Goal: Information Seeking & Learning: Obtain resource

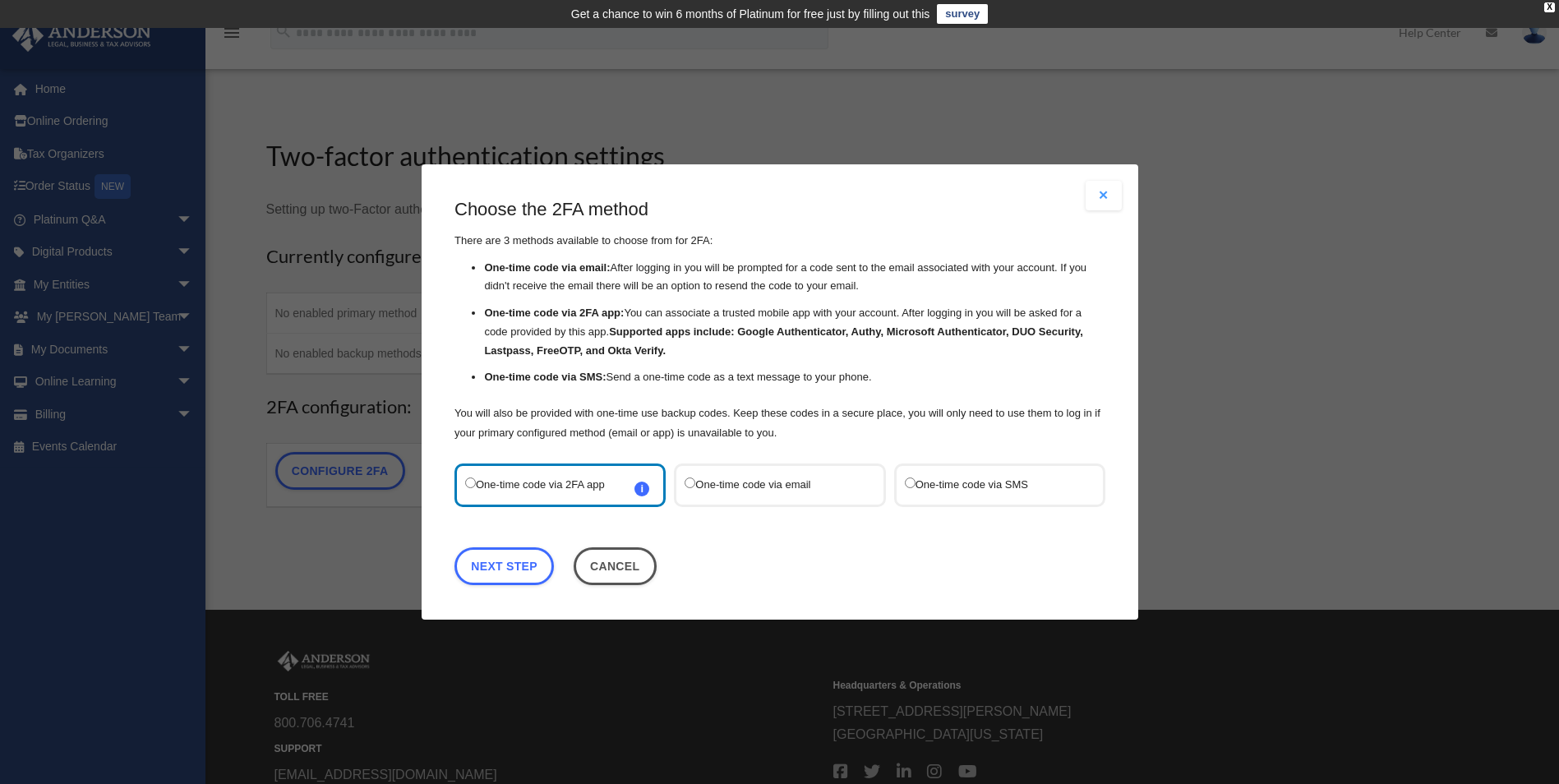
click at [929, 480] on label "One-time code via SMS" at bounding box center [991, 485] width 174 height 22
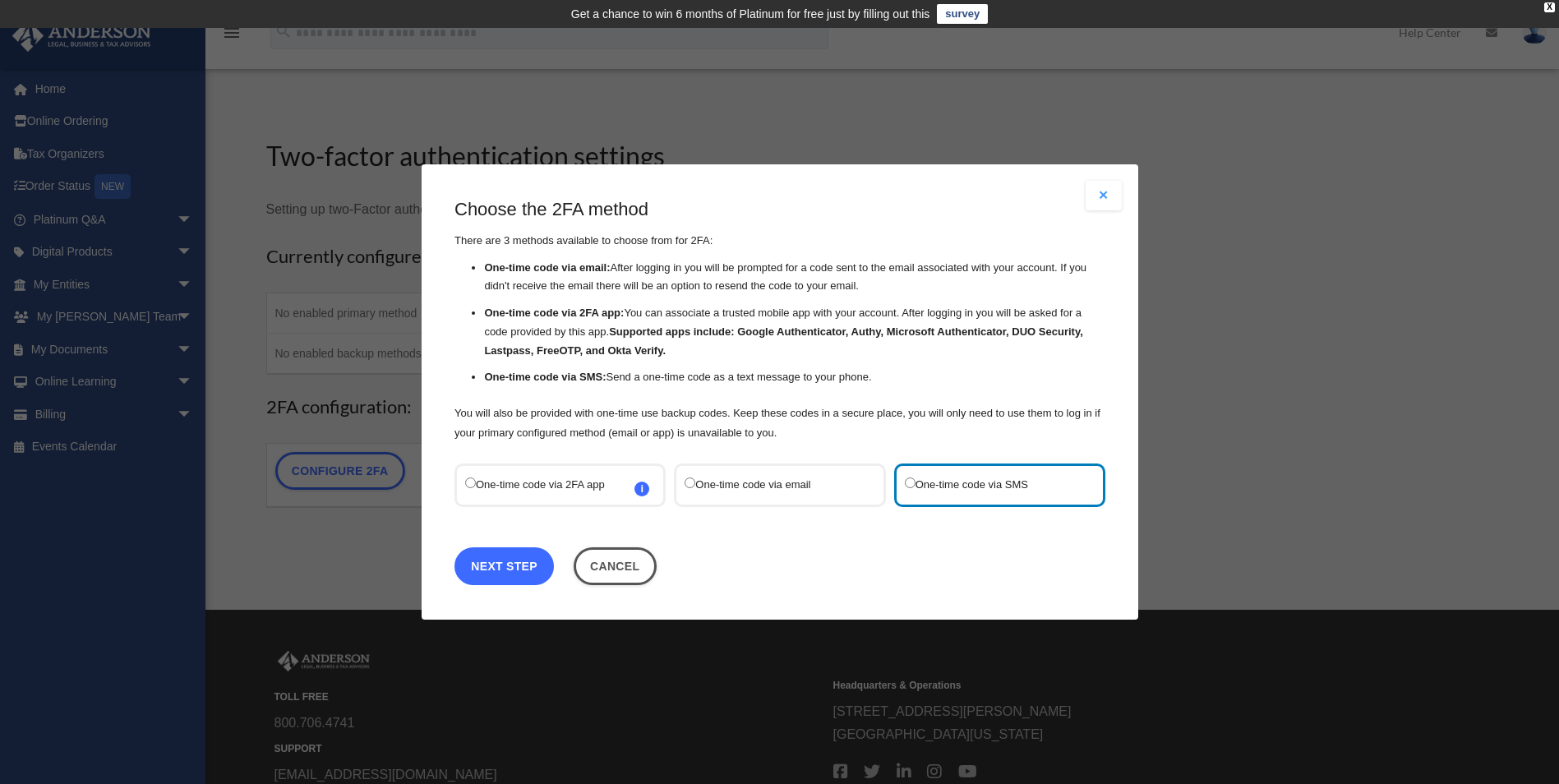
click at [490, 566] on link "Next Step" at bounding box center [504, 565] width 100 height 37
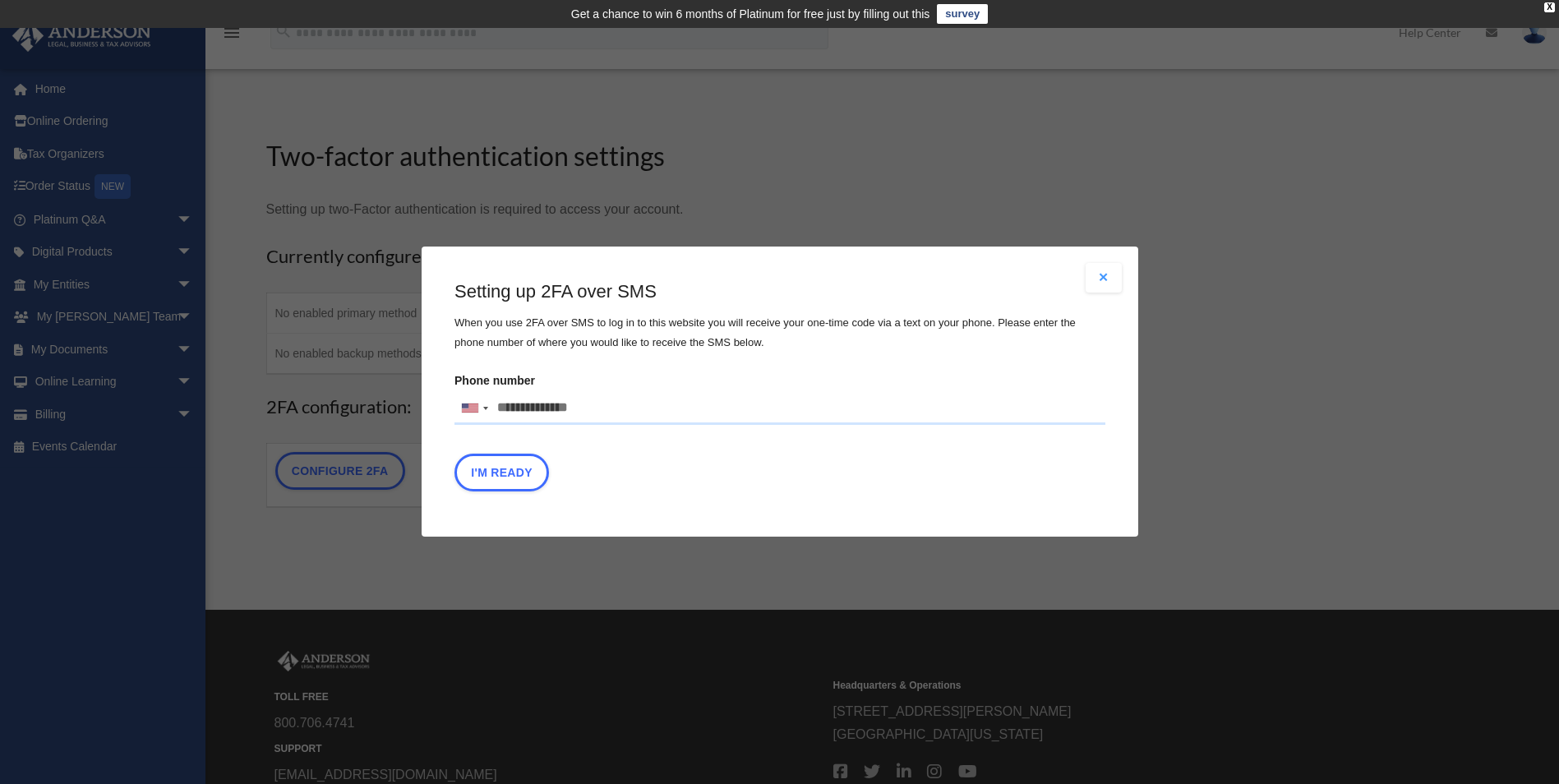
click at [583, 405] on input "Phone number United States +1 United Kingdom +44 Afghanistan (‫افغانستان‬‎) +93…" at bounding box center [779, 408] width 651 height 33
type input "**********"
click at [501, 471] on button "I'm Ready" at bounding box center [501, 473] width 94 height 37
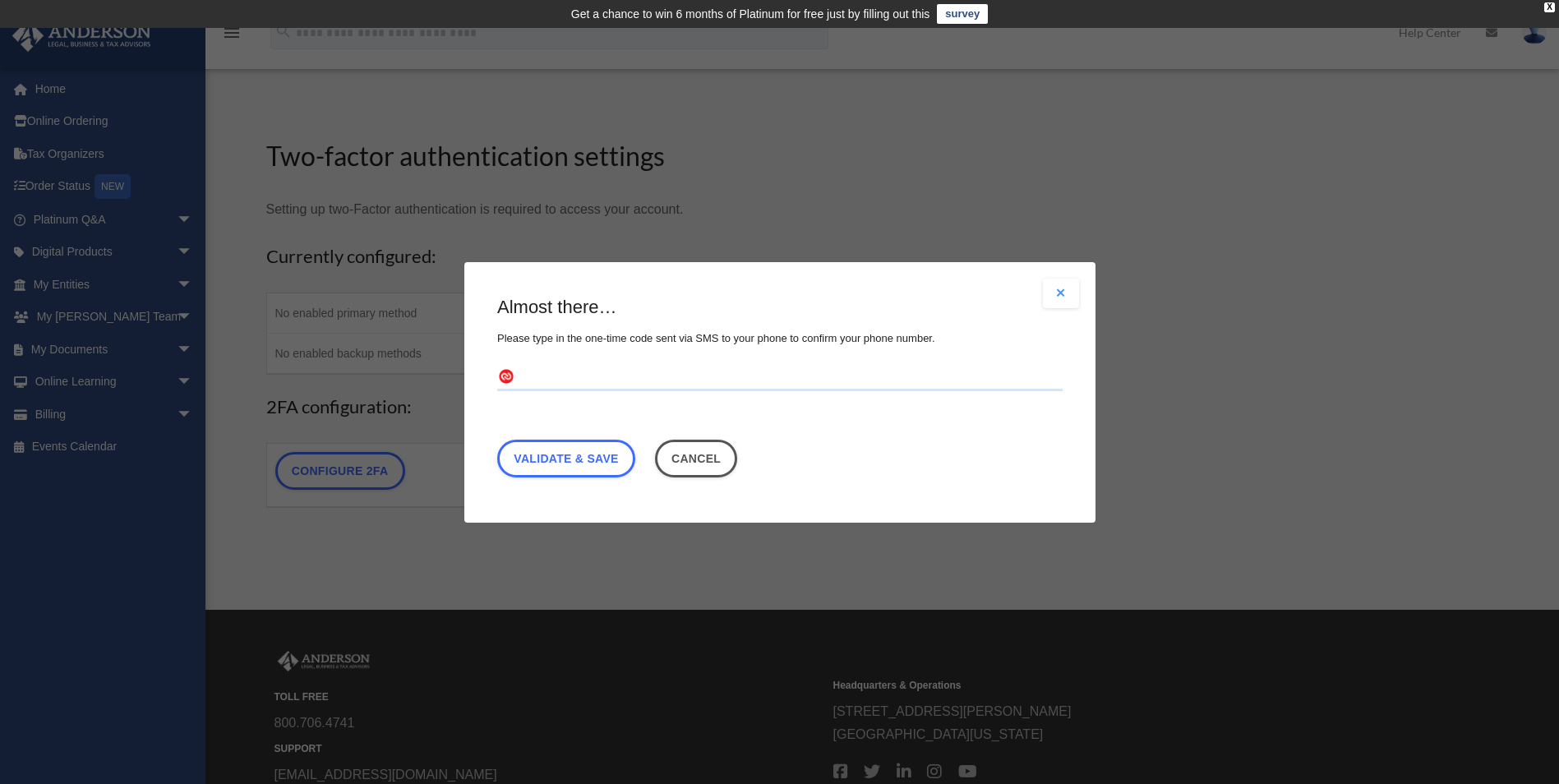
click at [576, 360] on div "Almost there… Please type in the one-time code sent via SMS to your phone to co…" at bounding box center [780, 390] width 566 height 190
click at [572, 372] on input "text" at bounding box center [780, 377] width 566 height 26
type input "******"
click at [566, 459] on link "Validate & Save" at bounding box center [566, 457] width 138 height 37
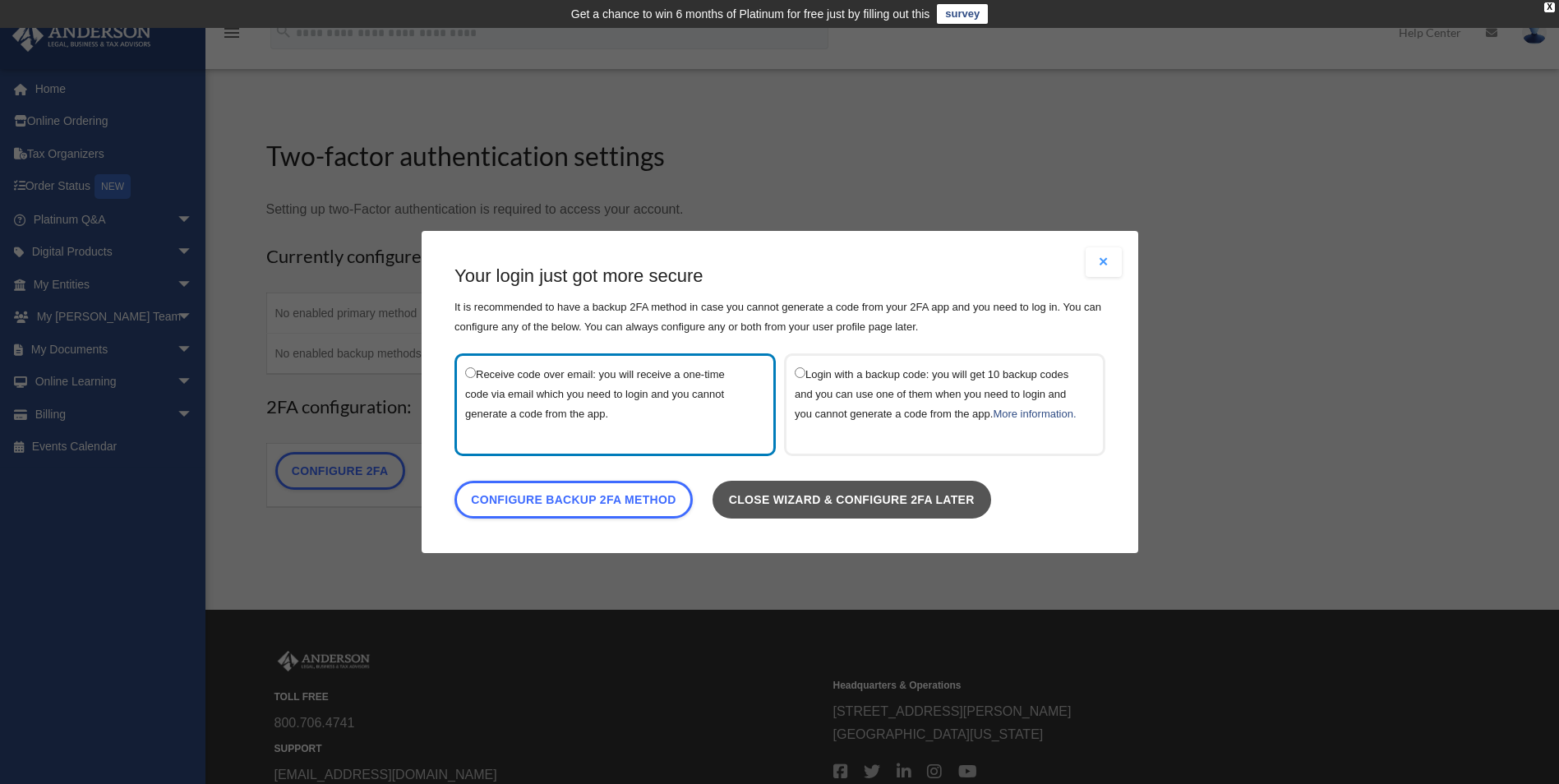
click at [887, 503] on link "Close wizard & configure 2FA later" at bounding box center [851, 499] width 279 height 37
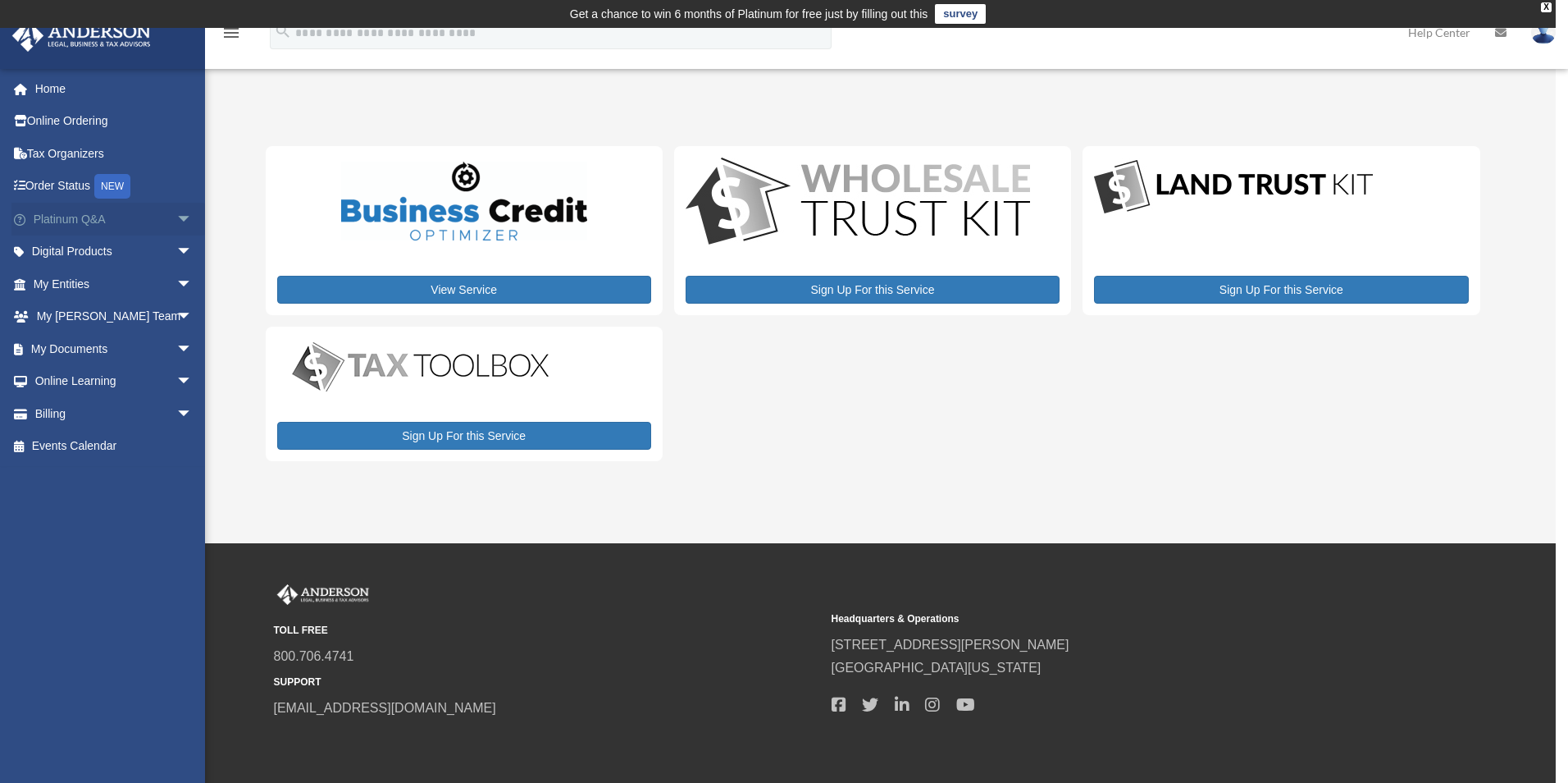
click at [177, 211] on span "arrow_drop_down" at bounding box center [193, 220] width 33 height 34
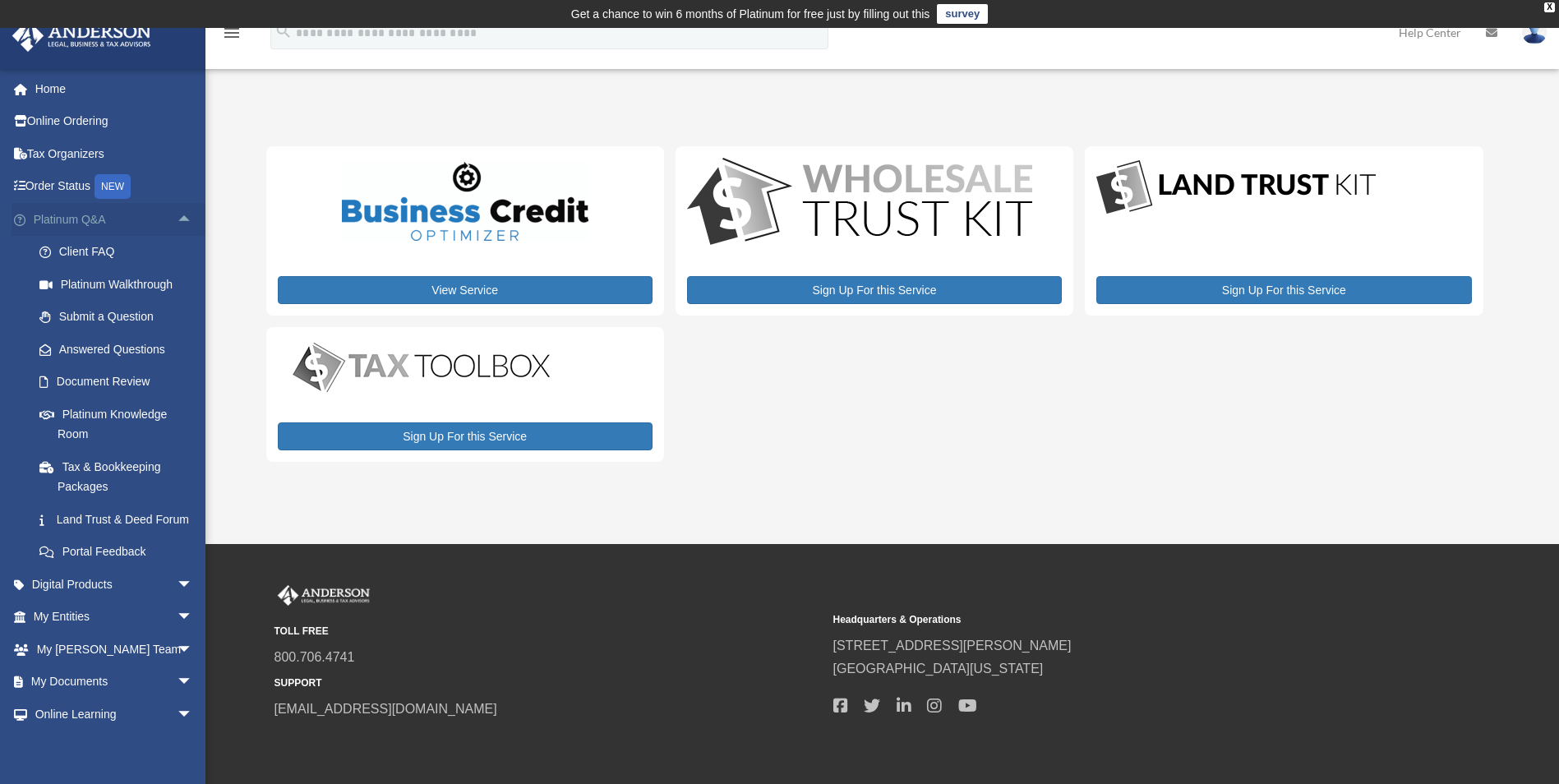
click at [177, 211] on span "arrow_drop_up" at bounding box center [193, 220] width 33 height 34
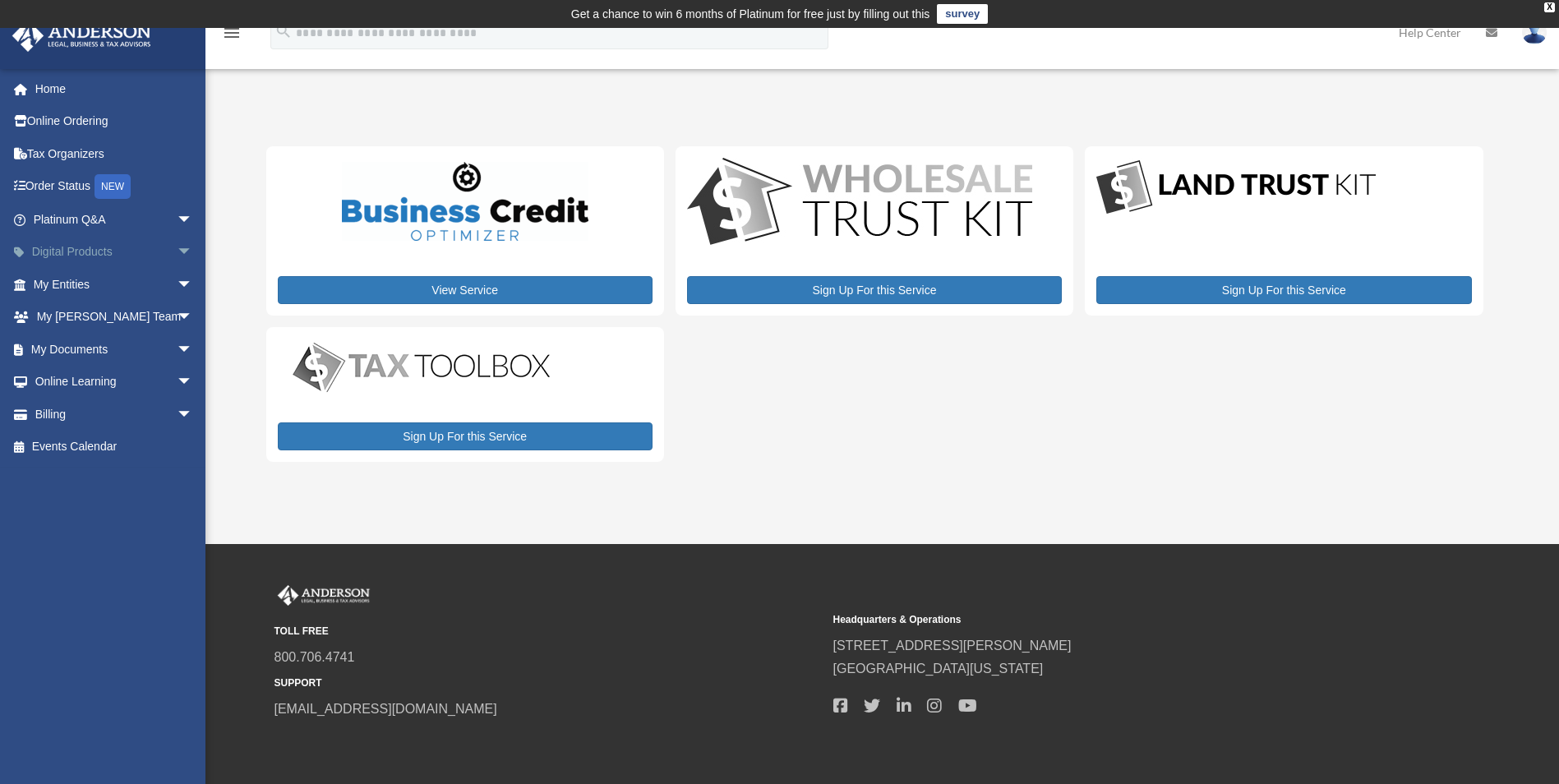
click at [97, 252] on link "Digital Products arrow_drop_down" at bounding box center [115, 252] width 207 height 33
click at [177, 247] on span "arrow_drop_down" at bounding box center [193, 253] width 33 height 34
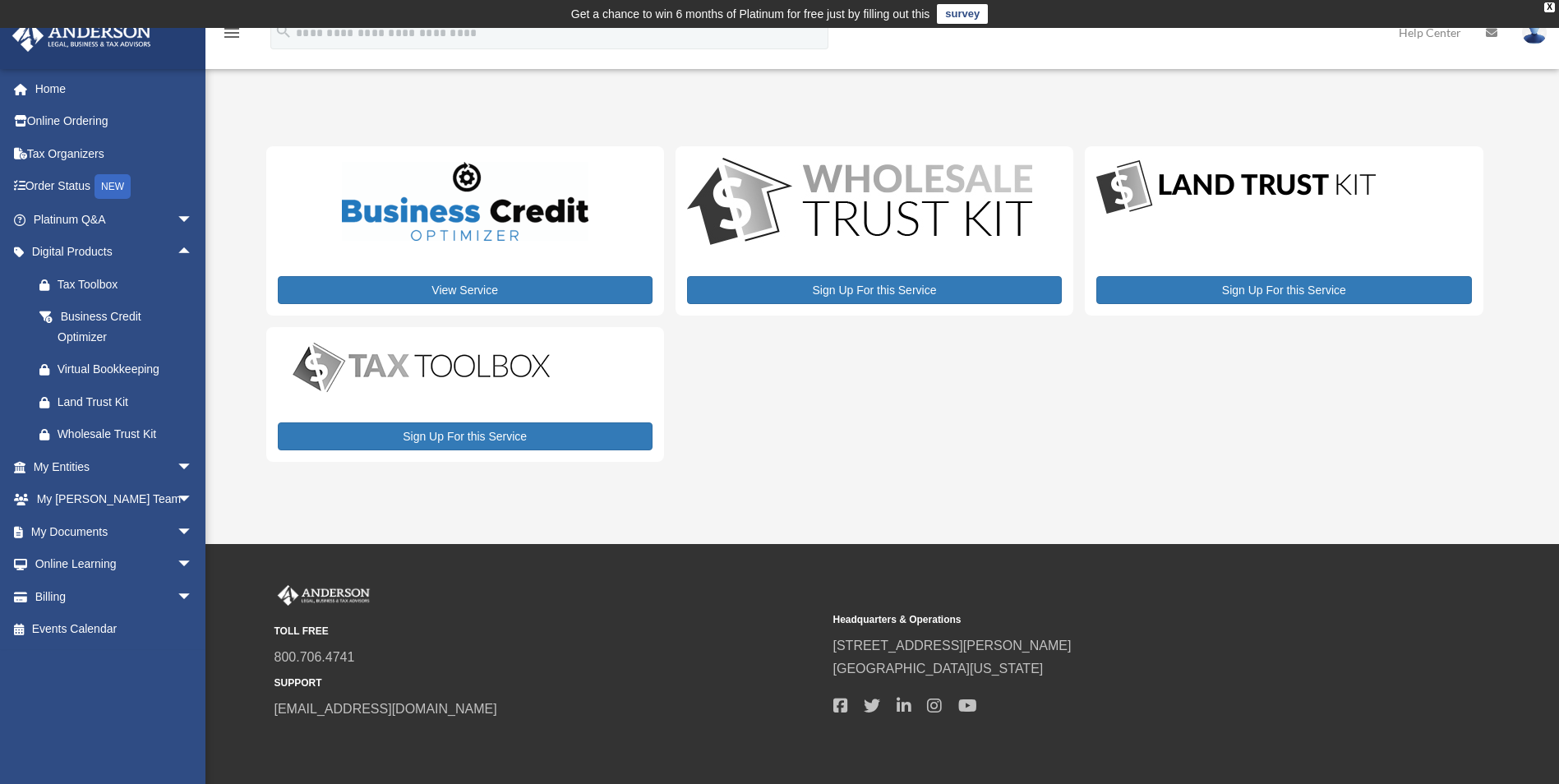
click at [177, 247] on span "arrow_drop_up" at bounding box center [193, 253] width 33 height 34
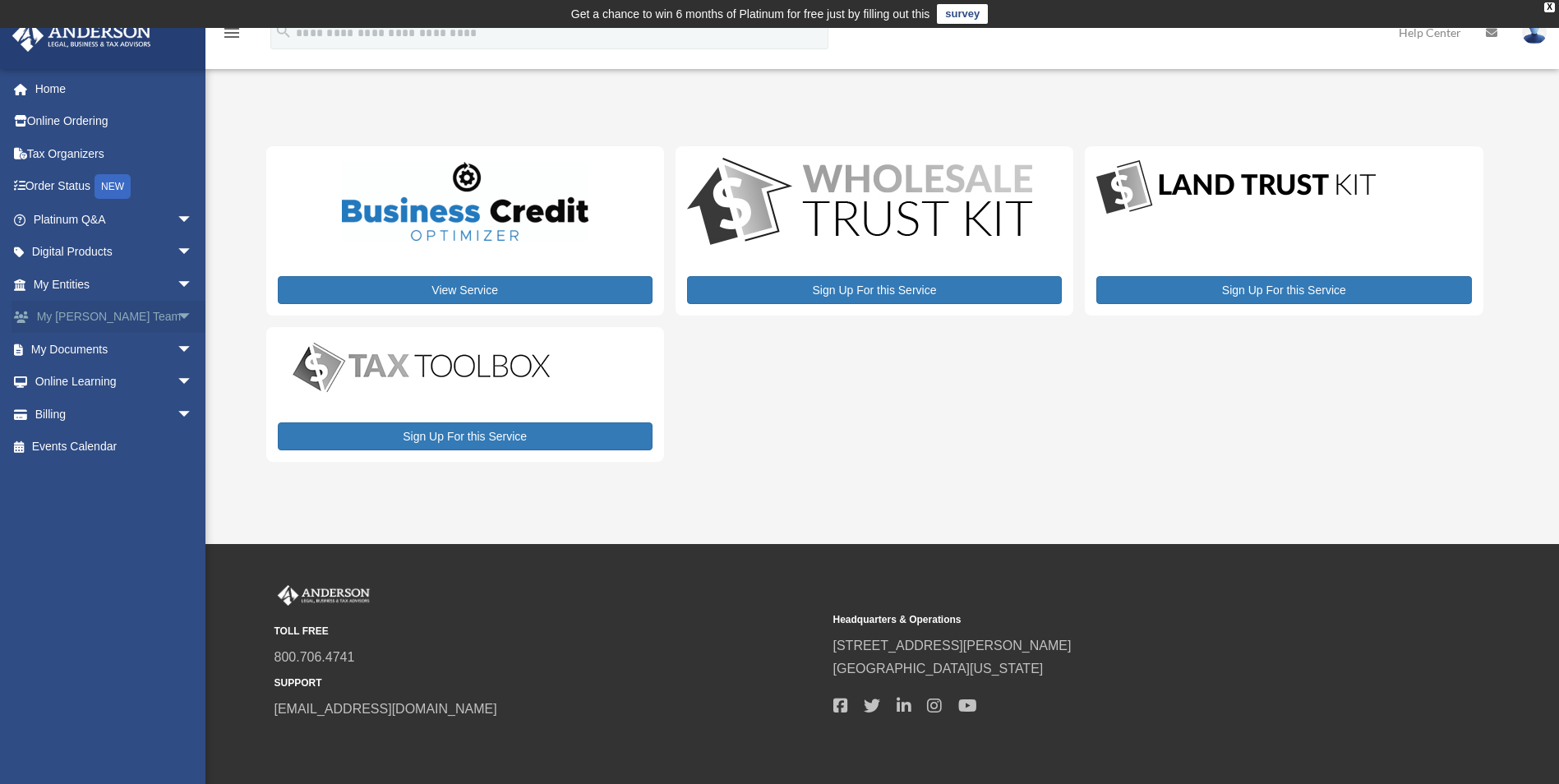
click at [177, 312] on span "arrow_drop_down" at bounding box center [193, 318] width 33 height 34
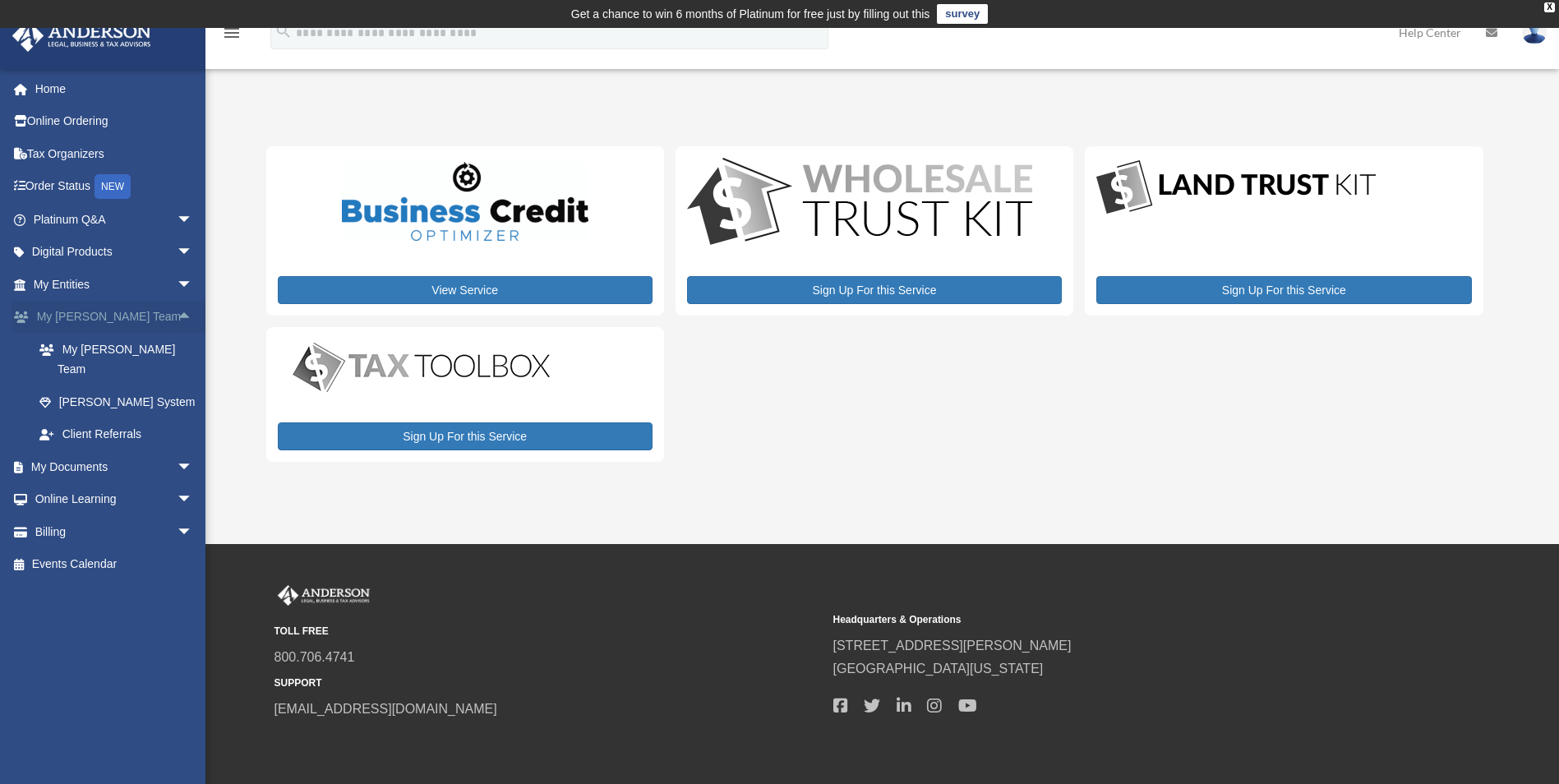
click at [178, 317] on span "arrow_drop_up" at bounding box center [193, 318] width 33 height 34
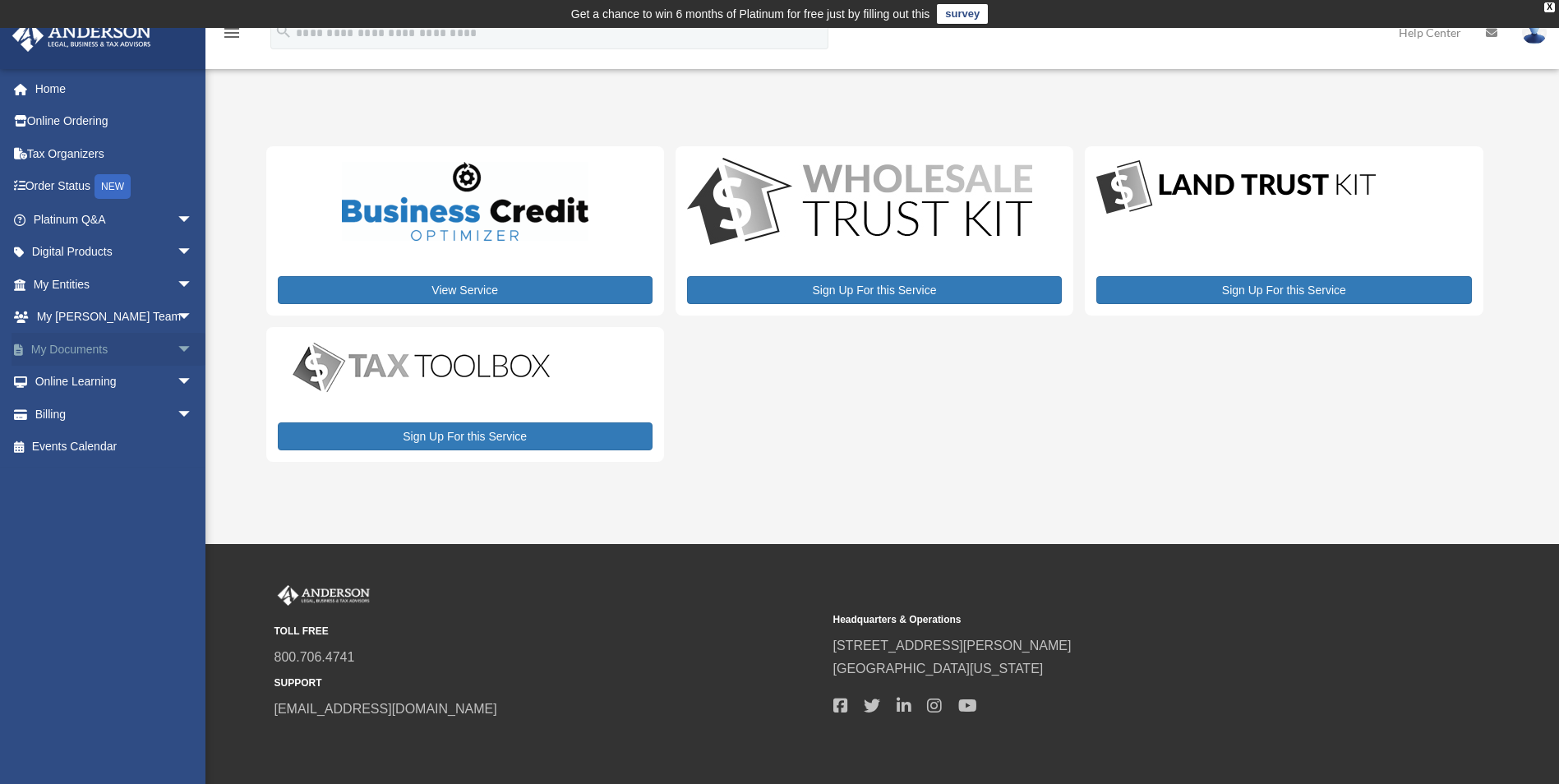
click at [177, 350] on span "arrow_drop_down" at bounding box center [193, 349] width 33 height 34
click at [99, 409] on link "Meeting Minutes" at bounding box center [120, 414] width 195 height 33
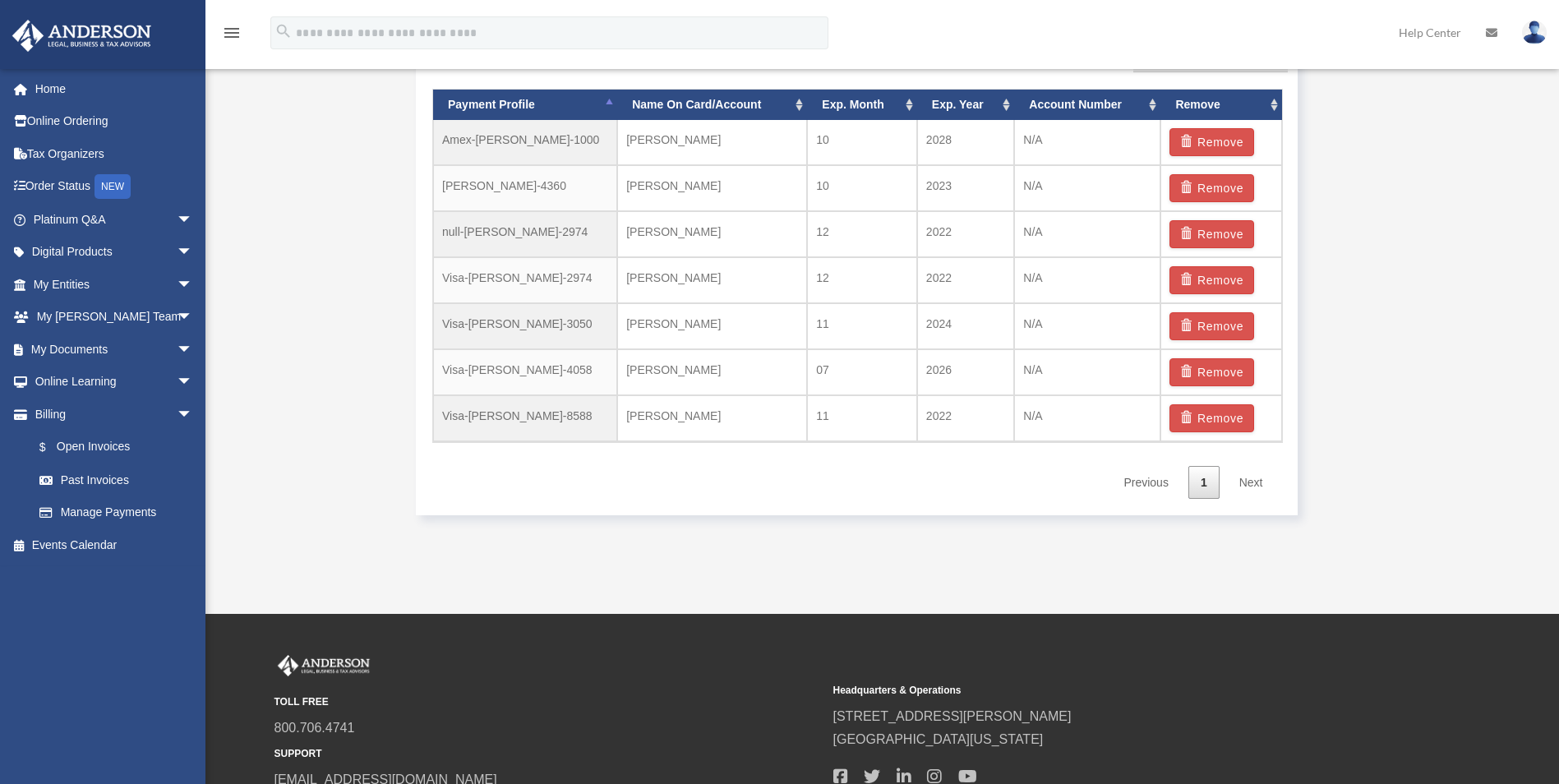
scroll to position [1101, 0]
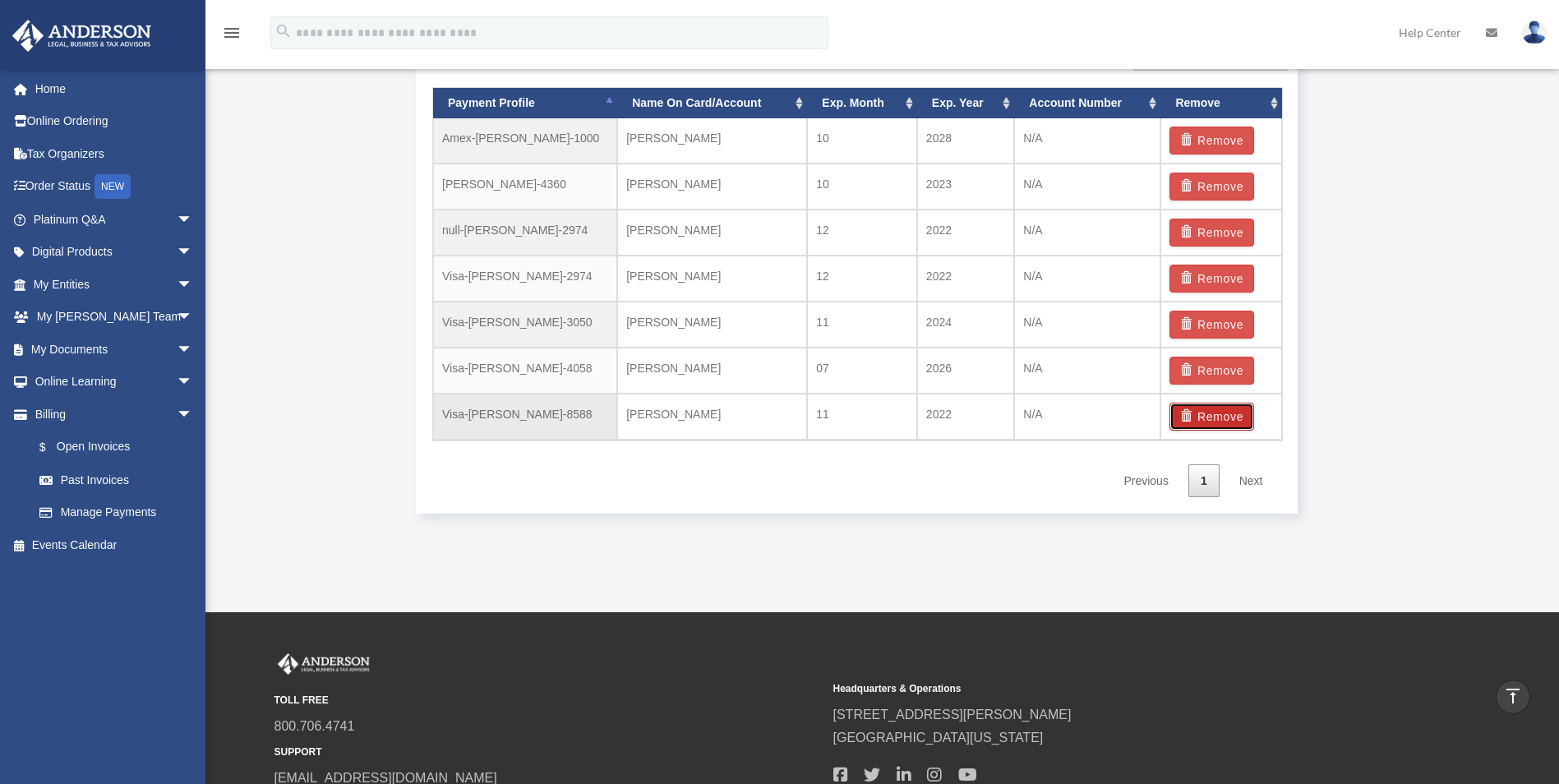
click at [1220, 412] on button "Remove" at bounding box center [1212, 416] width 85 height 28
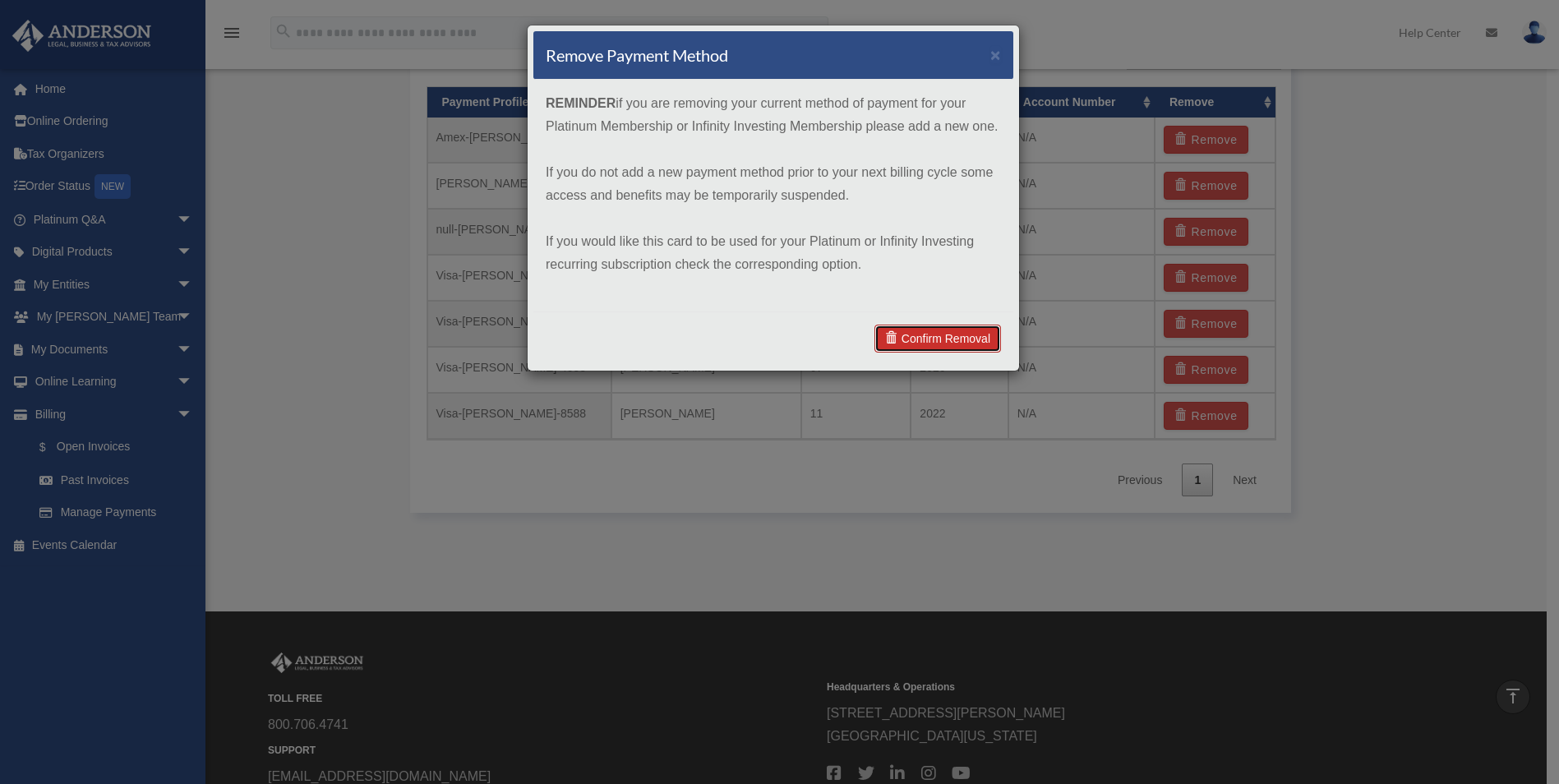
click at [946, 332] on link "Confirm Removal" at bounding box center [937, 338] width 127 height 28
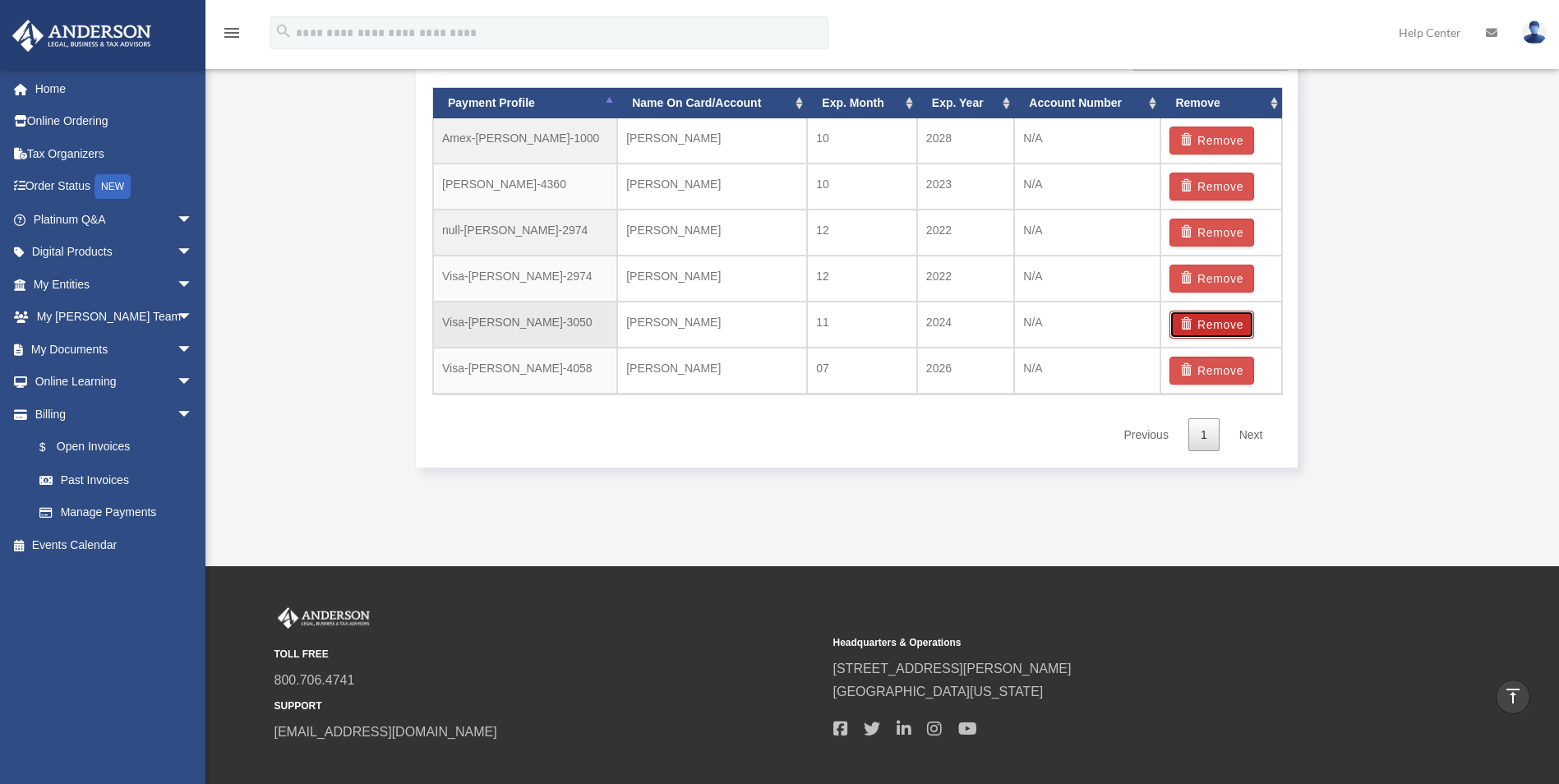
click at [1215, 322] on button "Remove" at bounding box center [1212, 324] width 85 height 28
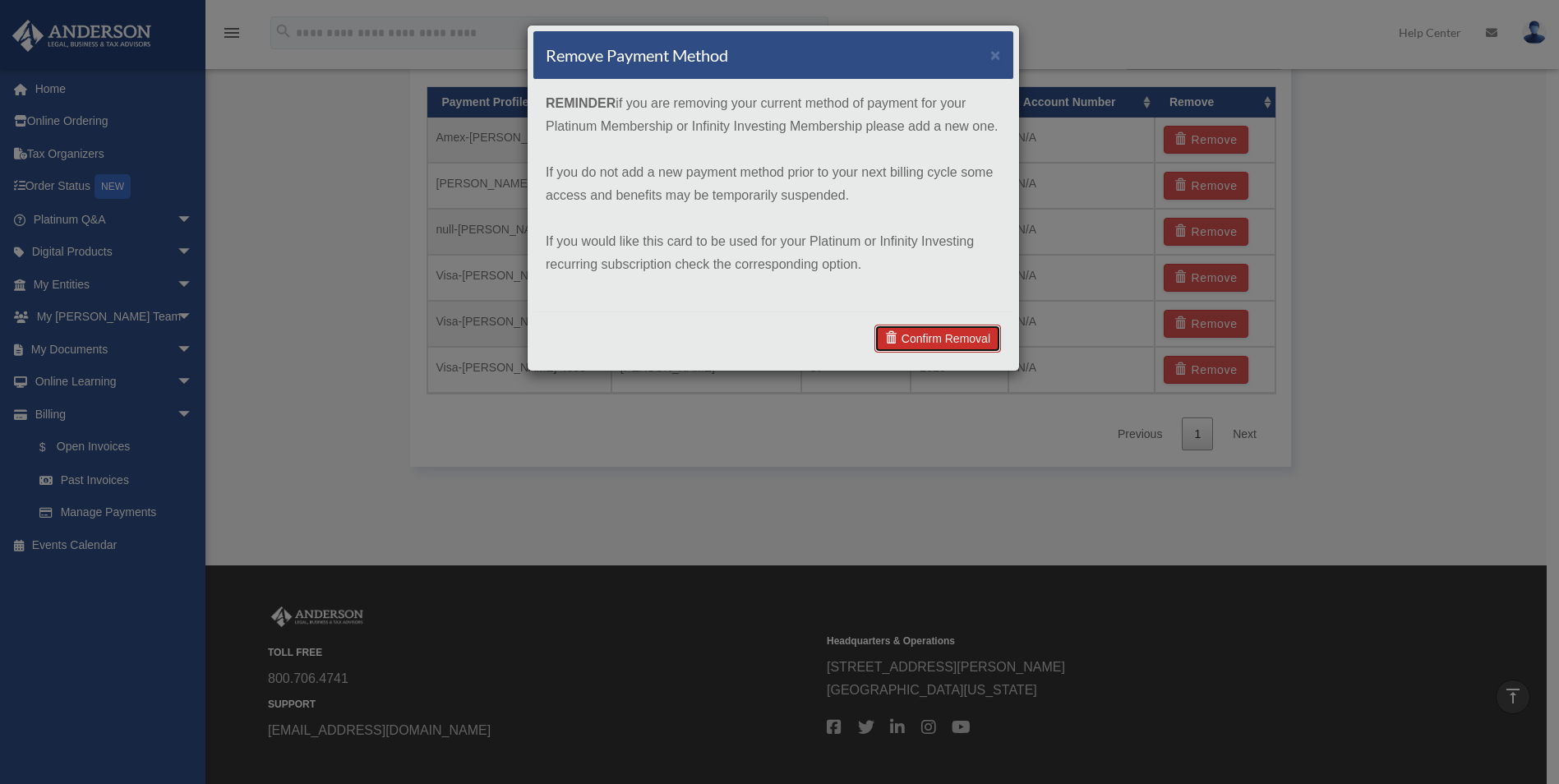
click at [945, 329] on link "Confirm Removal" at bounding box center [937, 338] width 127 height 28
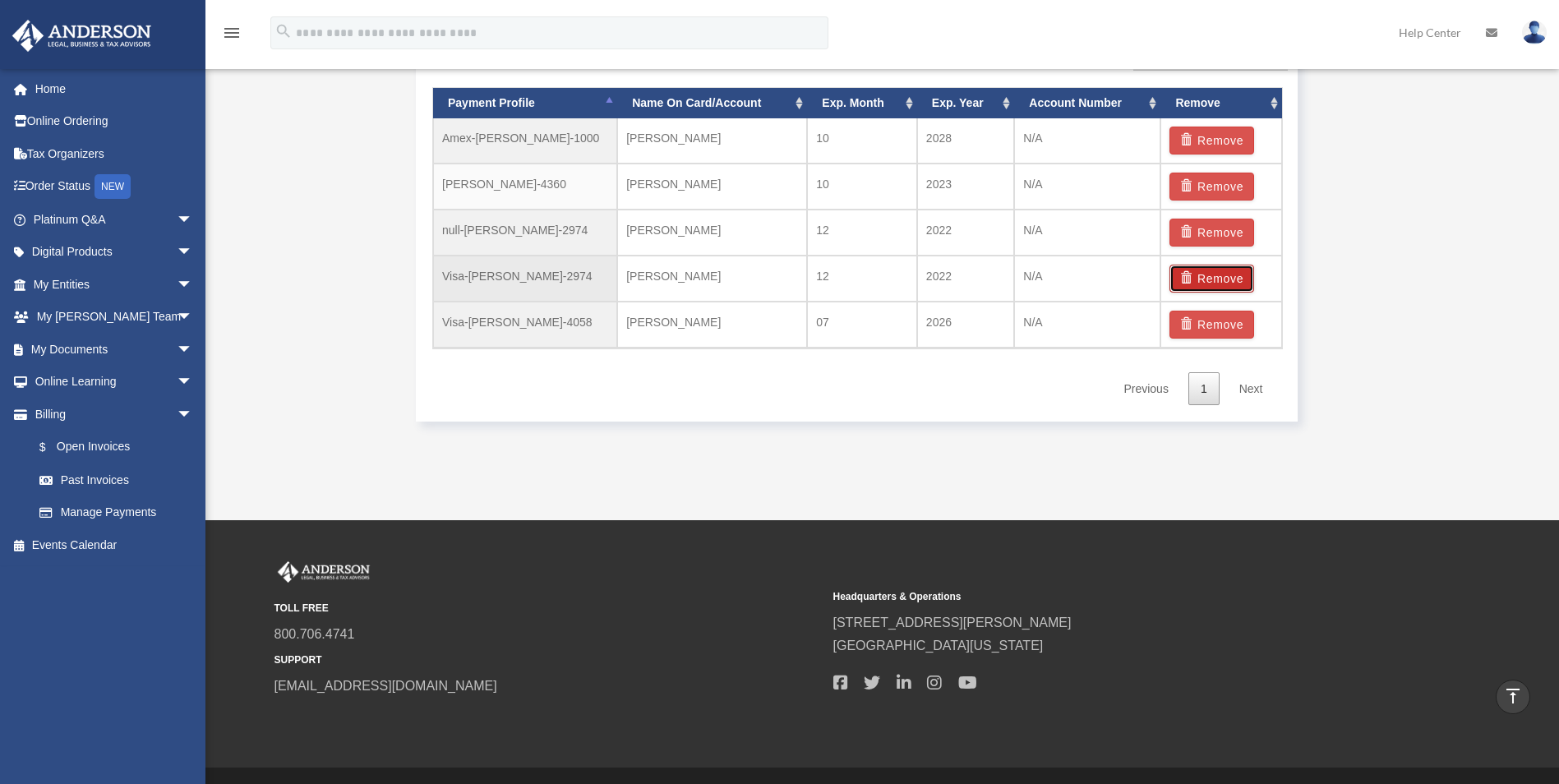
click at [1230, 278] on button "Remove" at bounding box center [1212, 278] width 85 height 28
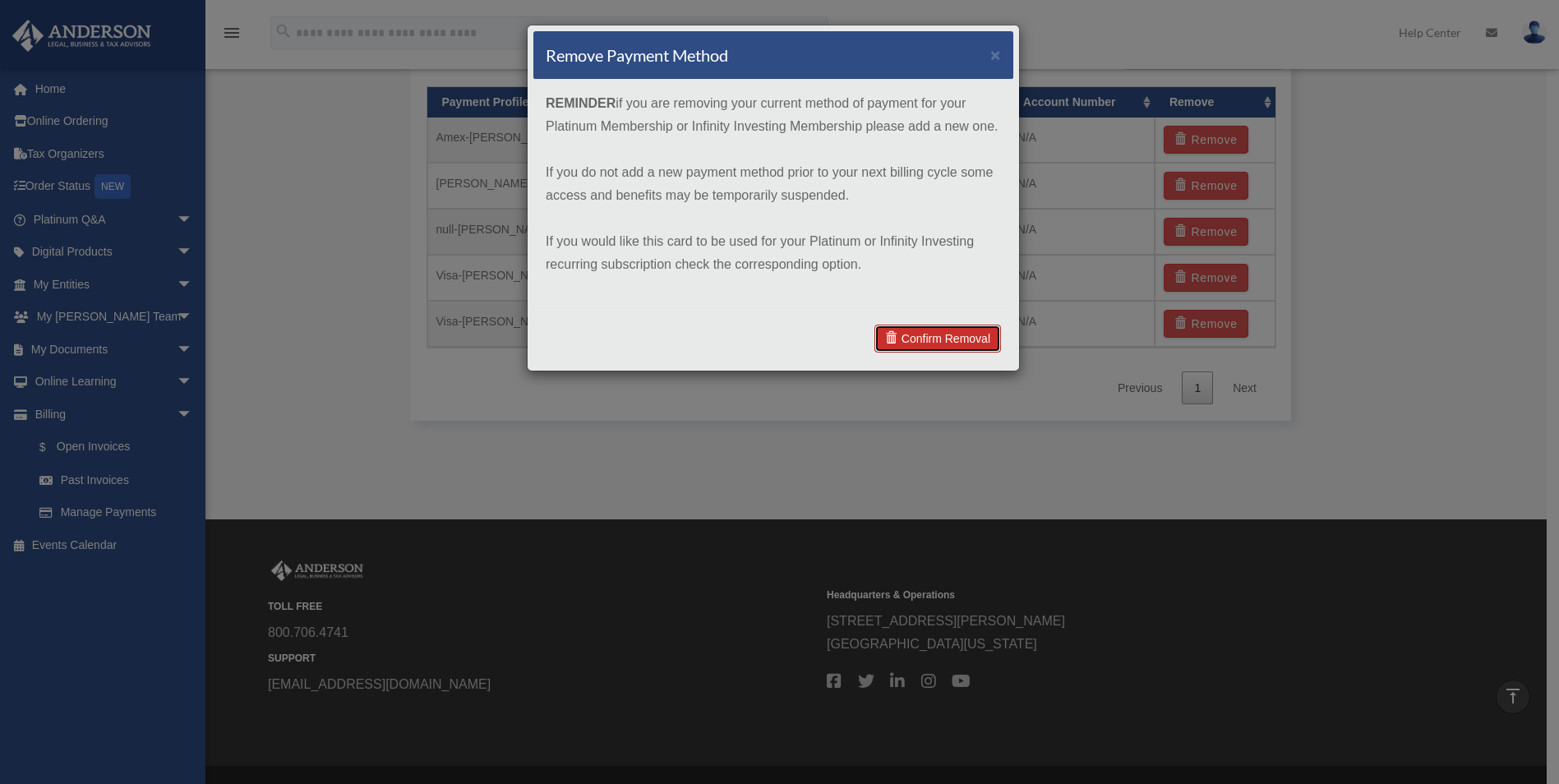
click at [938, 329] on link "Confirm Removal" at bounding box center [937, 338] width 127 height 28
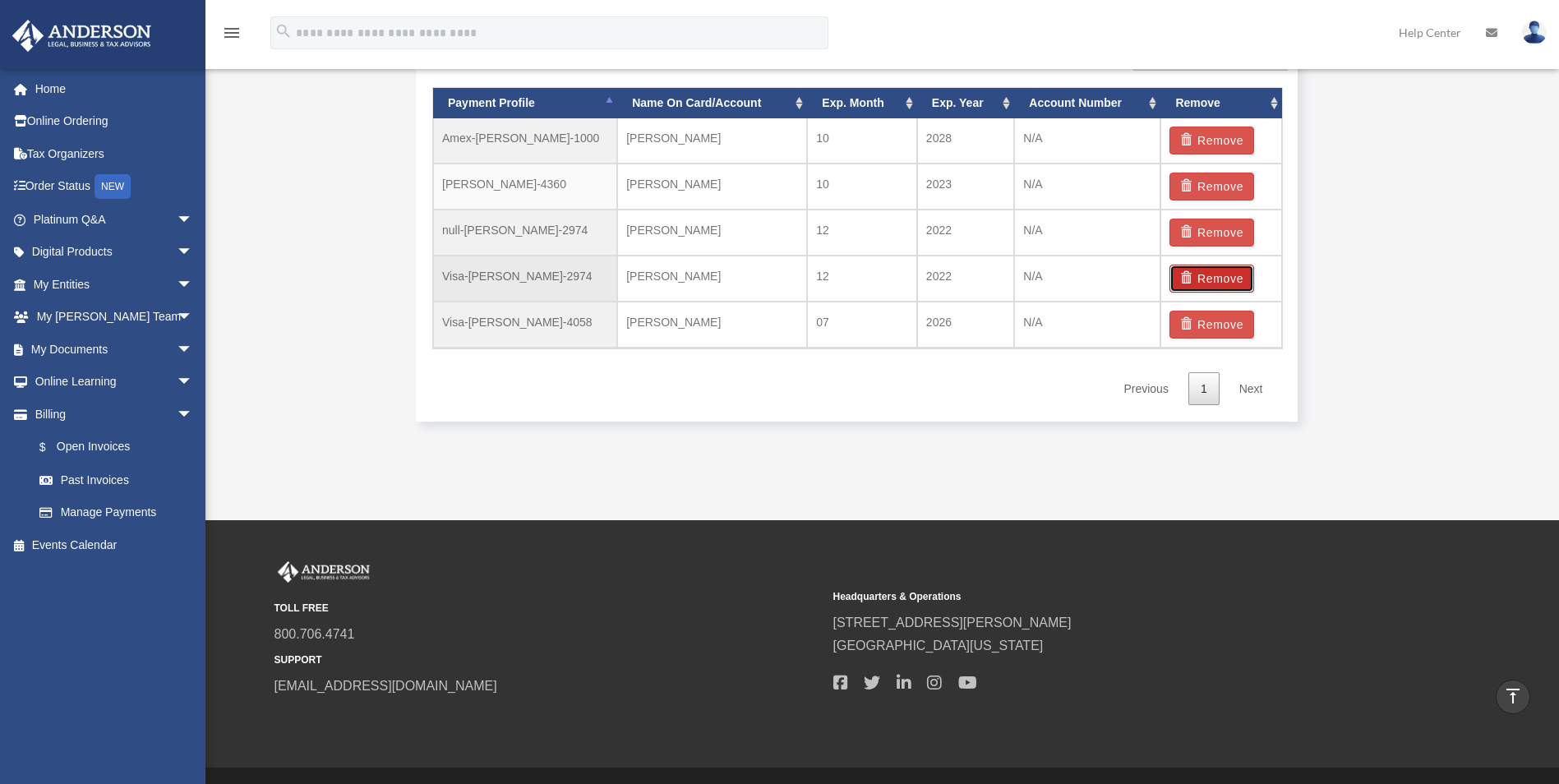
click at [1219, 276] on button "Remove" at bounding box center [1212, 278] width 85 height 28
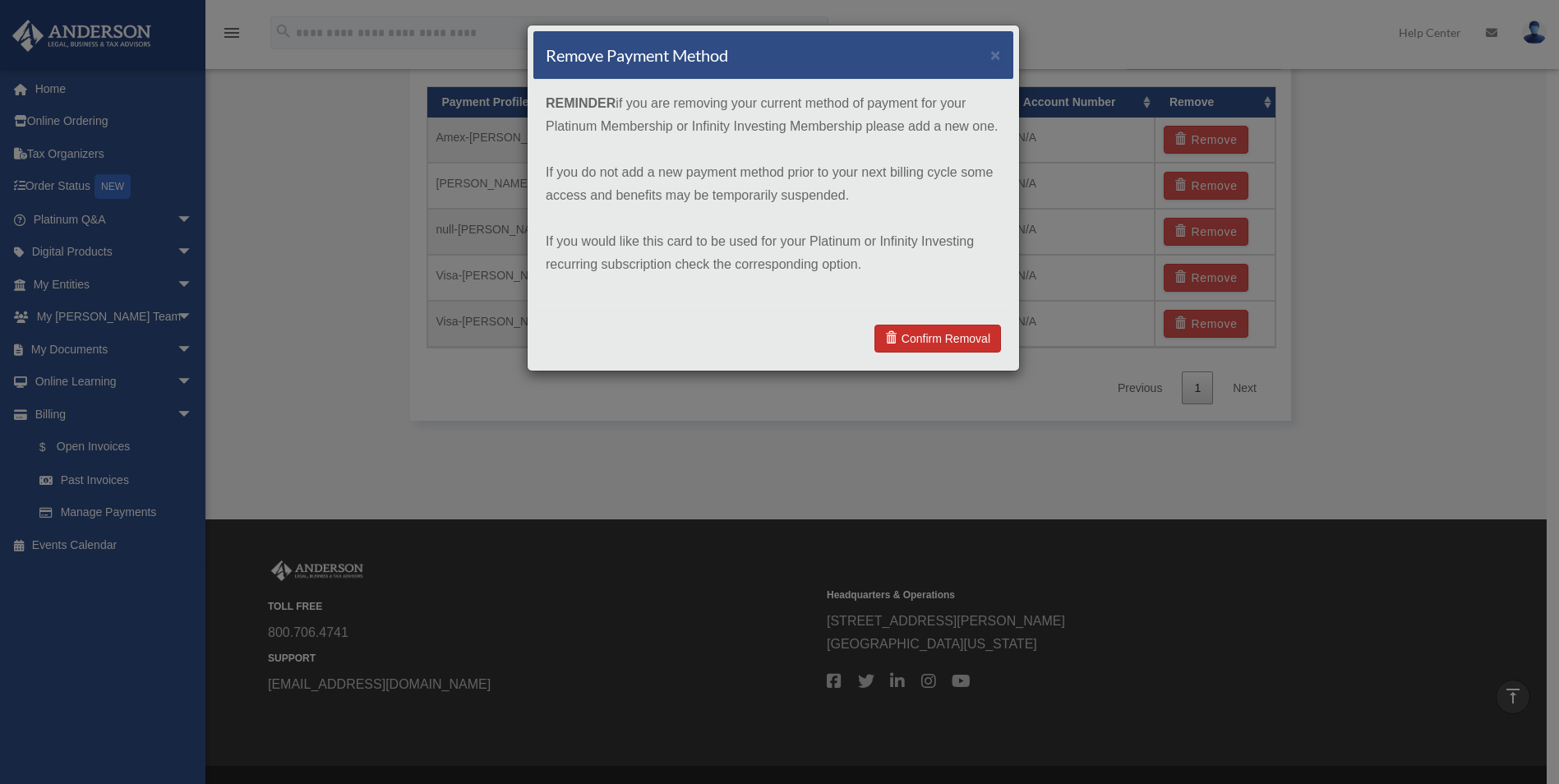
scroll to position [1164, 0]
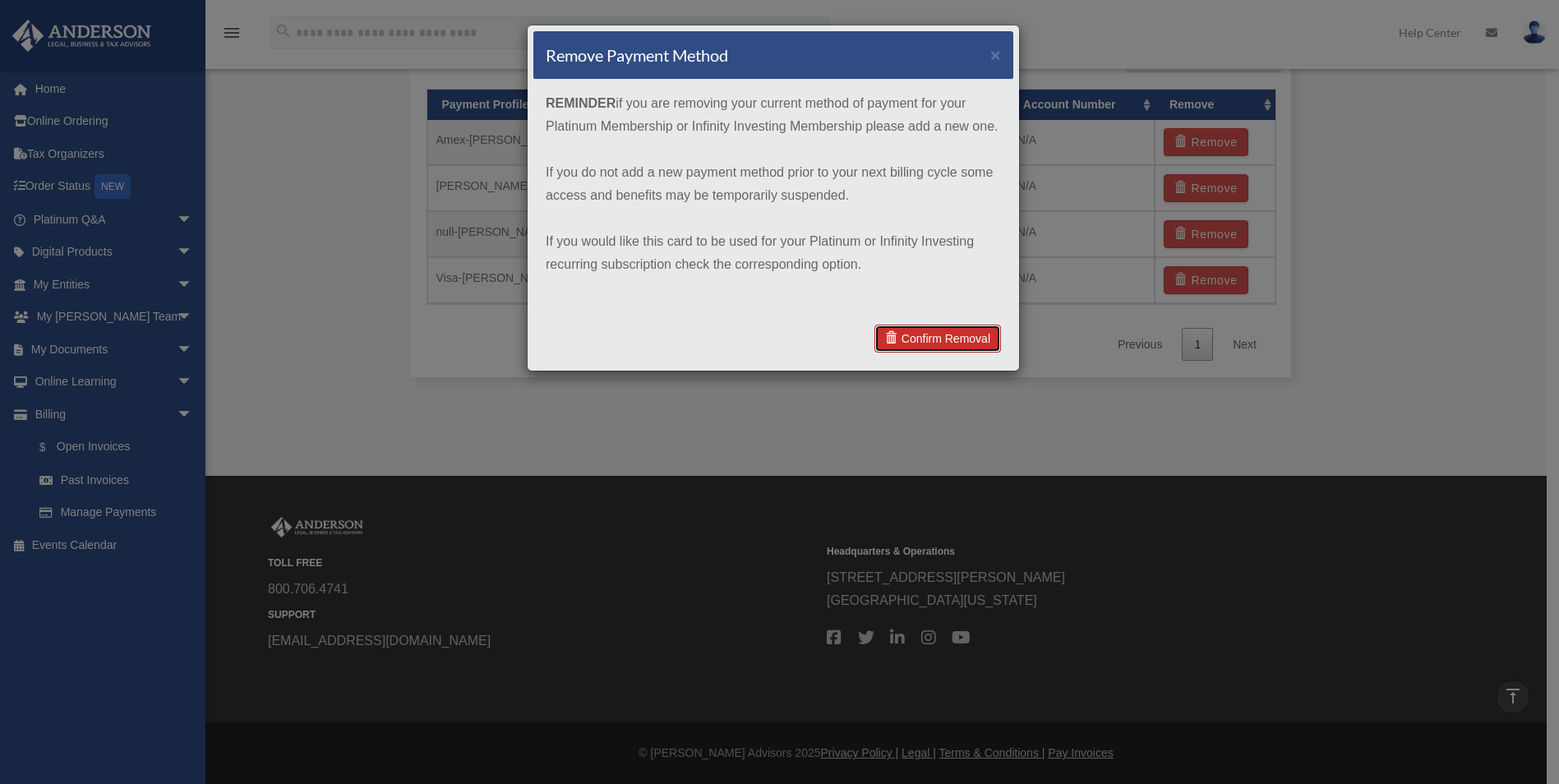
click at [924, 329] on link "Confirm Removal" at bounding box center [937, 338] width 127 height 28
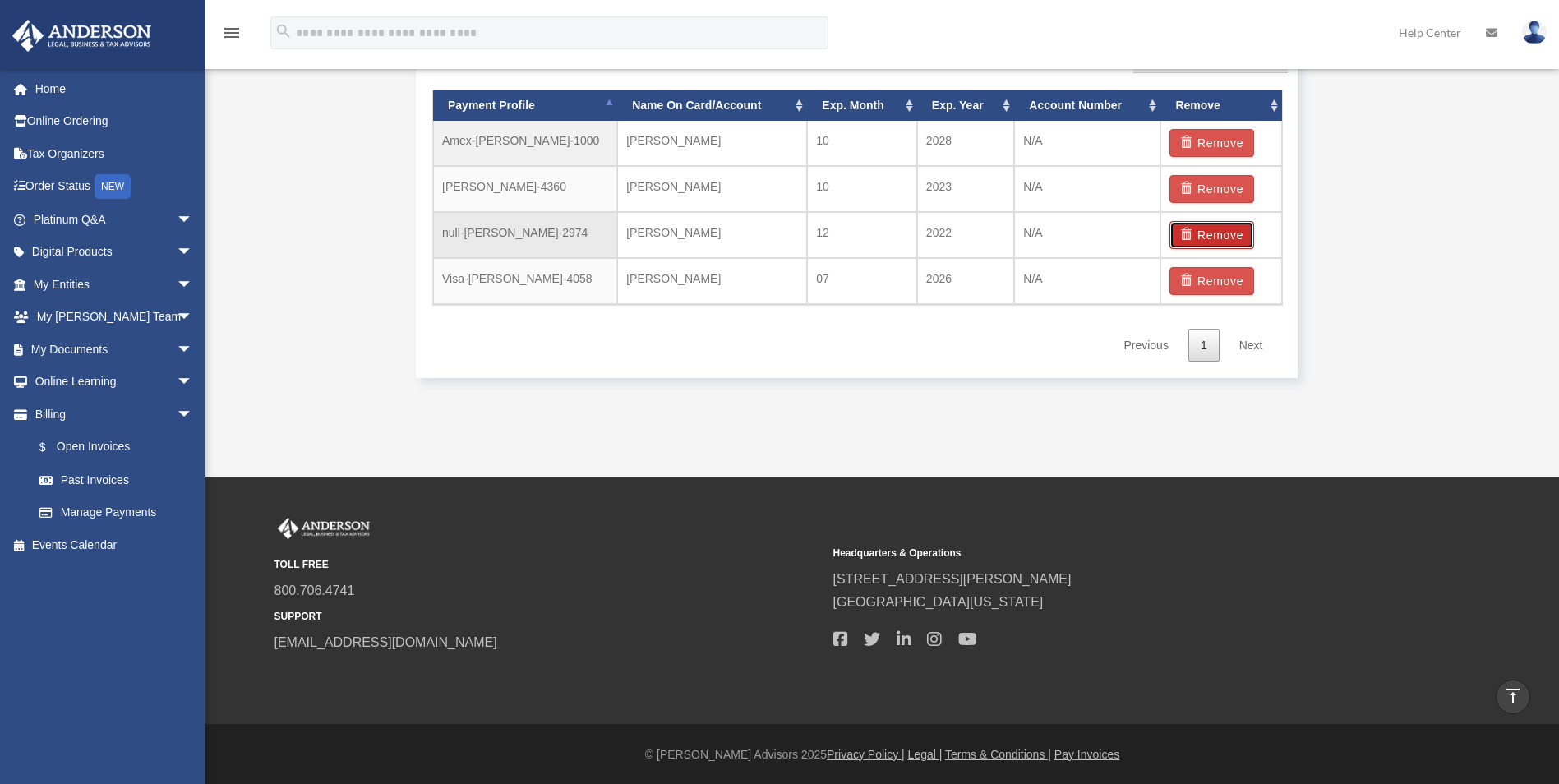
click at [1215, 226] on button "Remove" at bounding box center [1212, 235] width 85 height 28
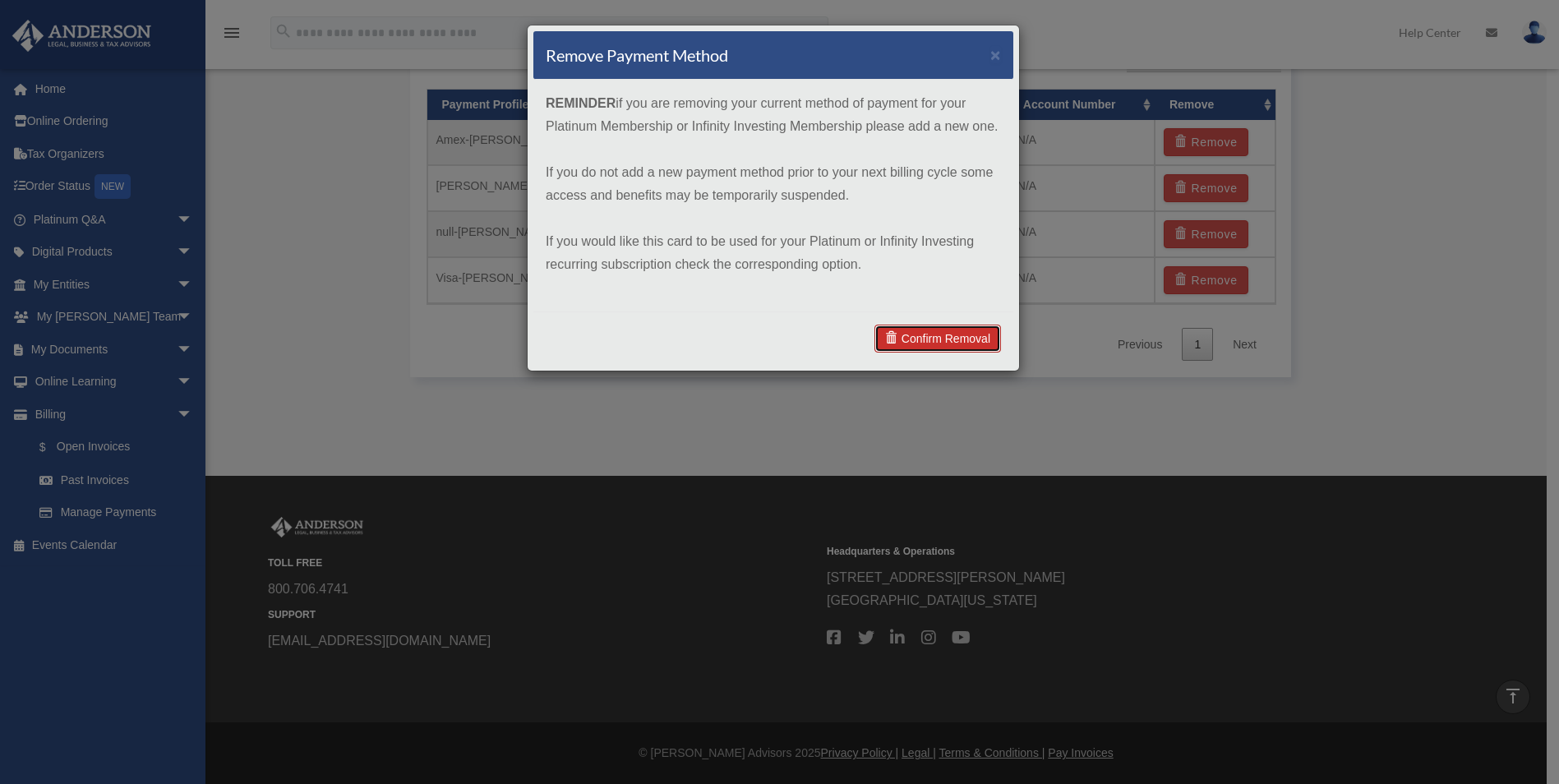
click at [942, 332] on link "Confirm Removal" at bounding box center [937, 338] width 127 height 28
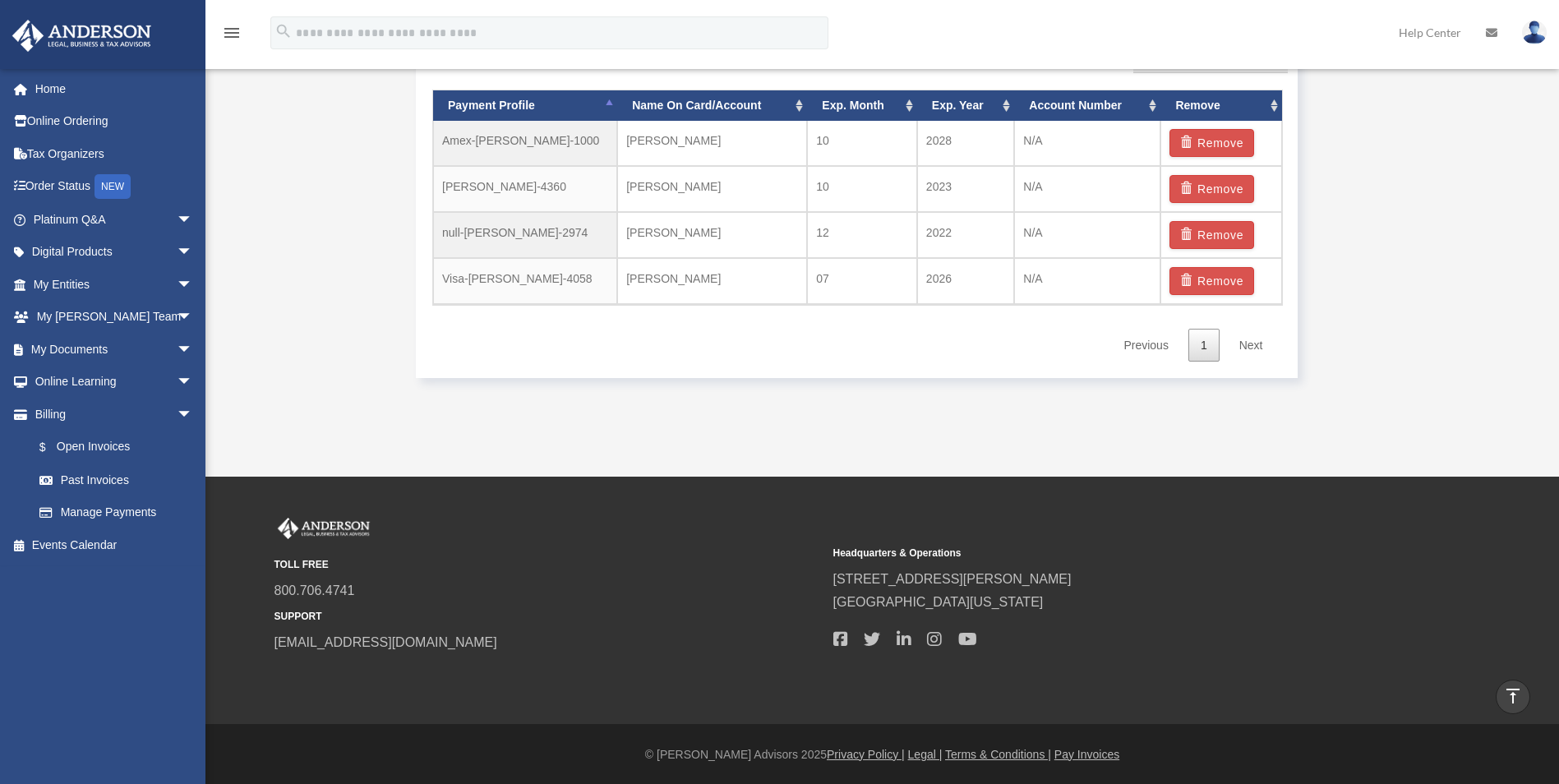
scroll to position [1119, 0]
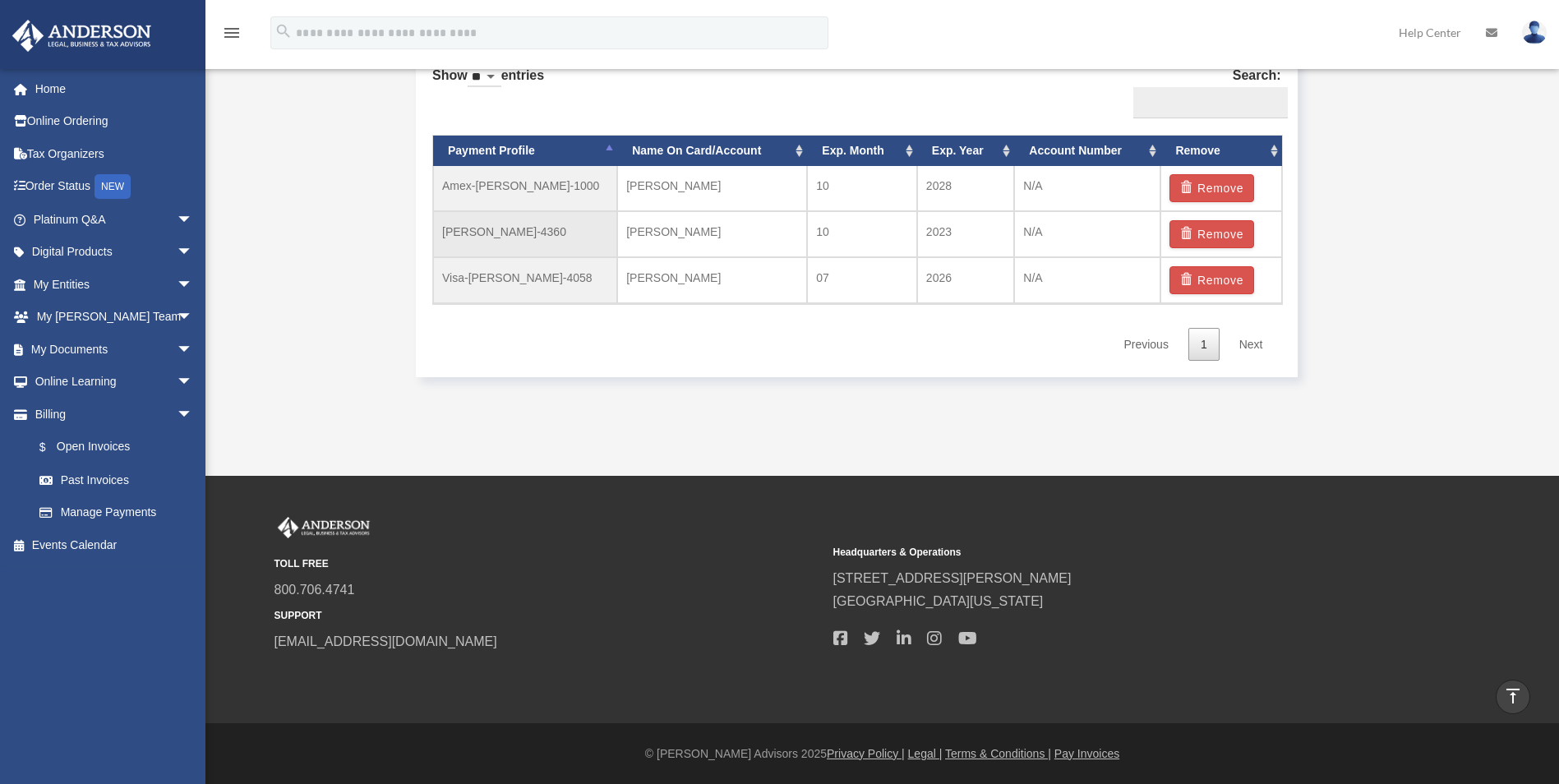
click at [524, 229] on td "MC-William-Parker-4360" at bounding box center [525, 234] width 184 height 46
click at [926, 231] on td "2023" at bounding box center [965, 234] width 97 height 46
click at [937, 229] on td "2023" at bounding box center [965, 234] width 97 height 46
click at [468, 227] on td "MC-William-Parker-4360" at bounding box center [525, 234] width 184 height 46
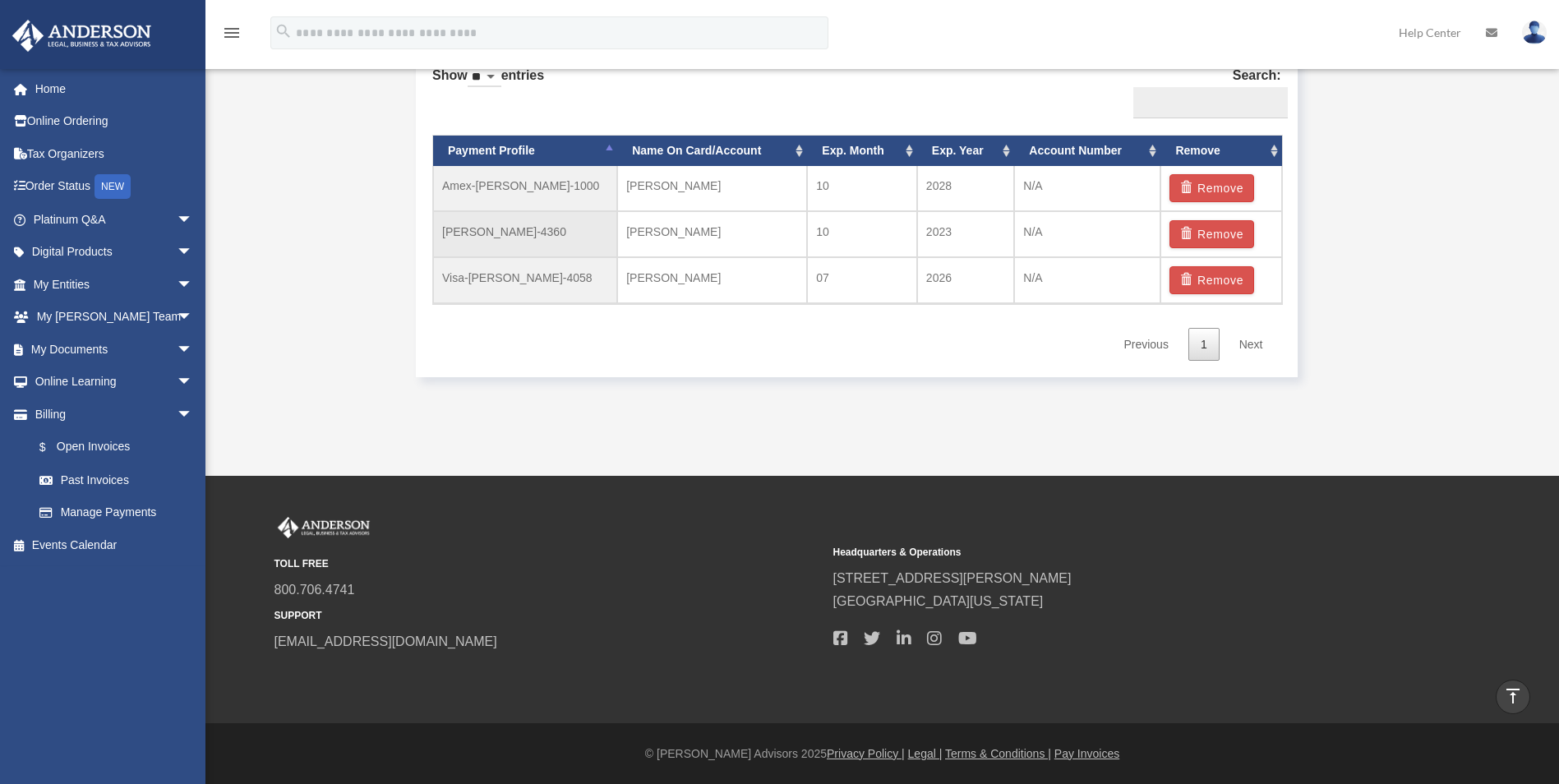
click at [677, 231] on td "William Parker" at bounding box center [712, 234] width 190 height 46
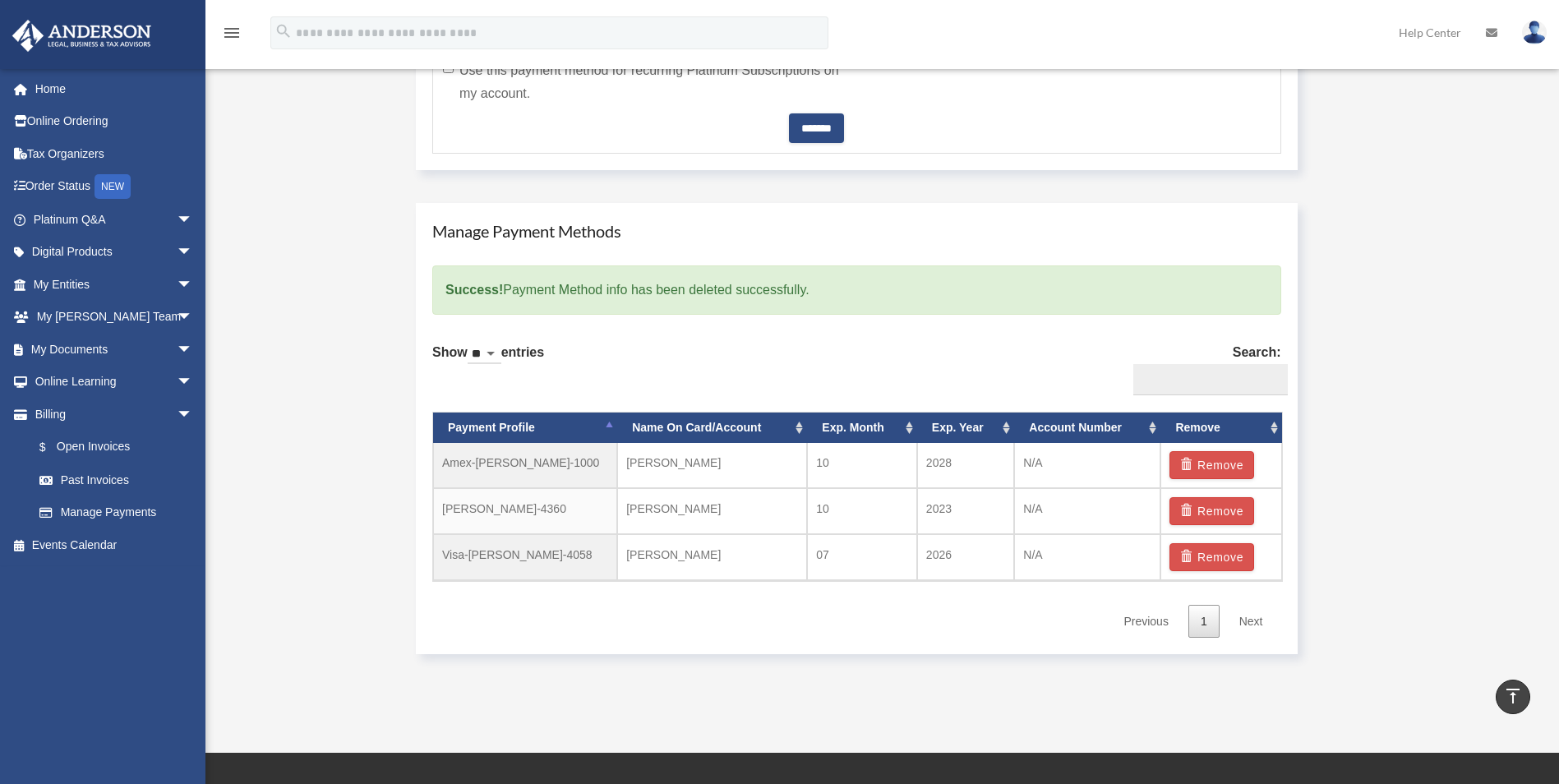
scroll to position [838, 0]
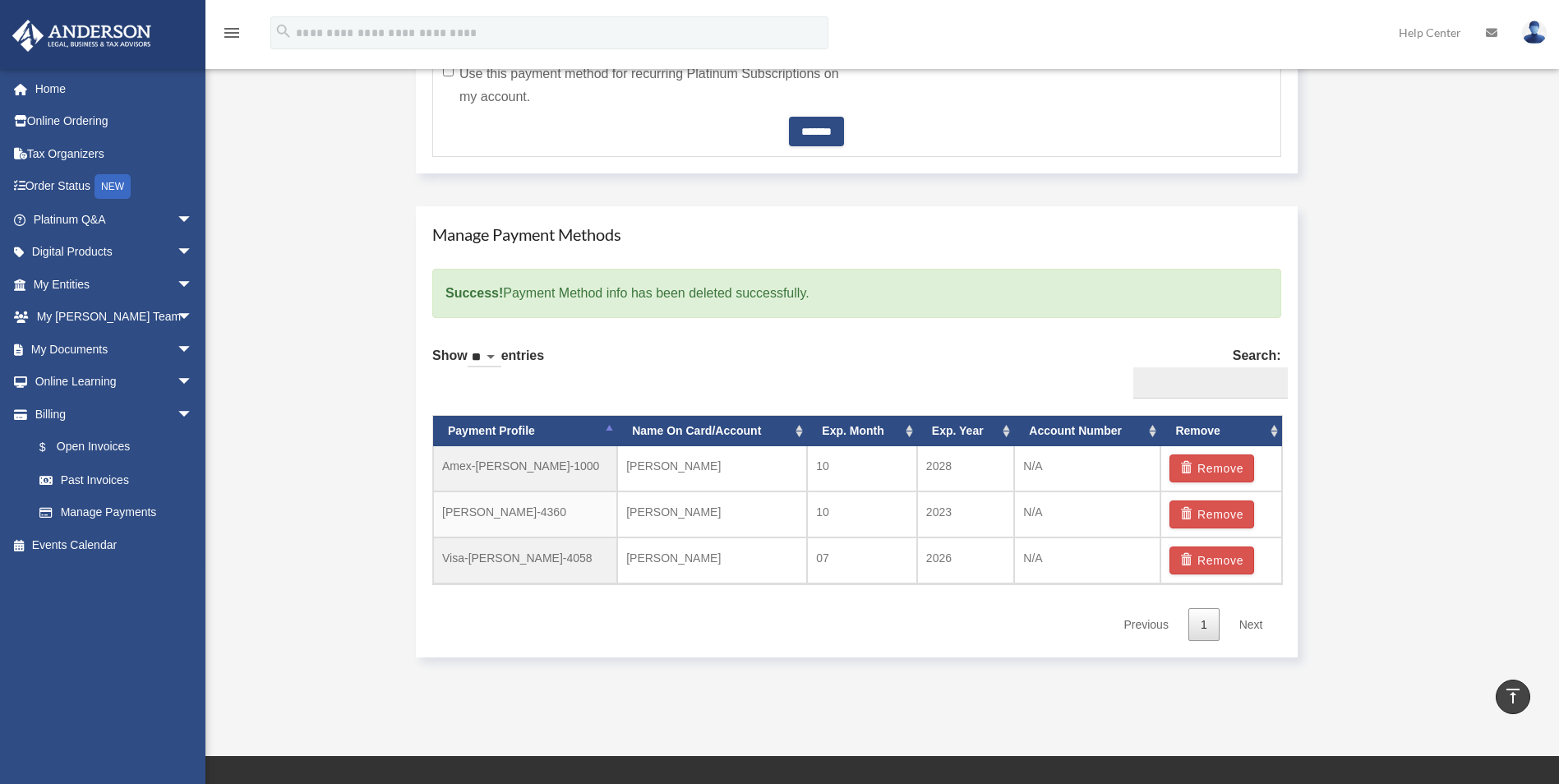
click at [1277, 433] on th "Remove" at bounding box center [1220, 431] width 121 height 31
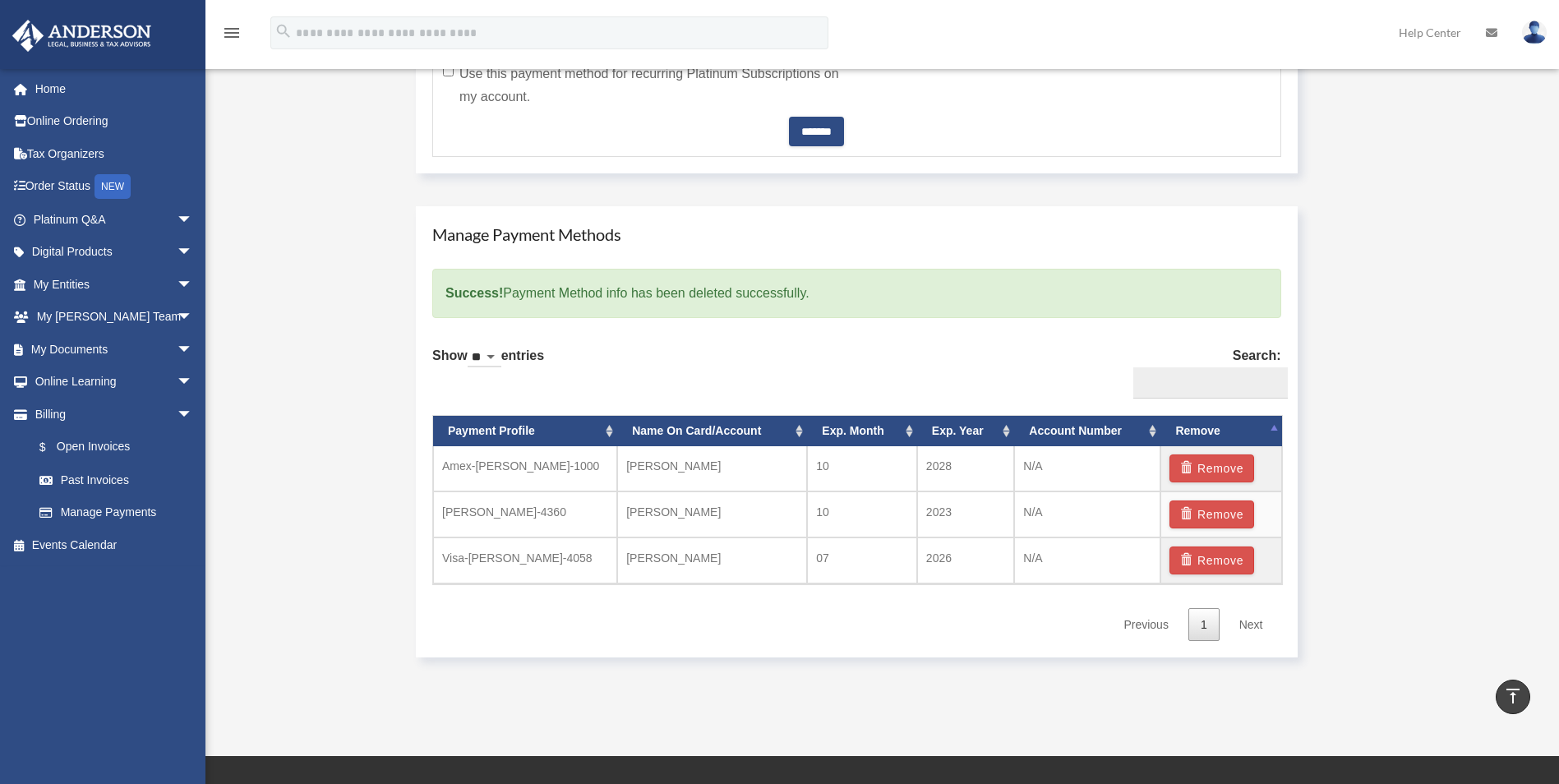
click at [1254, 622] on link "Next" at bounding box center [1250, 625] width 48 height 34
click at [1224, 514] on button "Remove" at bounding box center [1212, 514] width 85 height 28
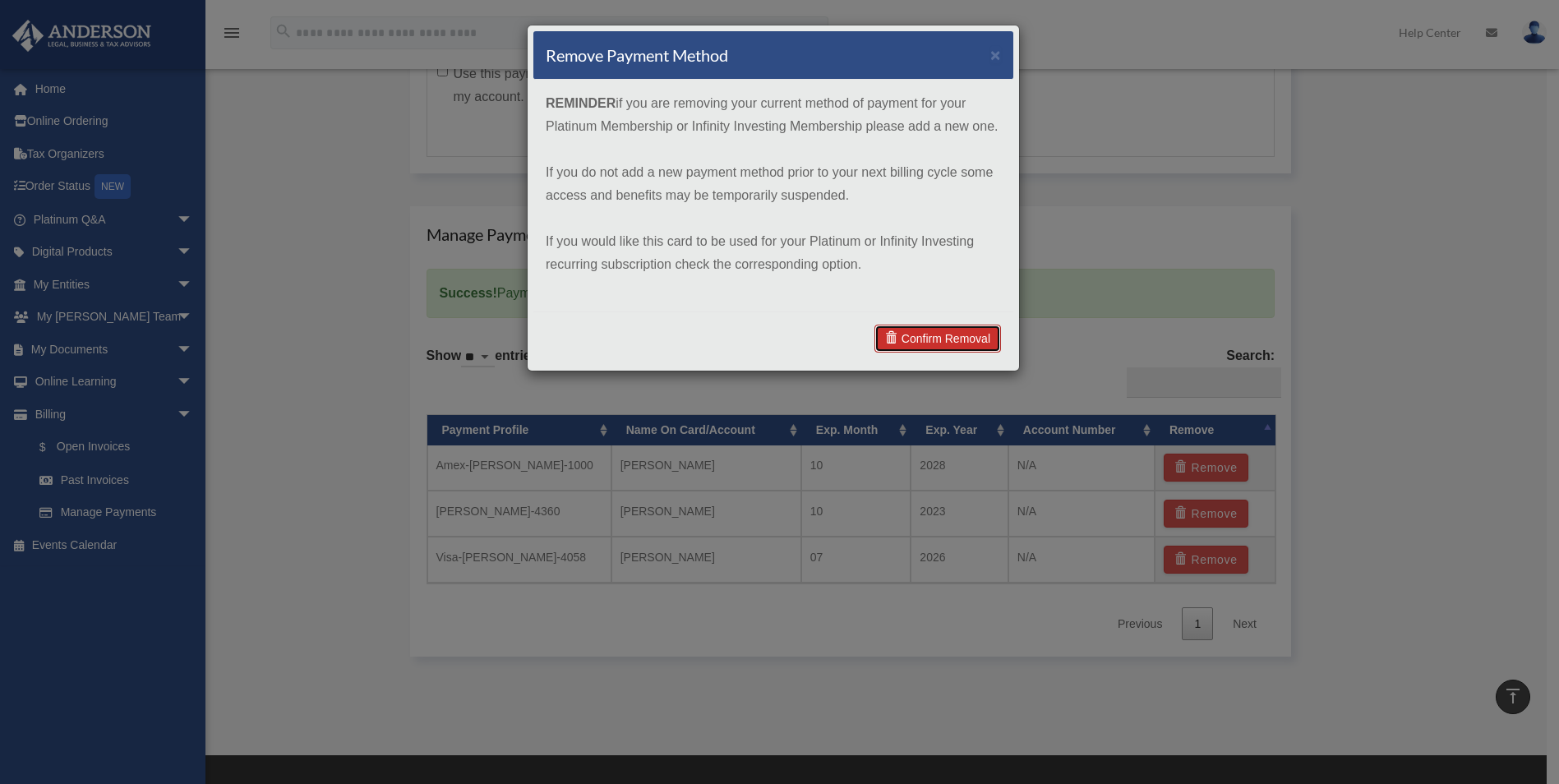
click at [939, 334] on link "Confirm Removal" at bounding box center [937, 338] width 127 height 28
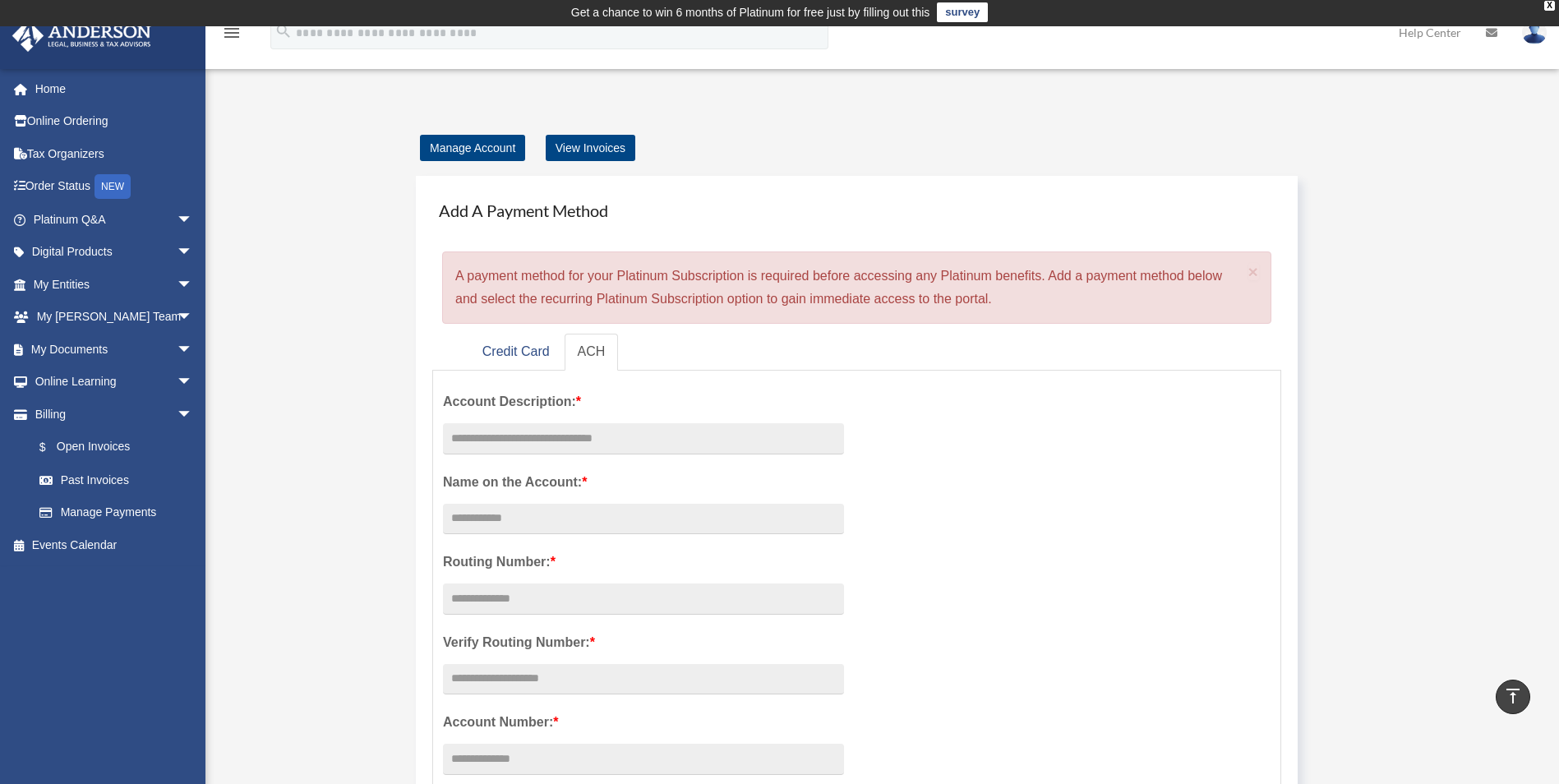
scroll to position [0, 0]
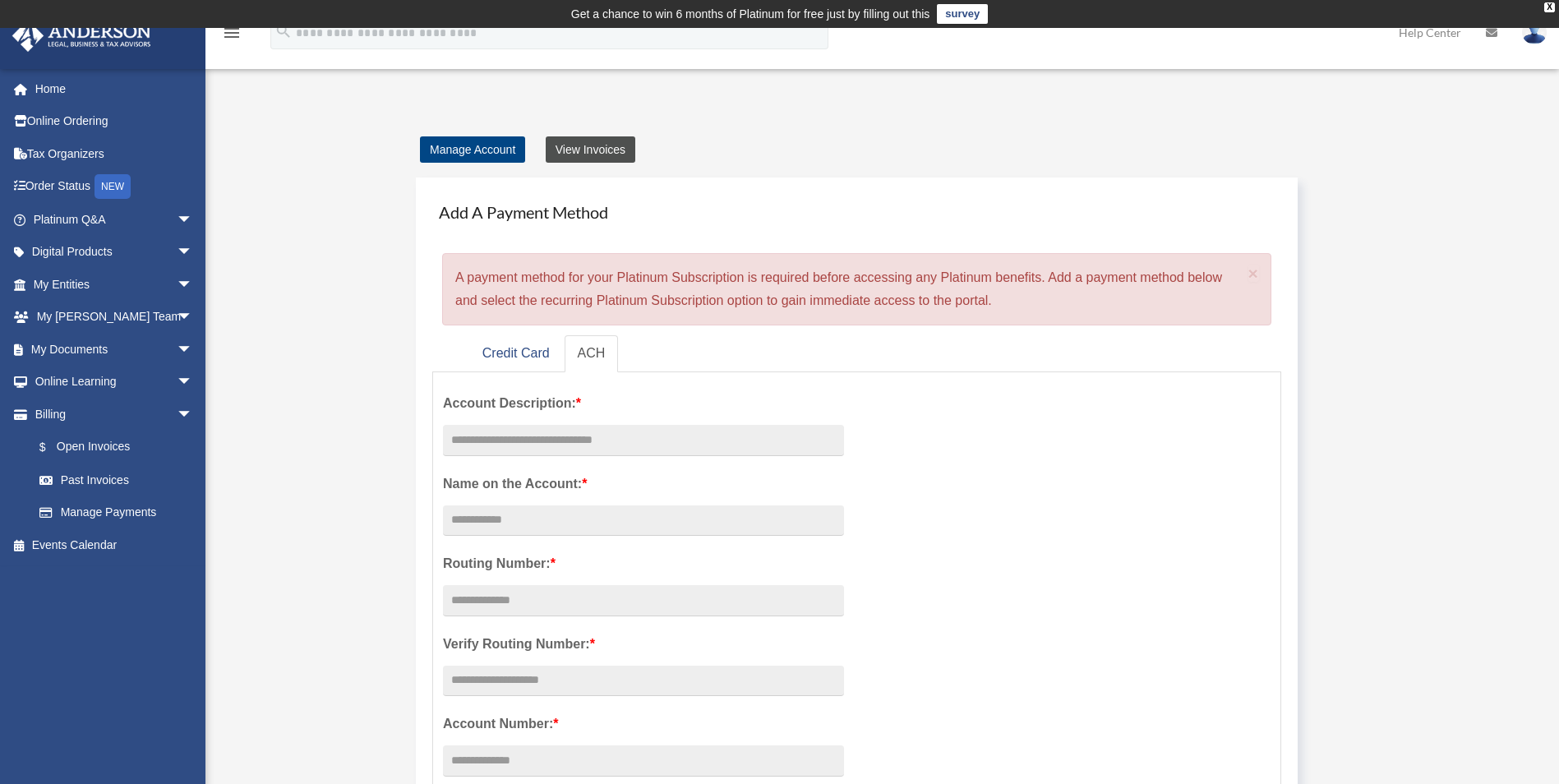
click at [593, 147] on link "View Invoices" at bounding box center [590, 149] width 89 height 26
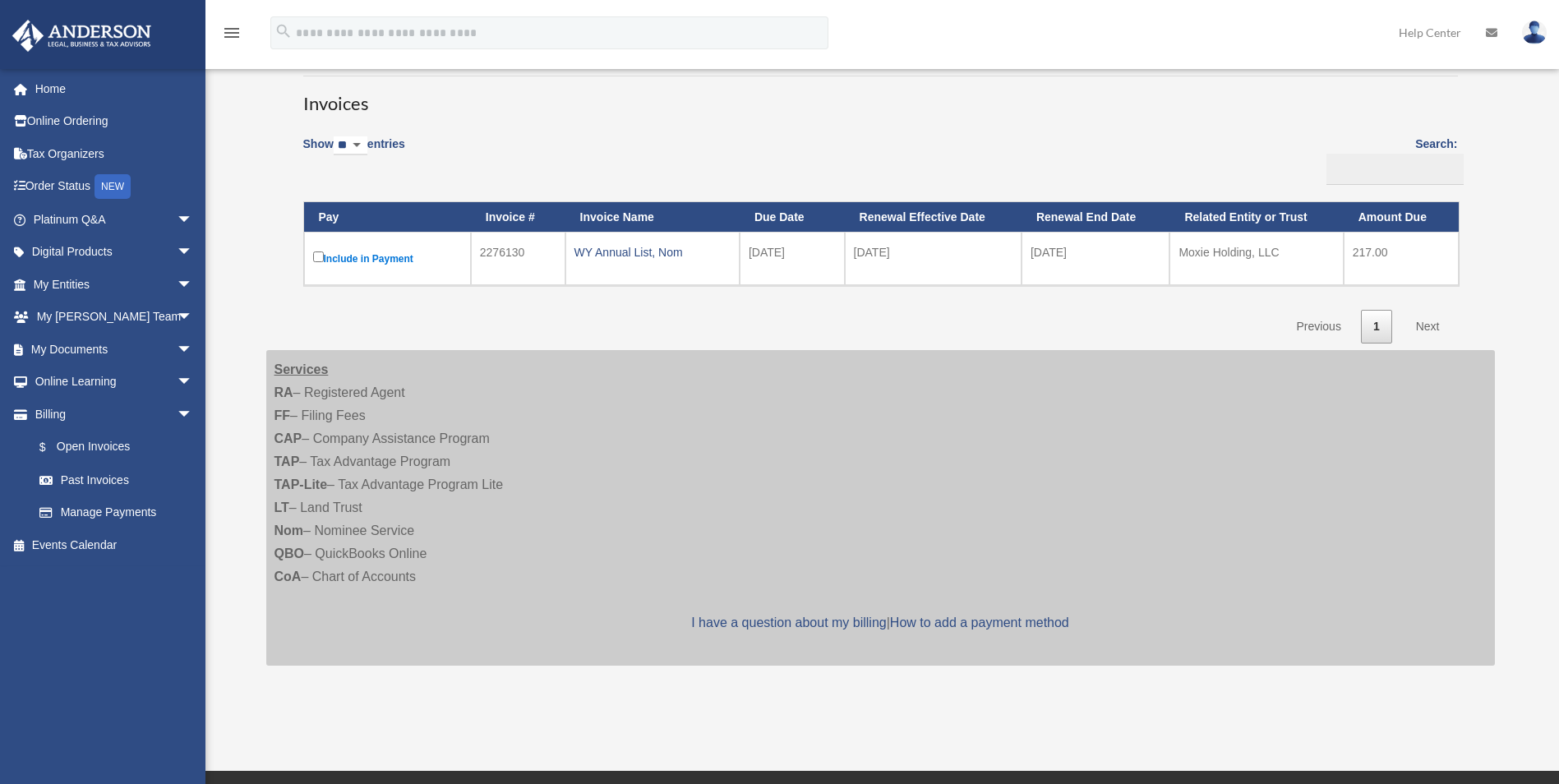
scroll to position [133, 0]
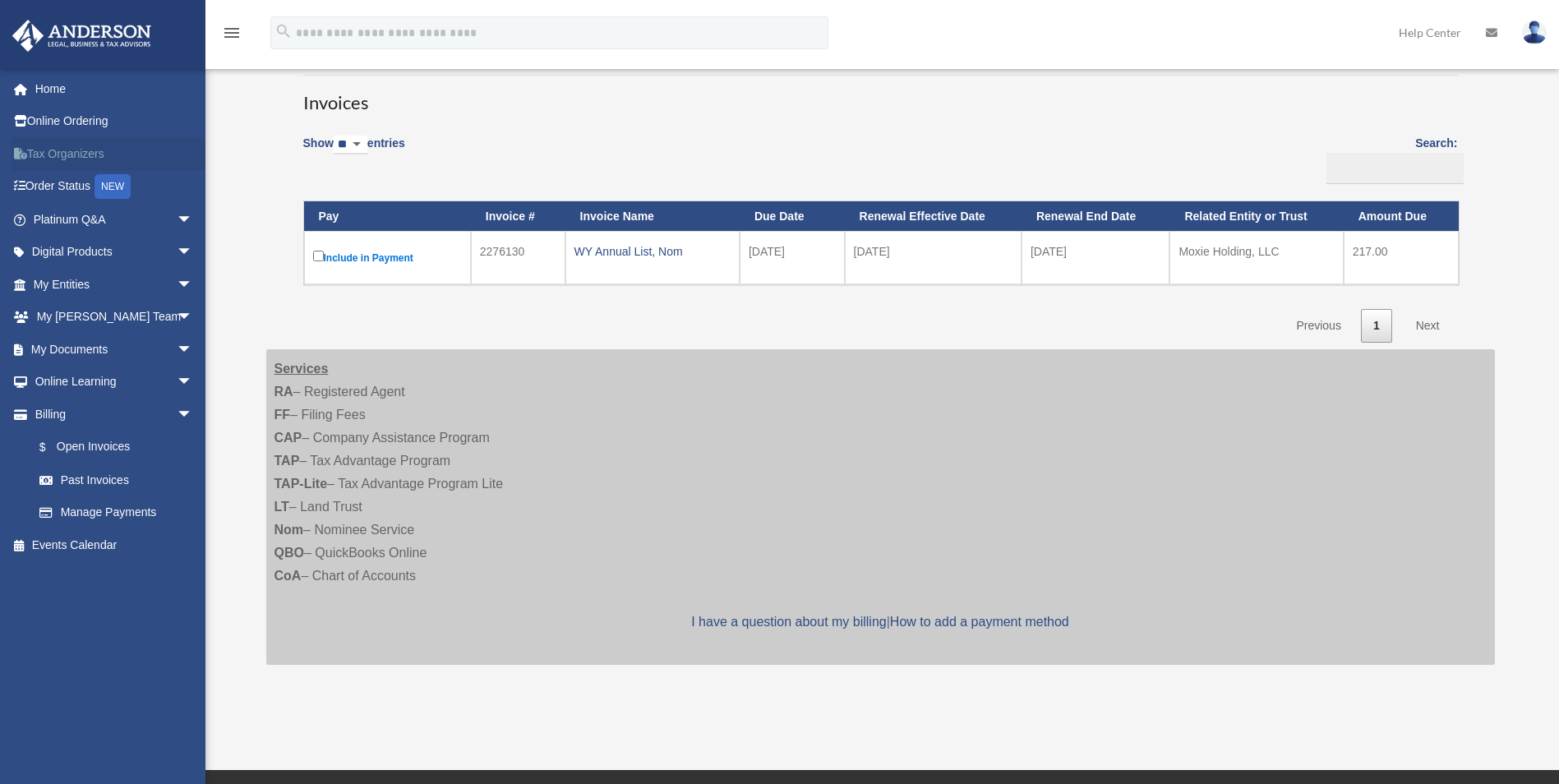
click at [53, 151] on link "Tax Organizers" at bounding box center [115, 153] width 207 height 33
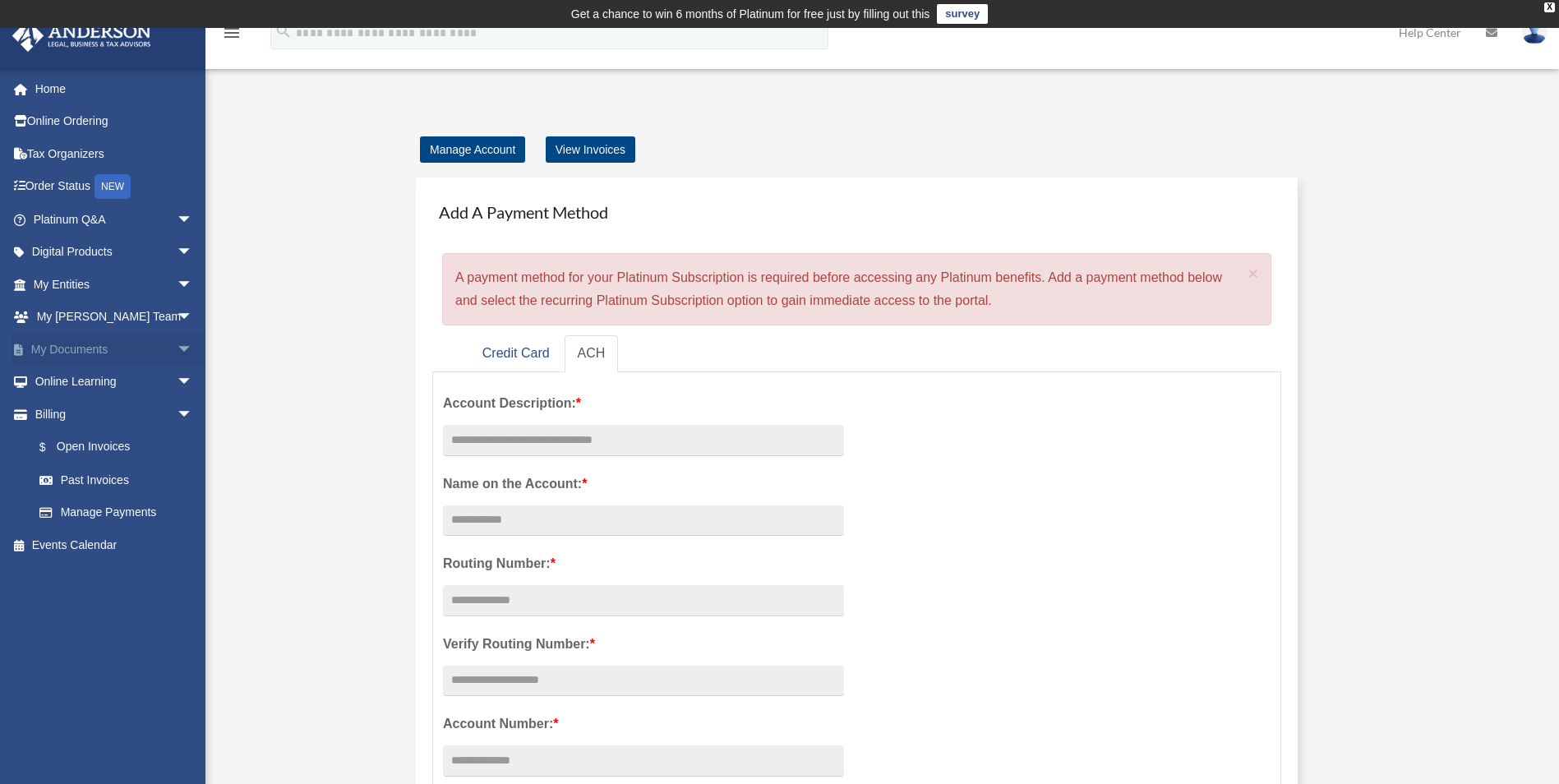
click at [75, 348] on link "My Documents arrow_drop_down" at bounding box center [115, 349] width 207 height 33
click at [177, 347] on span "arrow_drop_down" at bounding box center [193, 349] width 33 height 34
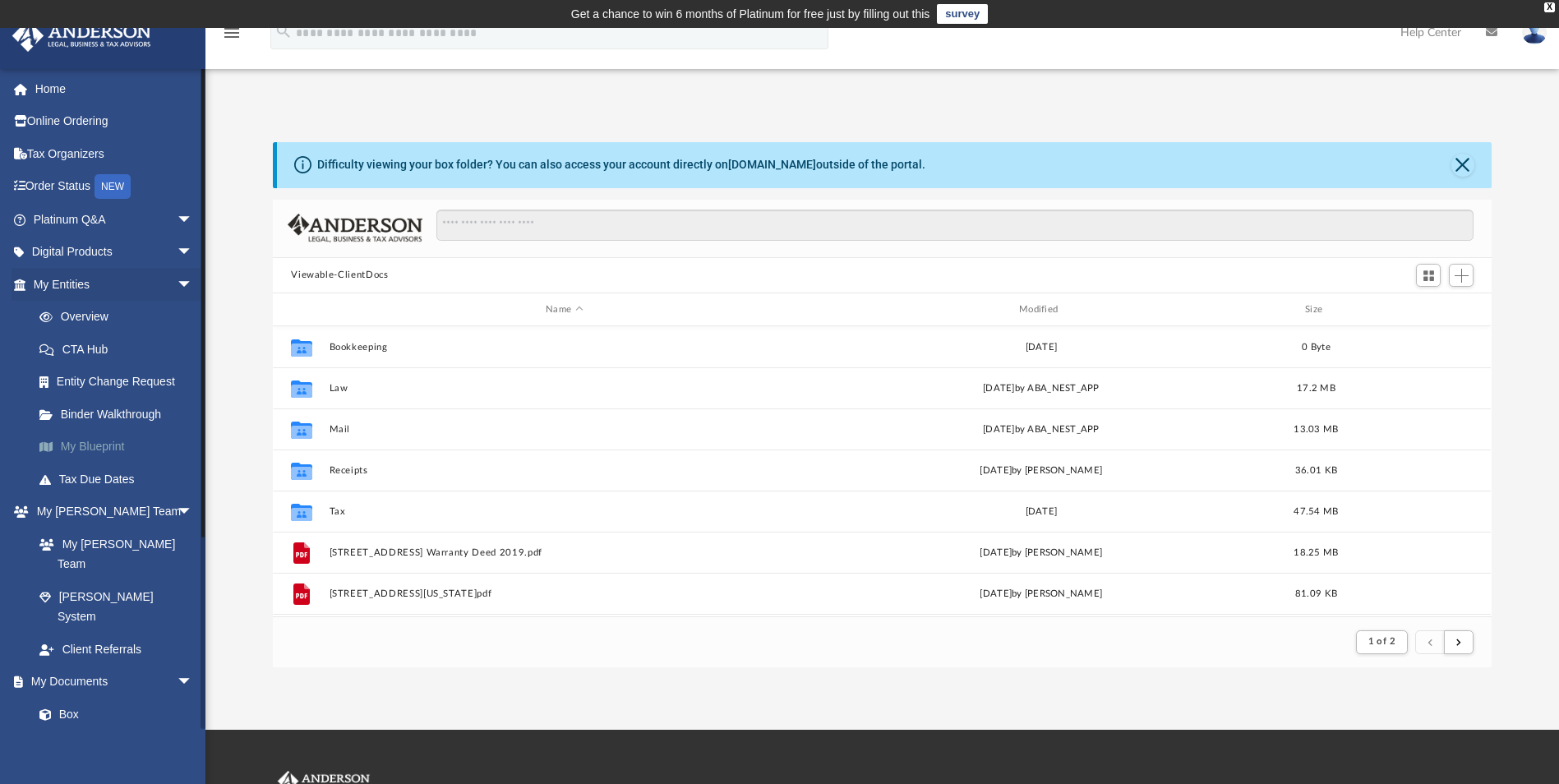
scroll to position [310, 1206]
click at [90, 311] on link "Overview" at bounding box center [120, 317] width 195 height 33
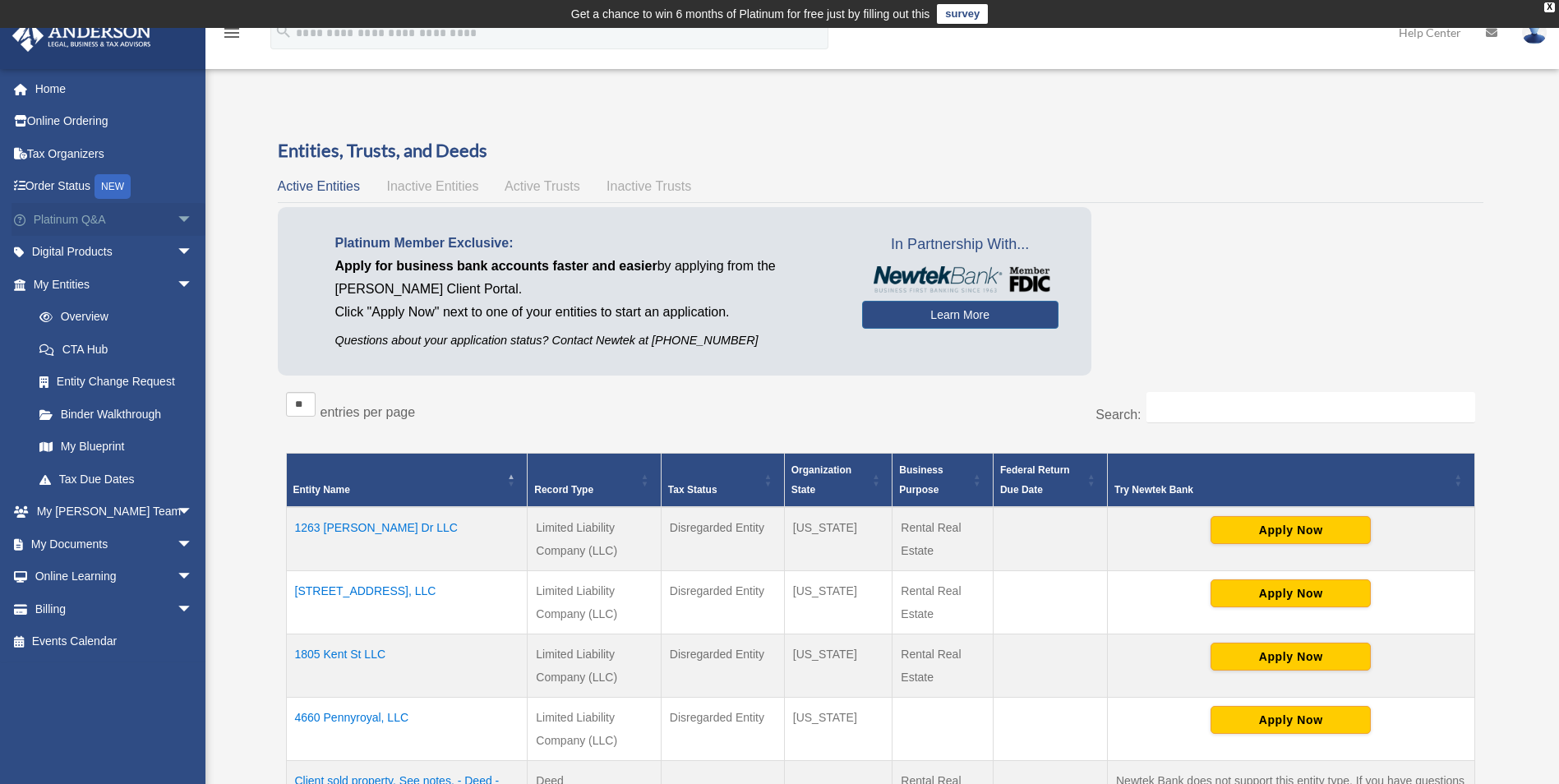
click at [177, 218] on span "arrow_drop_down" at bounding box center [193, 220] width 33 height 34
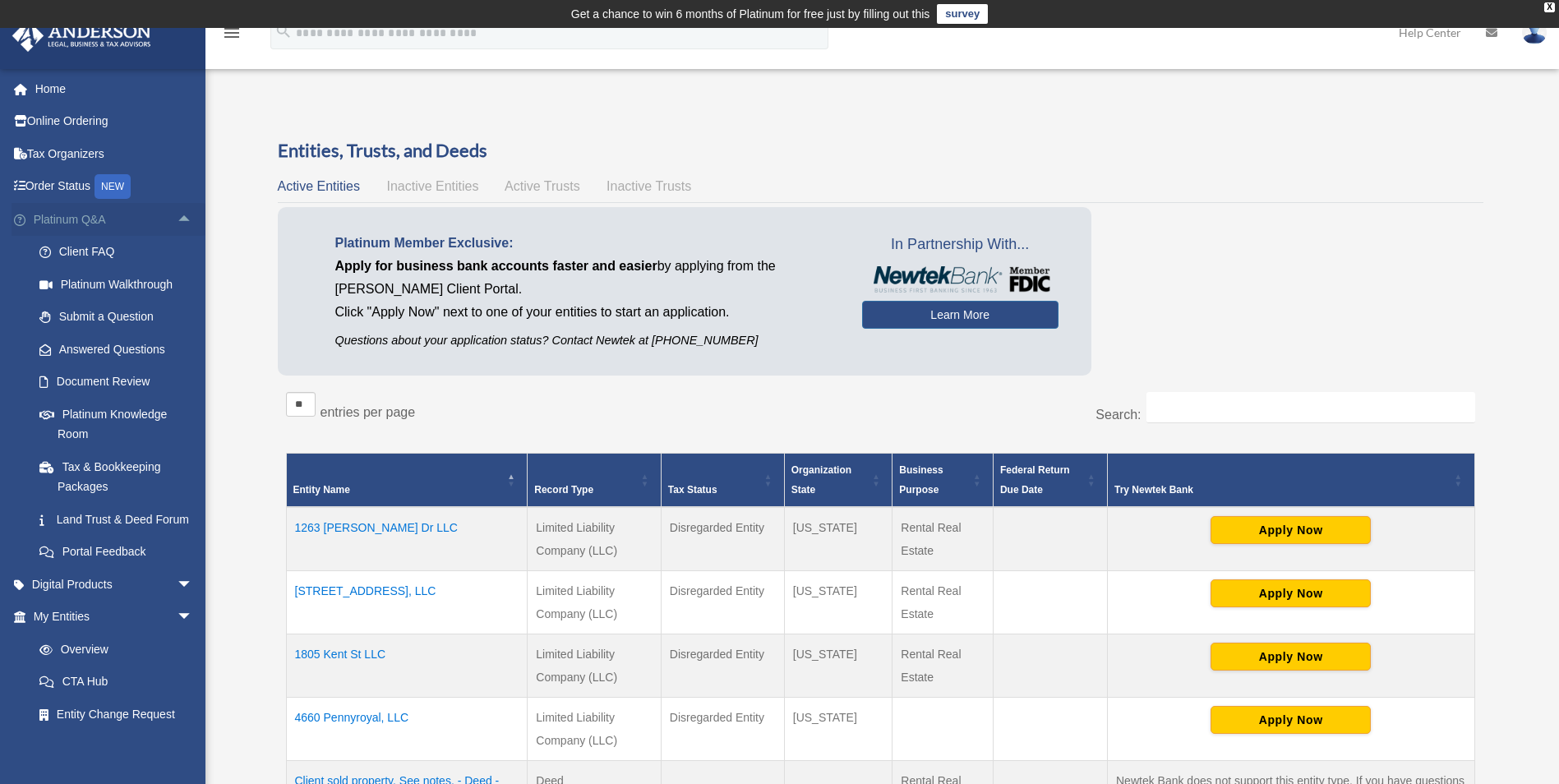
click at [177, 218] on span "arrow_drop_up" at bounding box center [193, 220] width 33 height 34
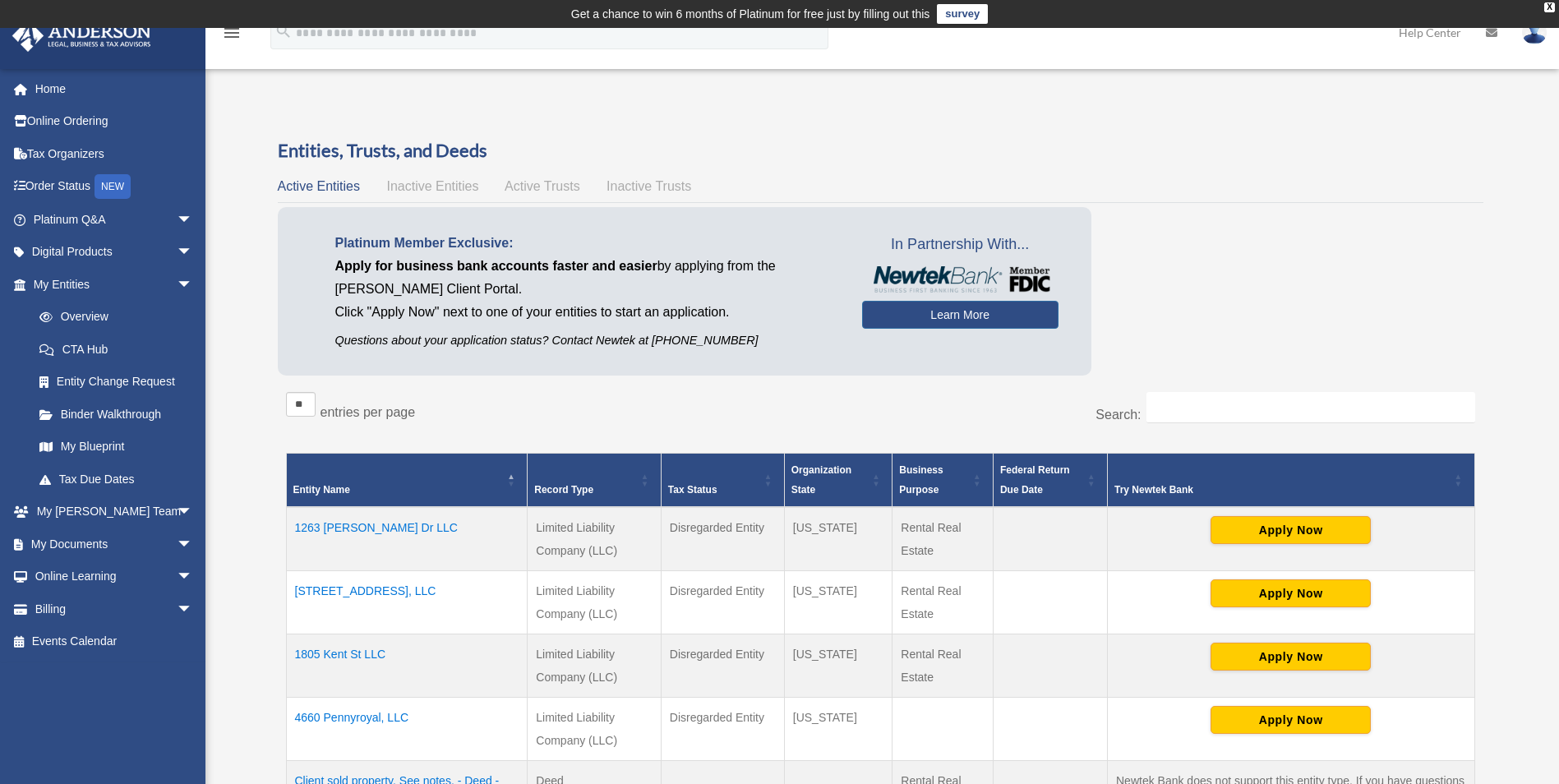
click at [1440, 31] on link "Help Center" at bounding box center [1430, 32] width 87 height 65
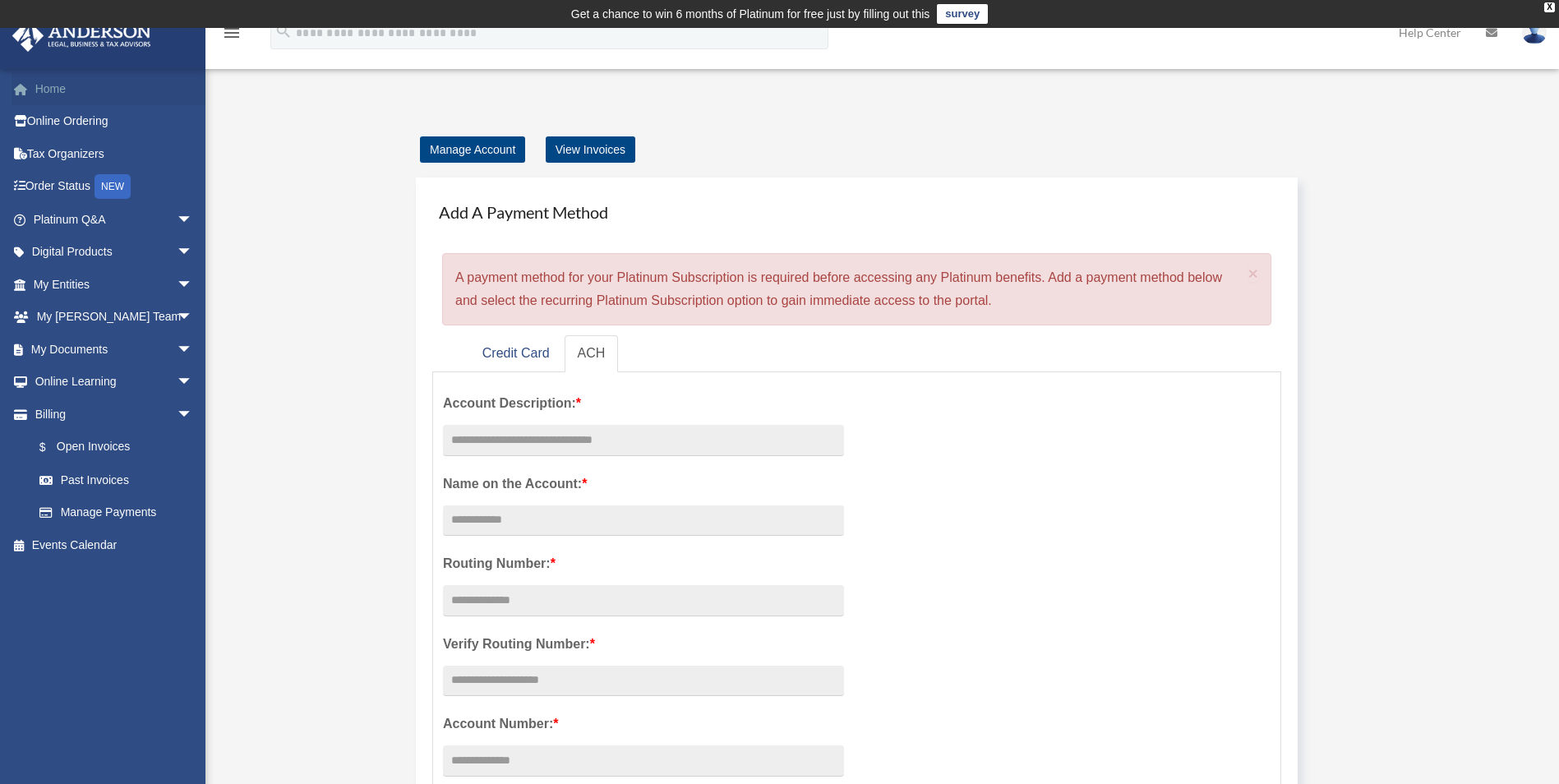
click at [48, 87] on link "Home" at bounding box center [115, 88] width 207 height 33
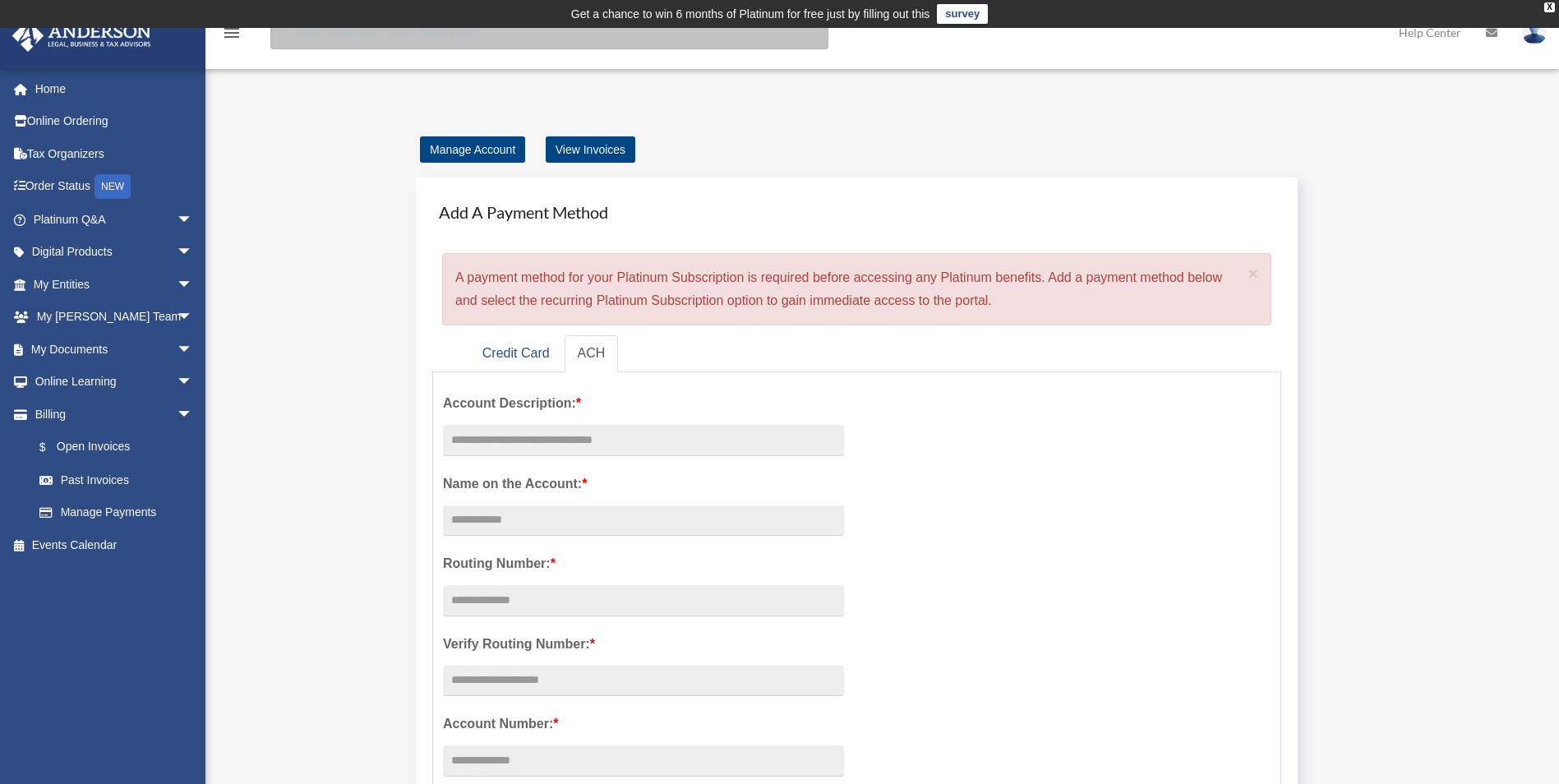
click at [316, 31] on input "search" at bounding box center [549, 32] width 558 height 33
type input "**********"
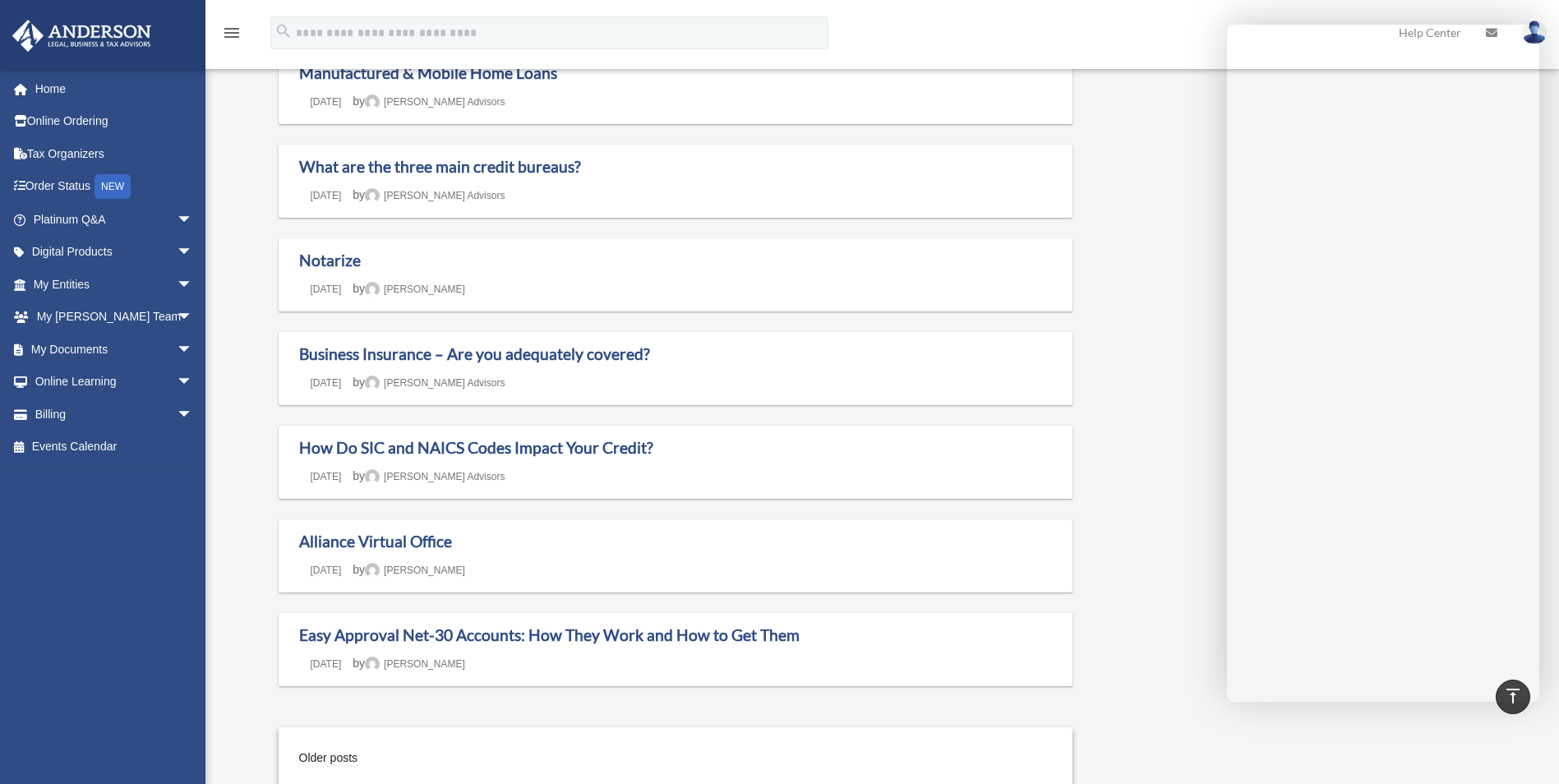
scroll to position [1014, 0]
click at [74, 352] on link "My Documents arrow_drop_down" at bounding box center [115, 349] width 207 height 33
click at [177, 345] on span "arrow_drop_down" at bounding box center [193, 349] width 33 height 34
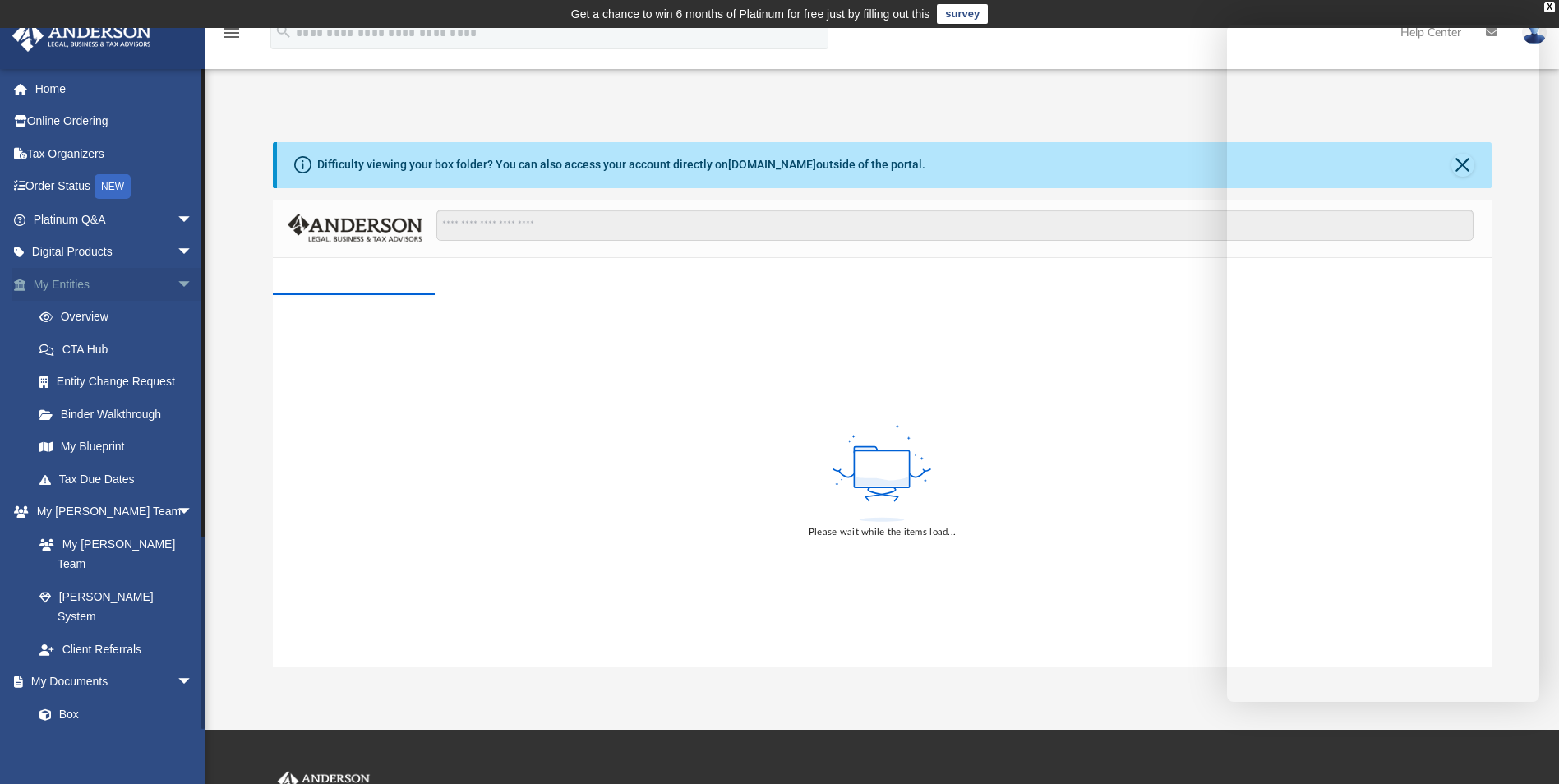
click at [177, 281] on span "arrow_drop_down" at bounding box center [193, 285] width 33 height 34
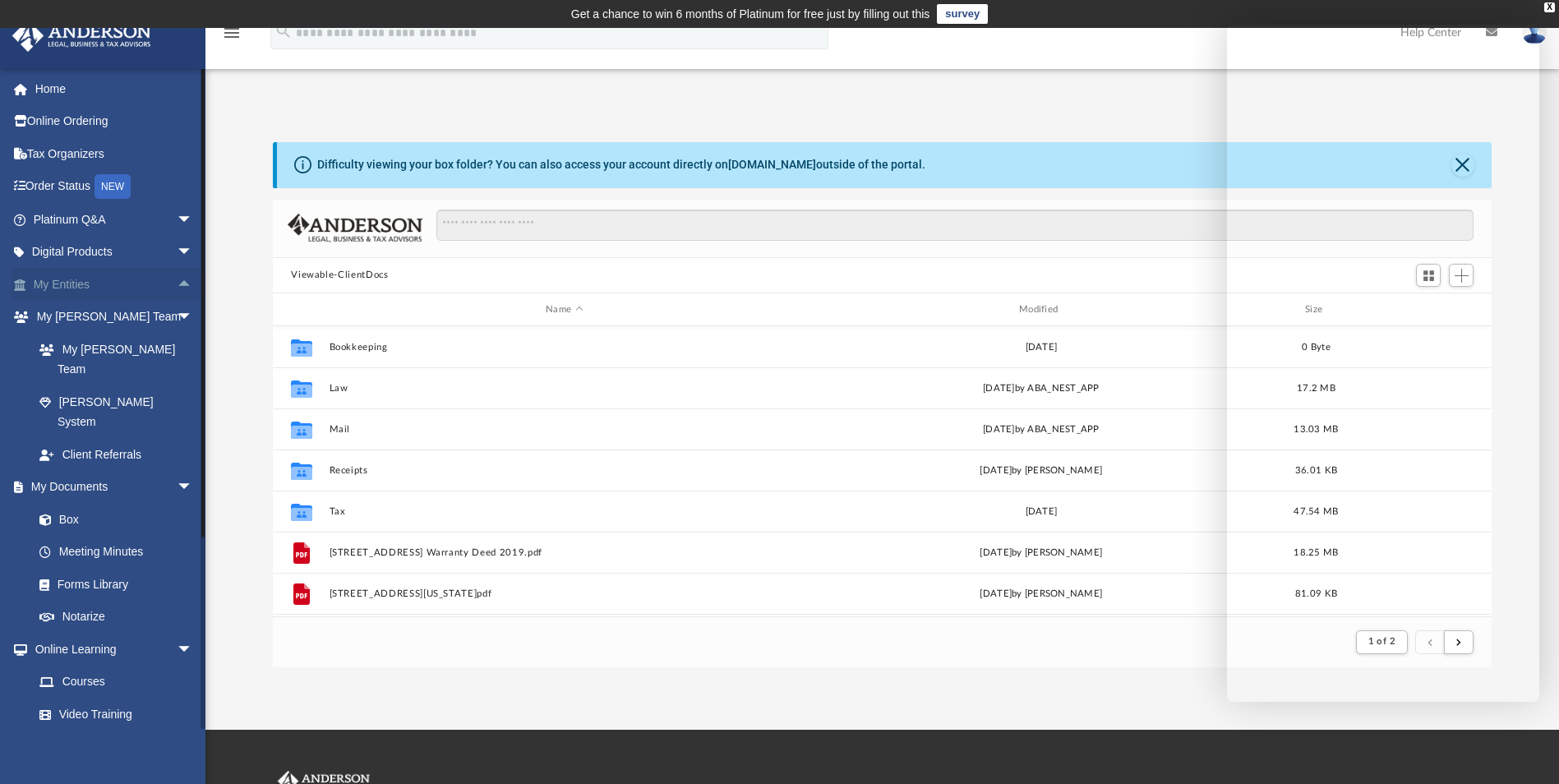
scroll to position [310, 1206]
click at [177, 471] on span "arrow_drop_down" at bounding box center [193, 488] width 33 height 34
click at [177, 214] on span "arrow_drop_down" at bounding box center [193, 220] width 33 height 34
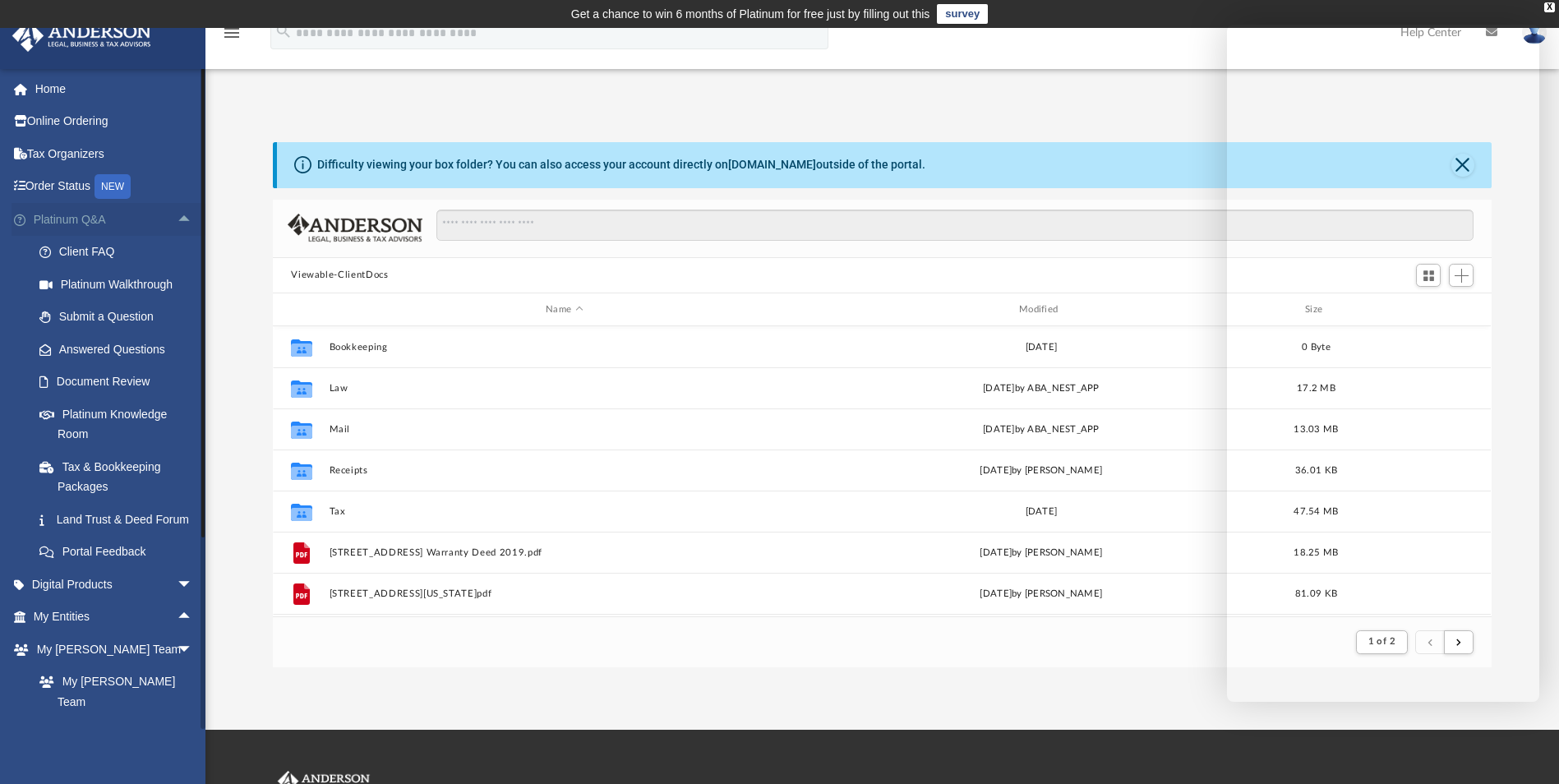
click at [177, 215] on span "arrow_drop_up" at bounding box center [193, 220] width 33 height 34
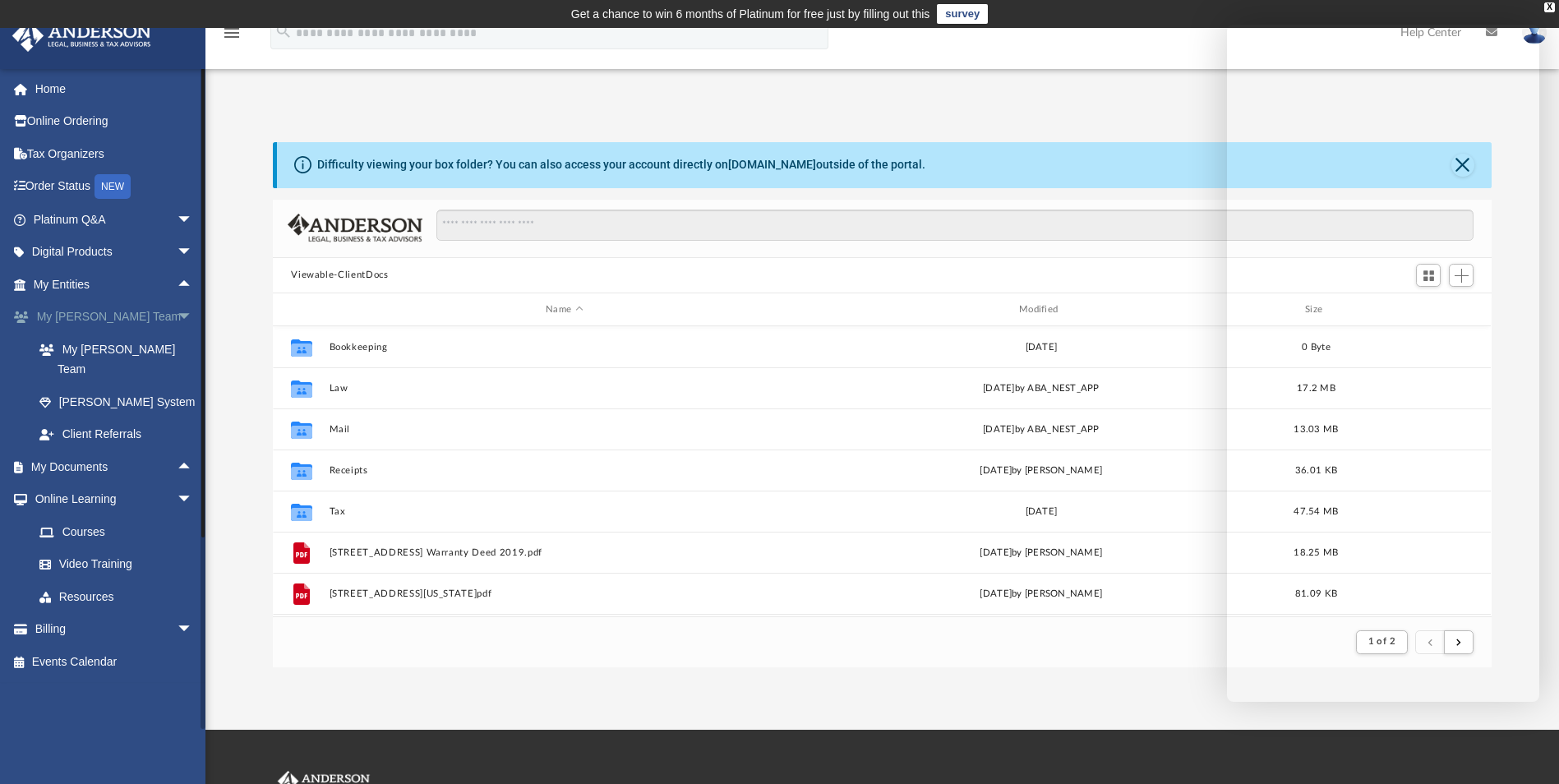
click at [177, 315] on span "arrow_drop_down" at bounding box center [193, 318] width 33 height 34
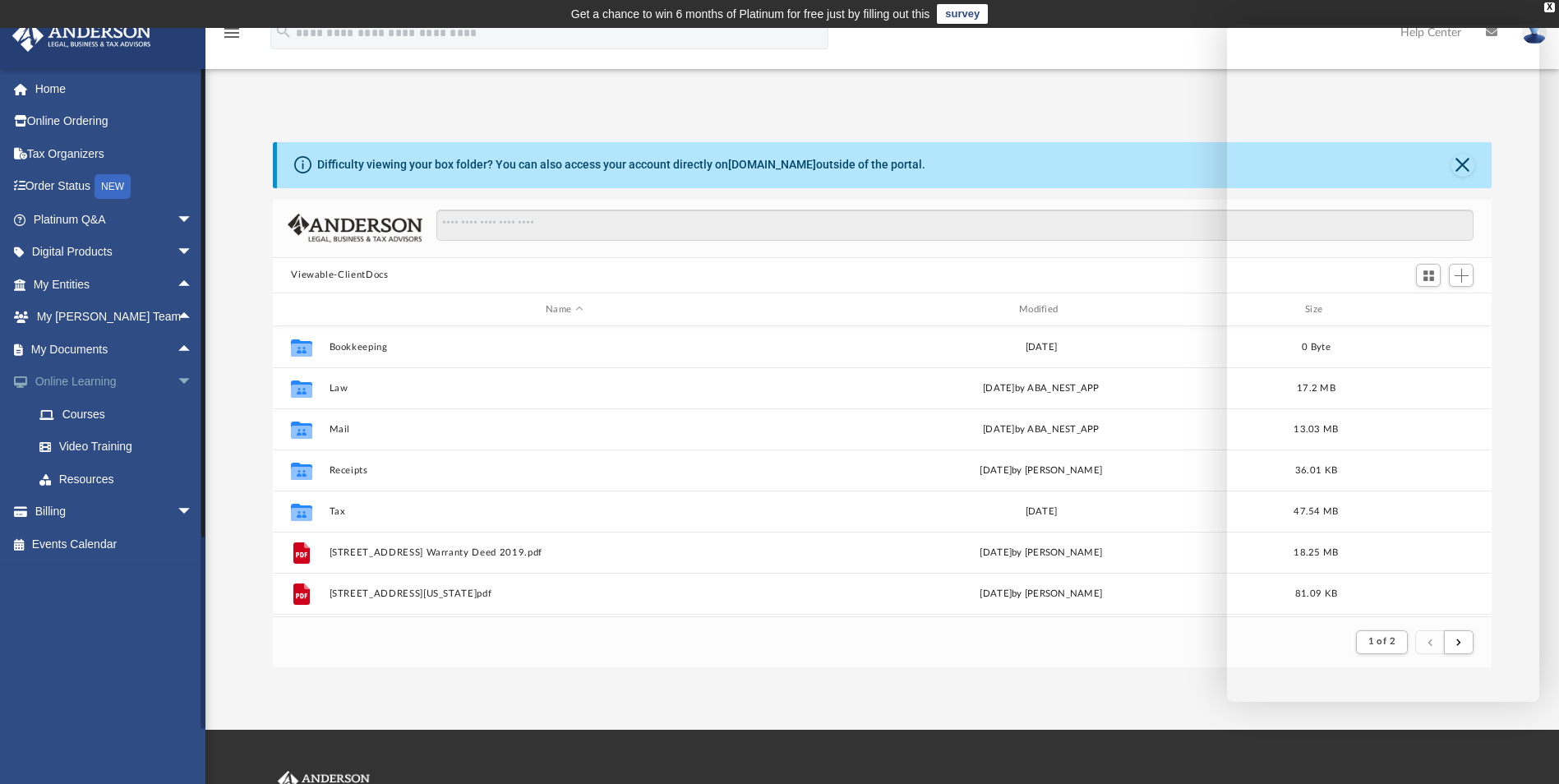
click at [177, 381] on span "arrow_drop_down" at bounding box center [193, 383] width 33 height 34
click at [177, 345] on span "arrow_drop_up" at bounding box center [193, 349] width 33 height 34
click at [70, 383] on link "Box" at bounding box center [120, 382] width 195 height 33
click at [75, 379] on link "Box" at bounding box center [120, 382] width 195 height 33
click at [66, 380] on link "Box" at bounding box center [120, 382] width 195 height 33
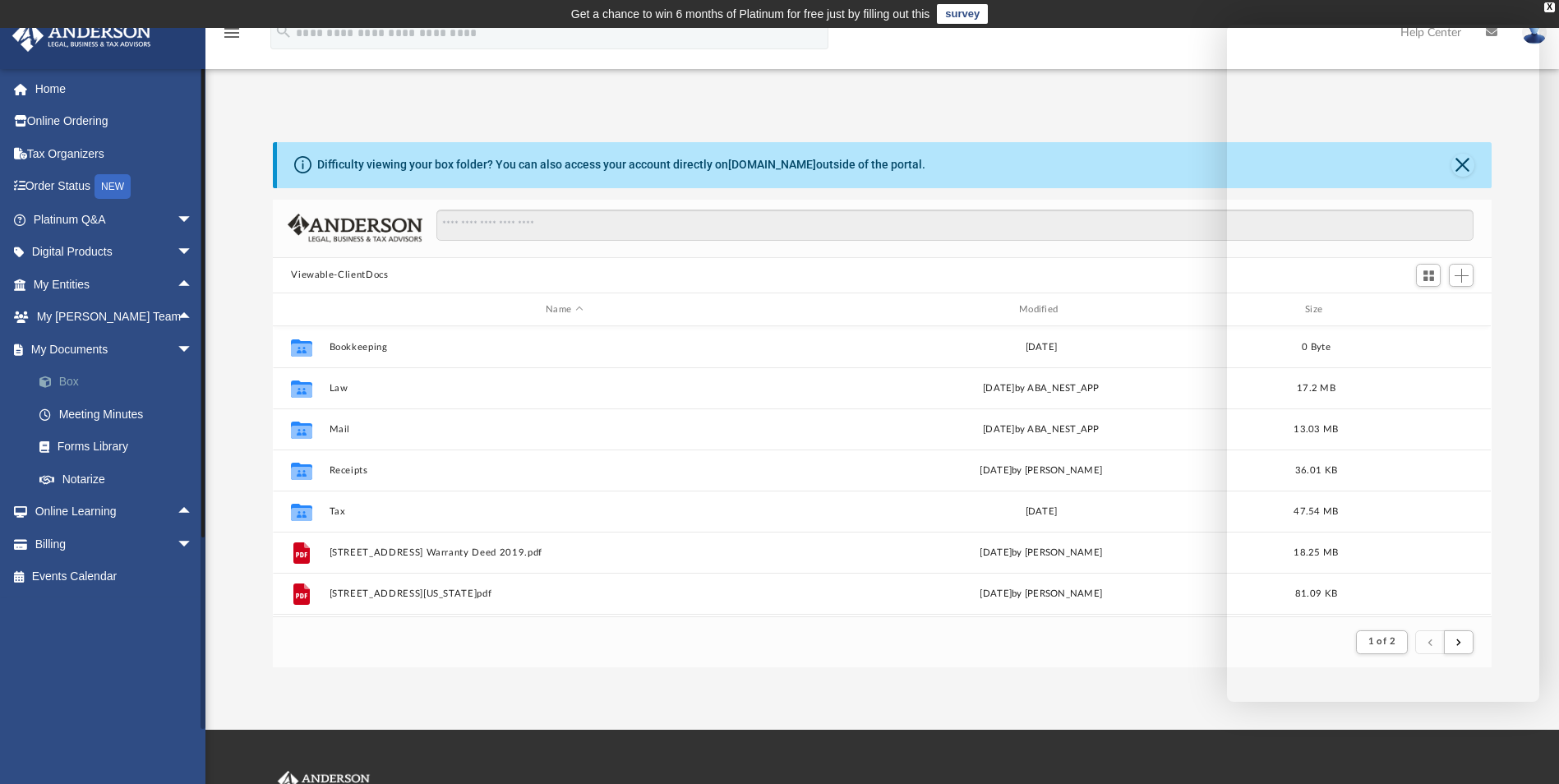
click at [66, 380] on link "Box" at bounding box center [120, 382] width 195 height 33
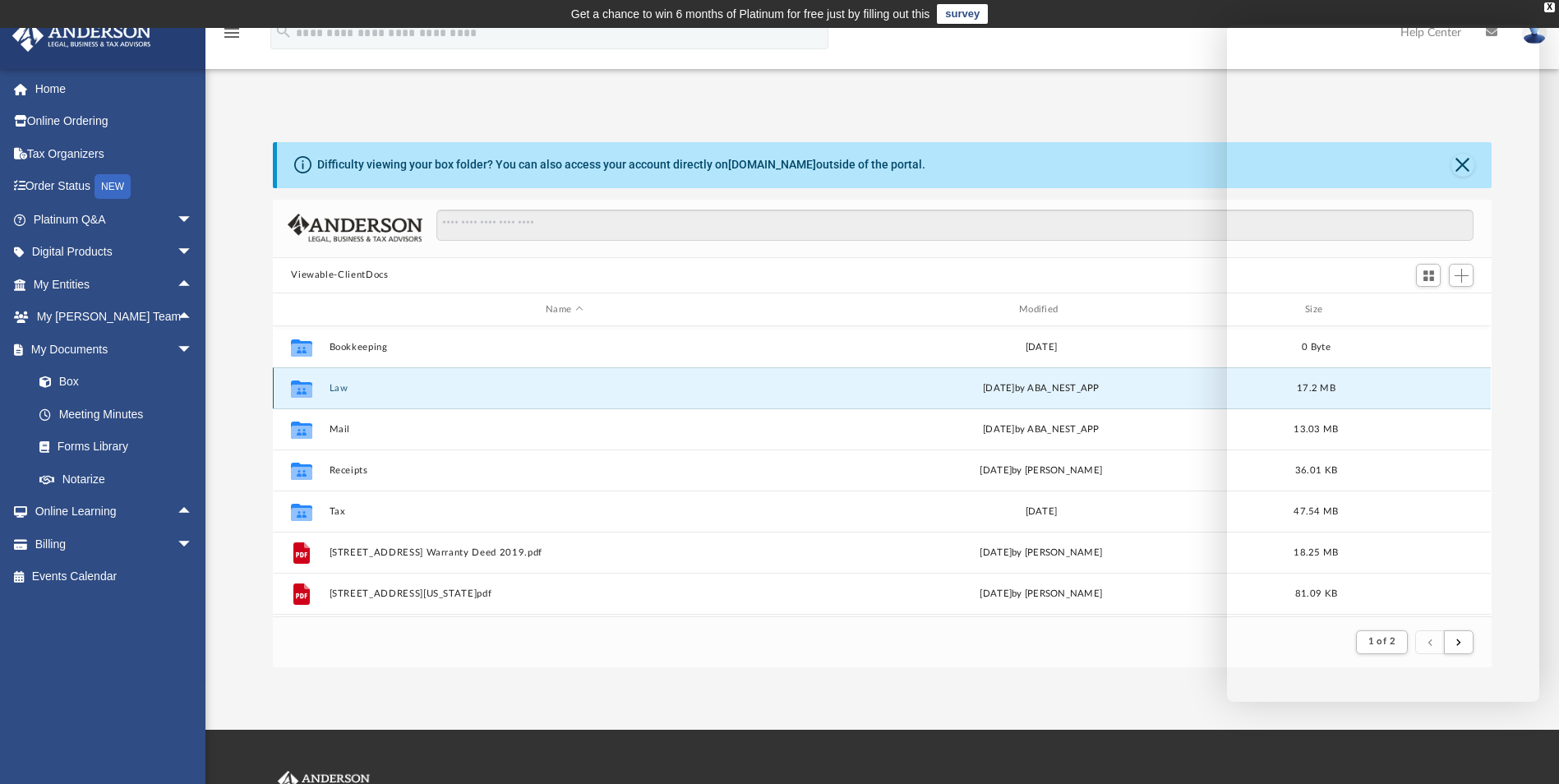
click at [331, 390] on button "Law" at bounding box center [564, 388] width 470 height 11
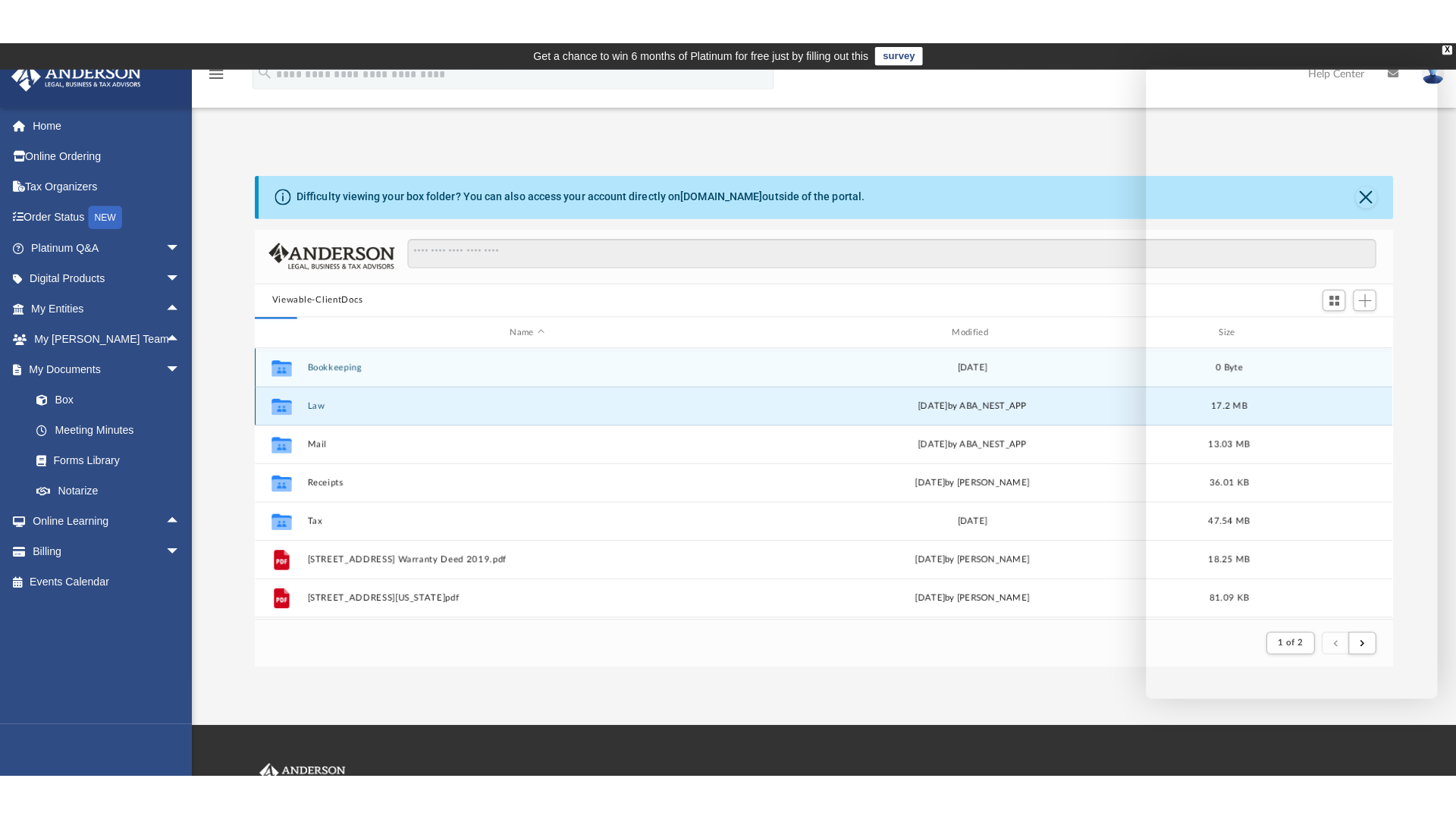
scroll to position [334, 1113]
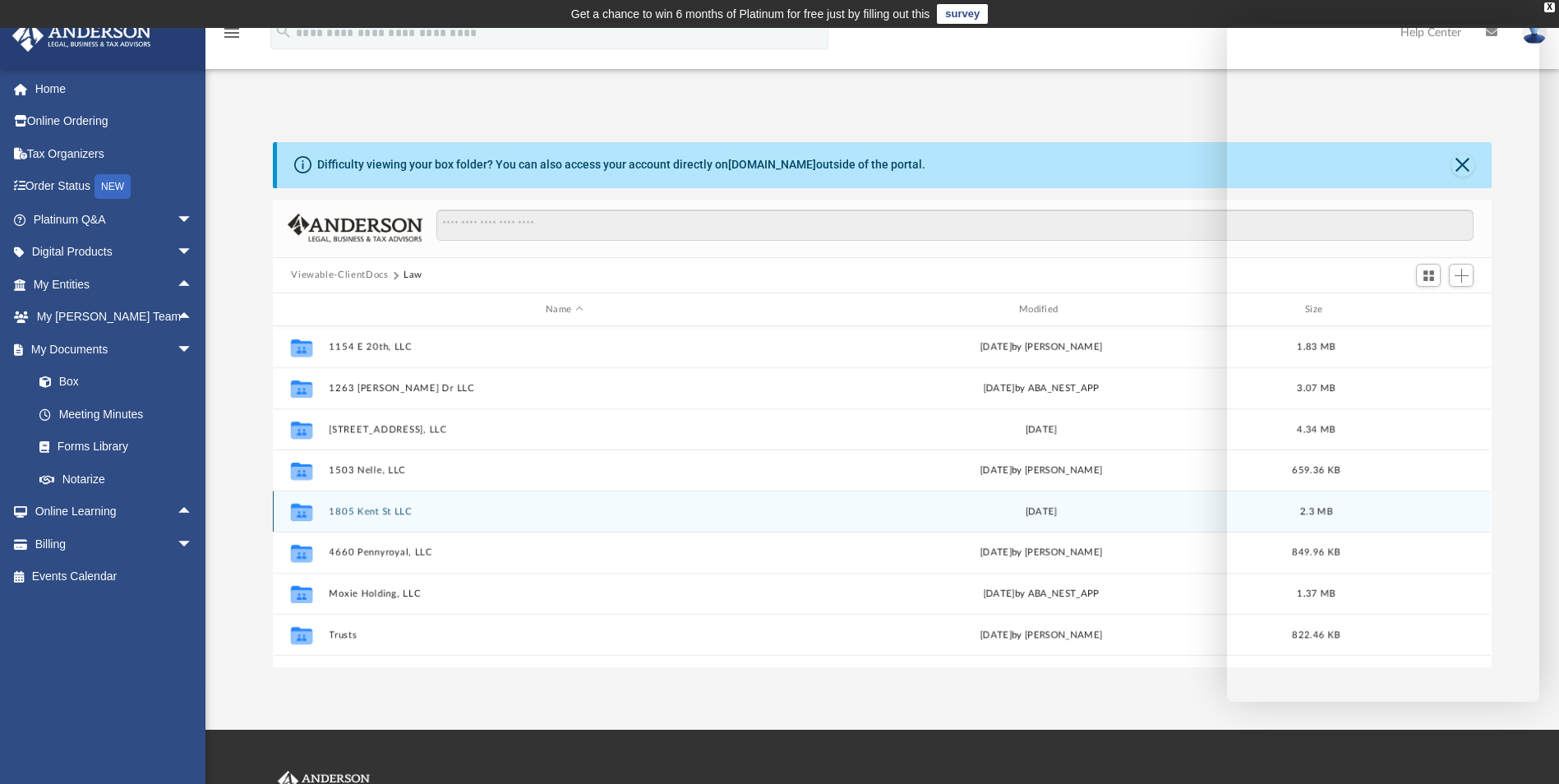
click at [377, 508] on button "1805 Kent St LLC" at bounding box center [564, 511] width 470 height 11
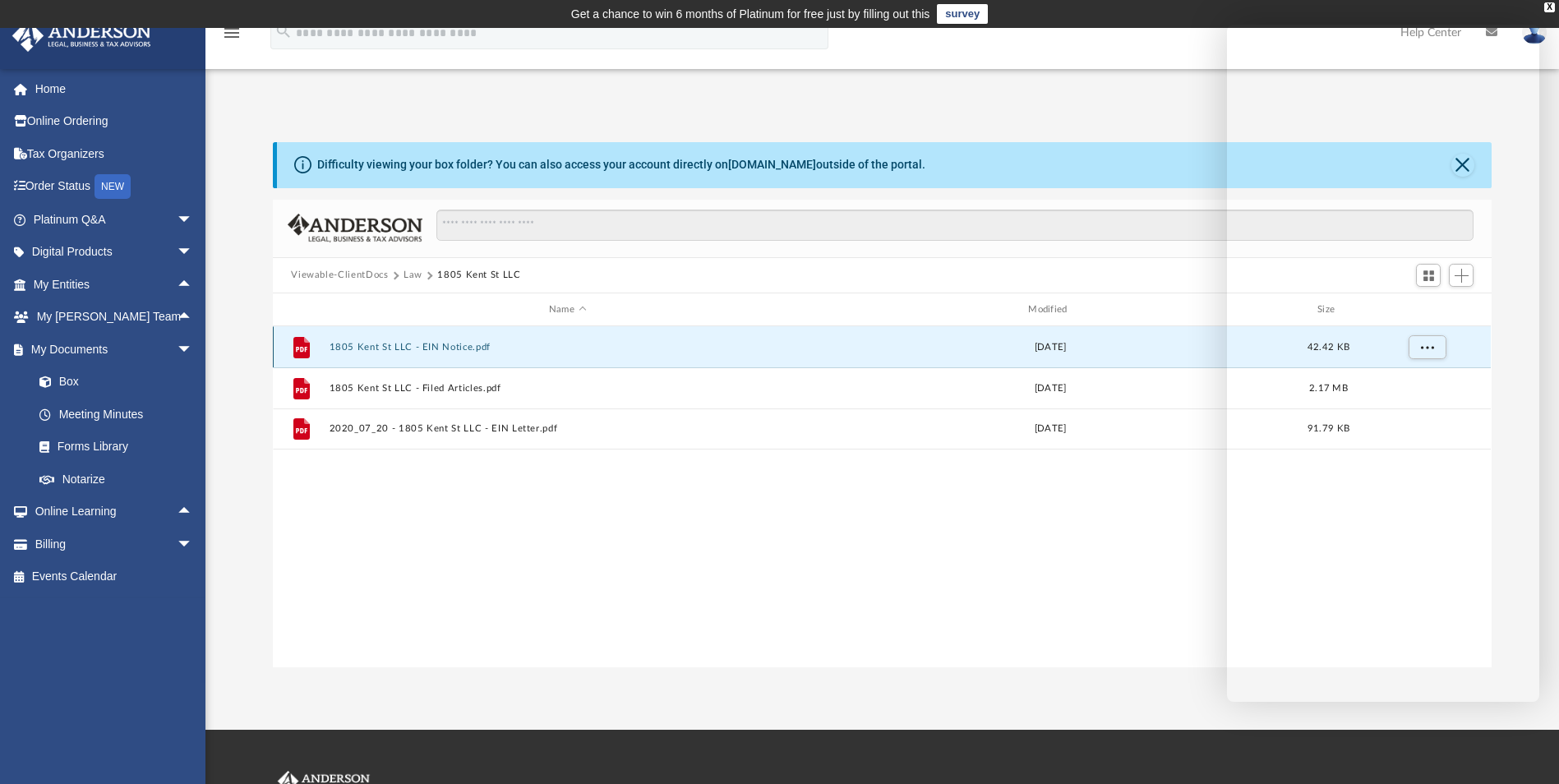
click at [453, 349] on button "1805 Kent St LLC - EIN Notice.pdf" at bounding box center [566, 347] width 475 height 11
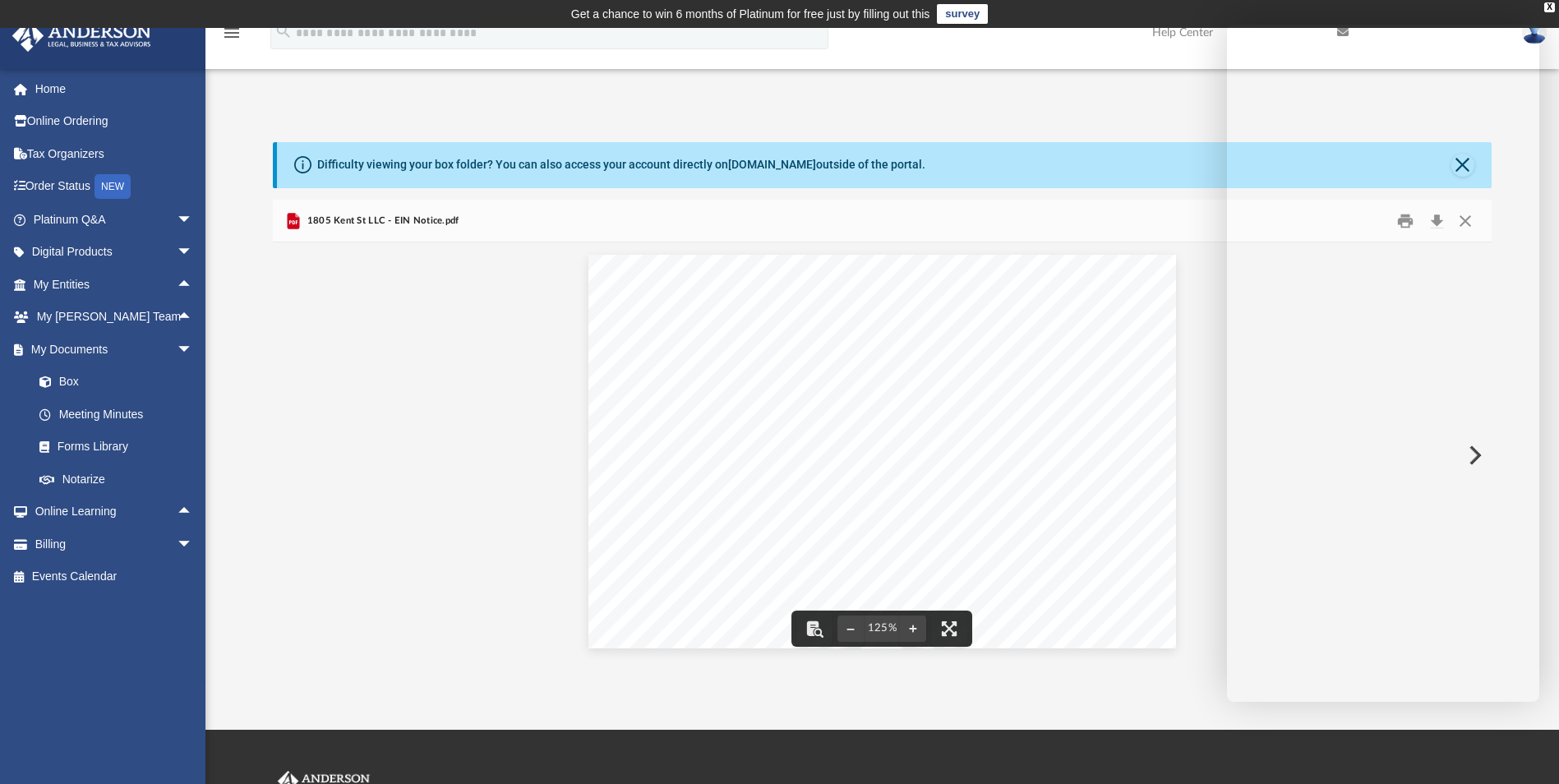
click at [644, 685] on div "App psandmant@sbcglobal.net Sign Out psandmant@sbcglobal.net Home Online Orderi…" at bounding box center [779, 378] width 1559 height 702
click at [946, 627] on button "File preview" at bounding box center [949, 628] width 37 height 37
drag, startPoint x: 459, startPoint y: 219, endPoint x: 305, endPoint y: 215, distance: 154.1
click at [305, 215] on div "1805 Kent St LLC - EIN Notice.pdf" at bounding box center [882, 221] width 1218 height 43
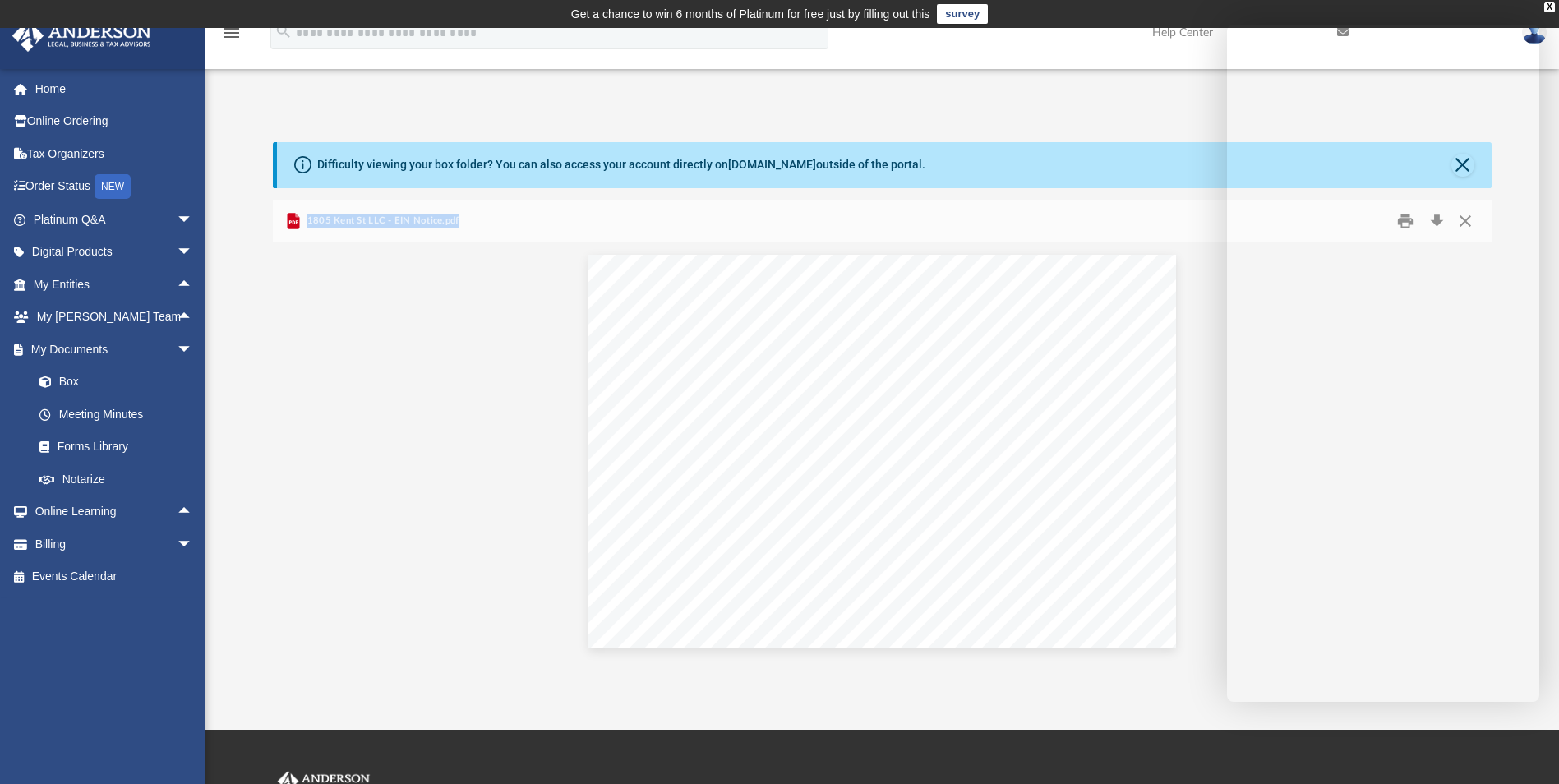
drag, startPoint x: 305, startPoint y: 215, endPoint x: 347, endPoint y: 222, distance: 42.6
copy span "1805 Kent St LLC - EIN Notice.pdf"
click at [560, 412] on div "Document Viewer" at bounding box center [882, 452] width 1218 height 418
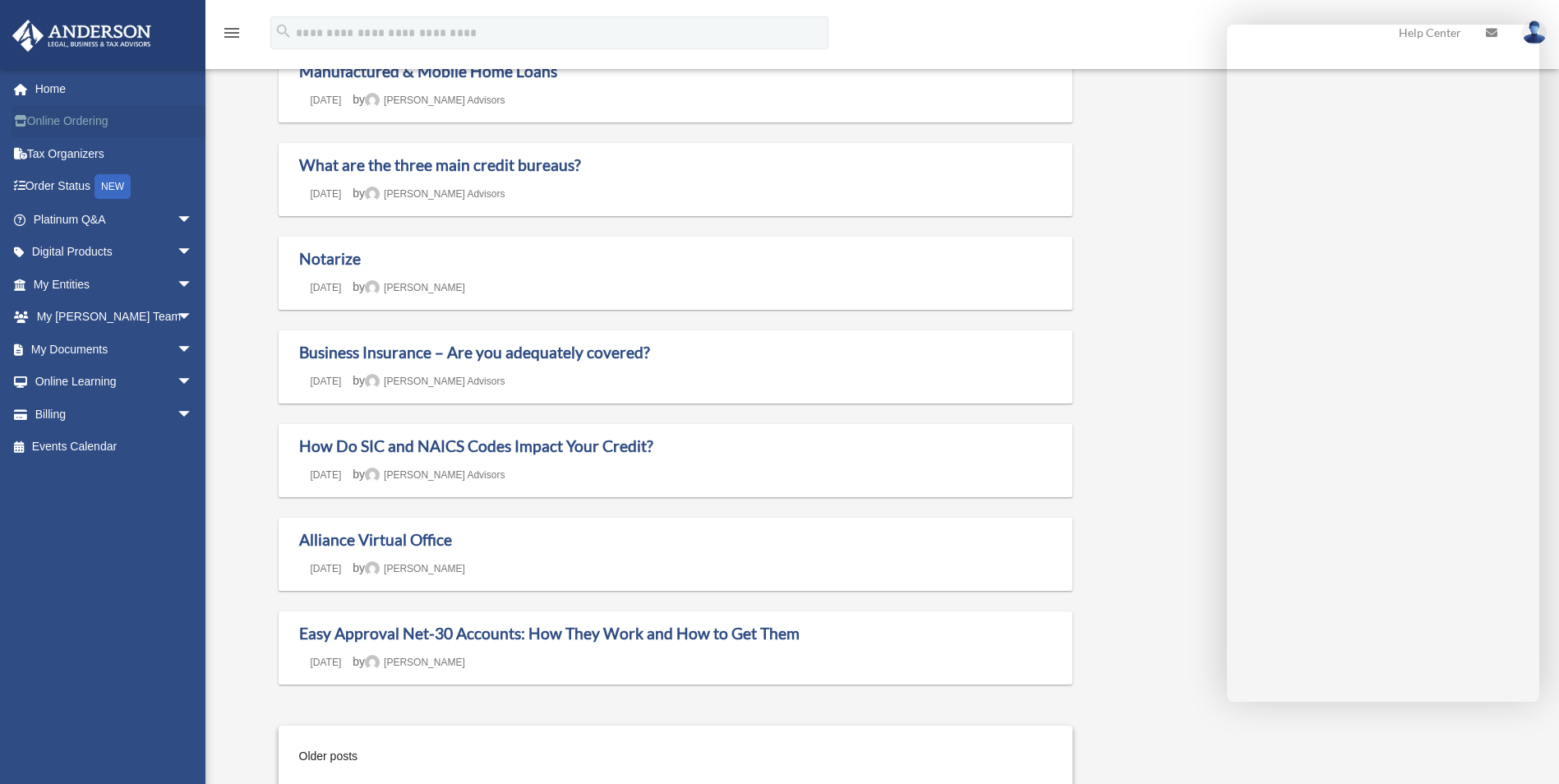
scroll to position [1014, 0]
click at [122, 351] on link "My Documents arrow_drop_down" at bounding box center [115, 349] width 207 height 33
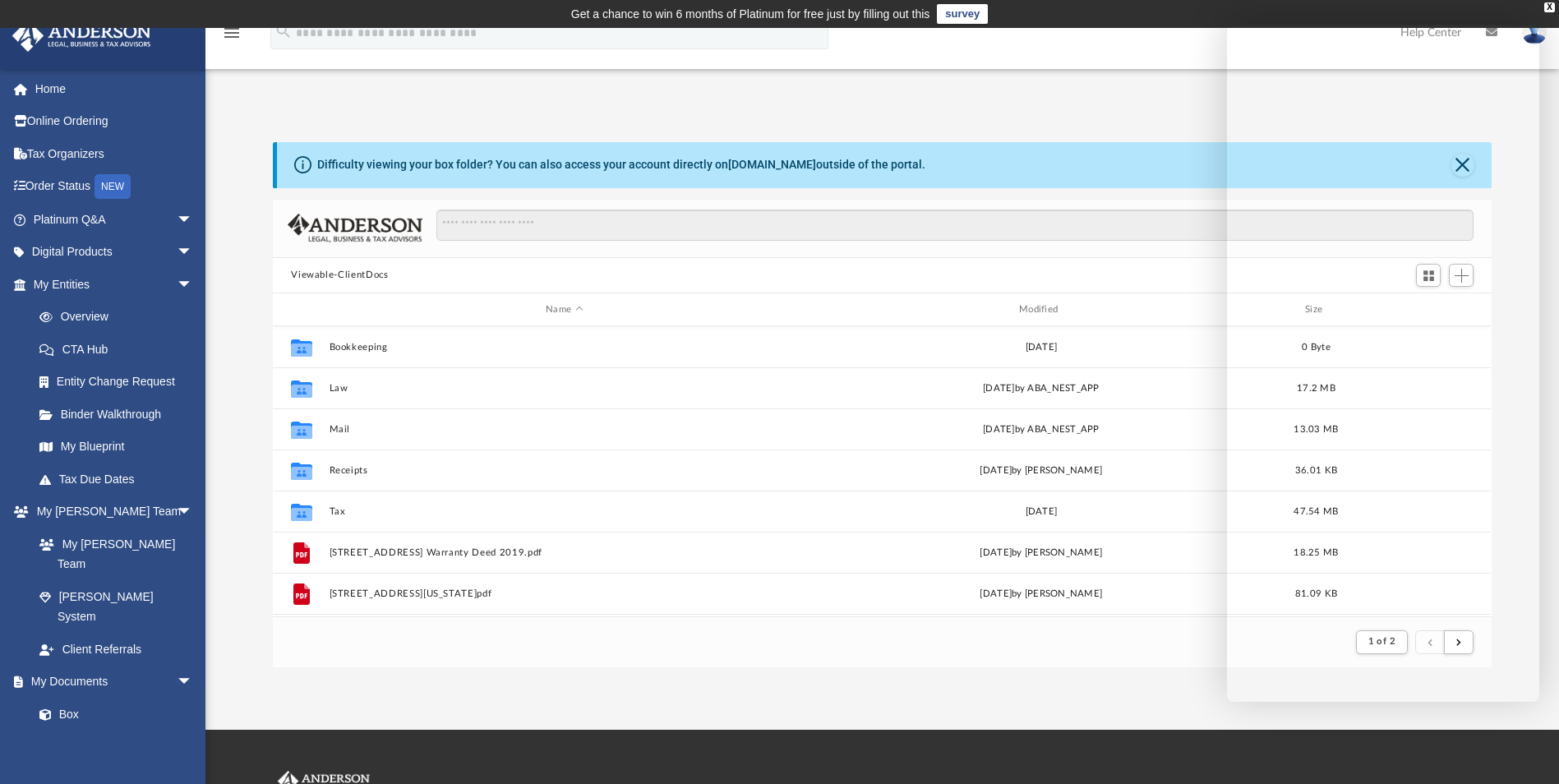
scroll to position [310, 1206]
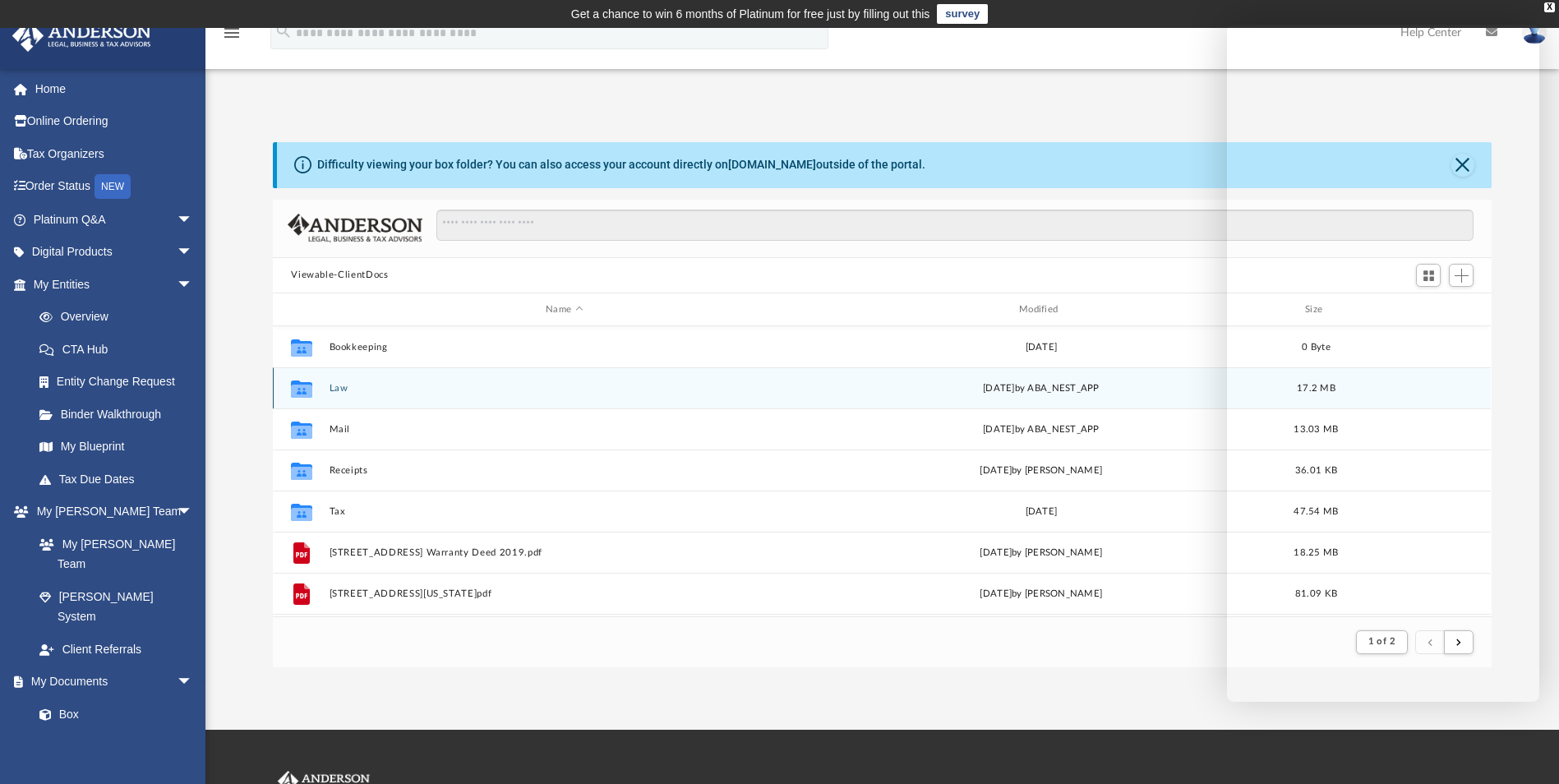
click at [339, 385] on button "Law" at bounding box center [564, 388] width 470 height 11
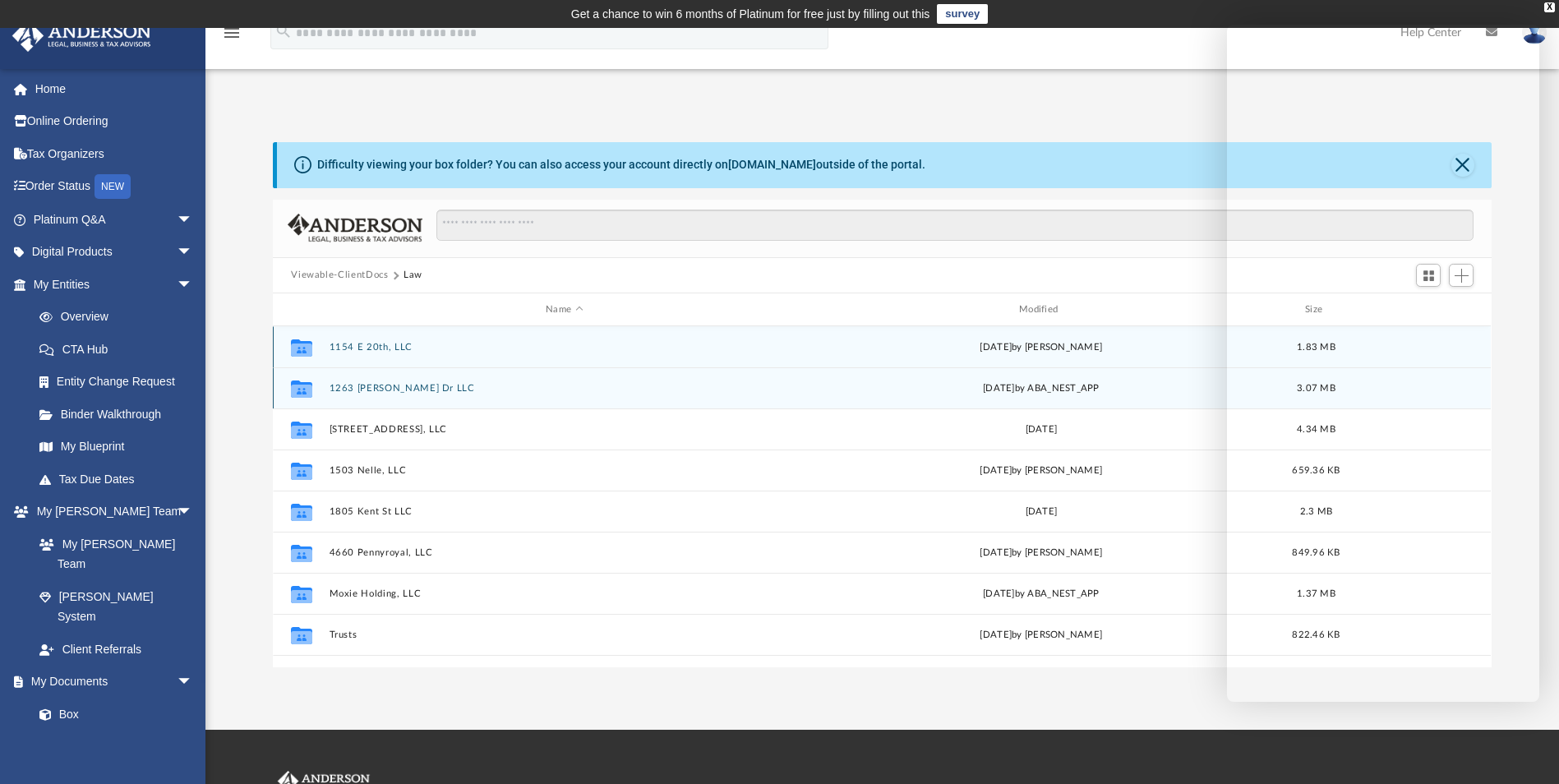
scroll to position [361, 1206]
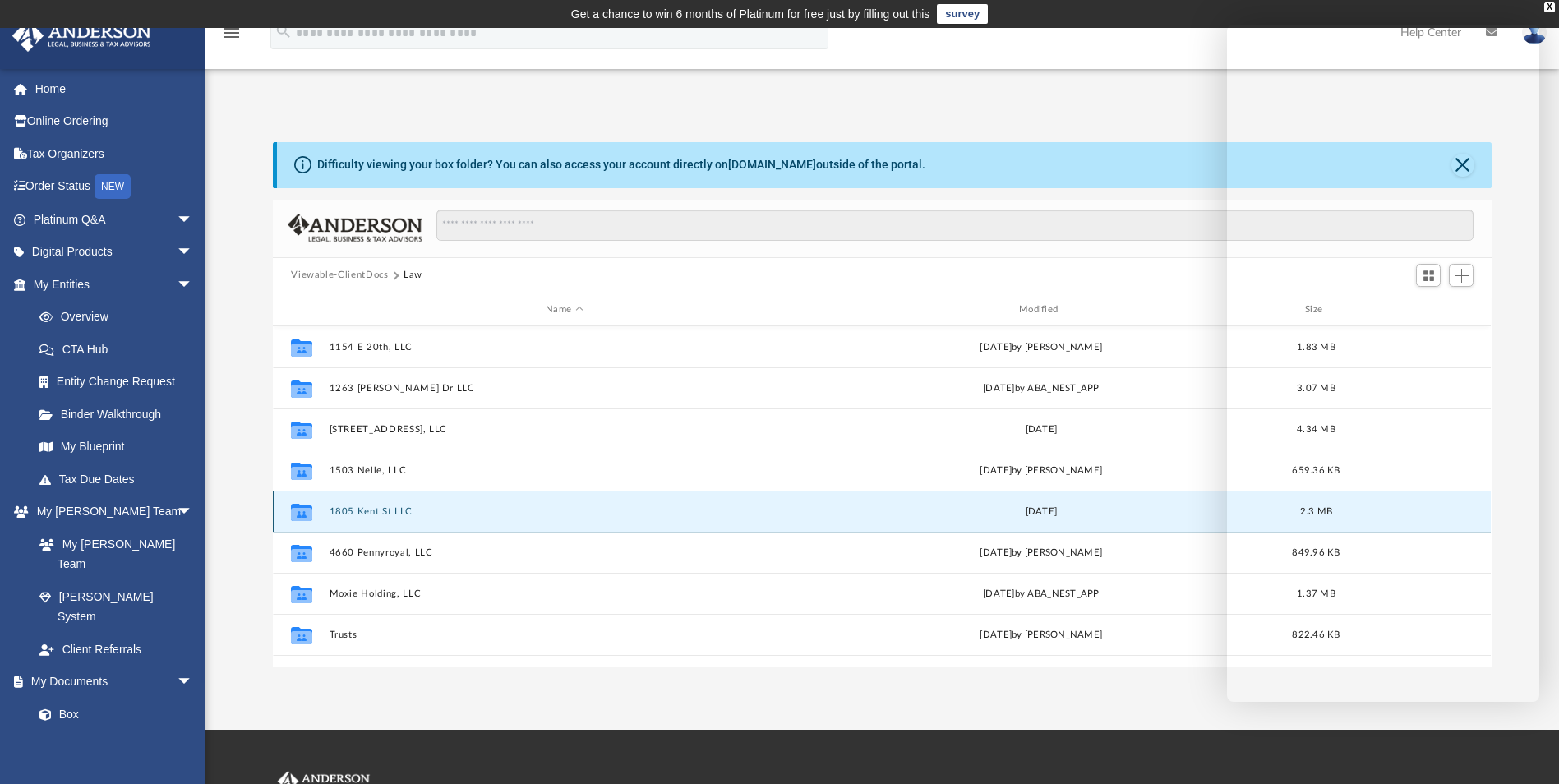
click at [366, 509] on button "1805 Kent St LLC" at bounding box center [564, 511] width 470 height 11
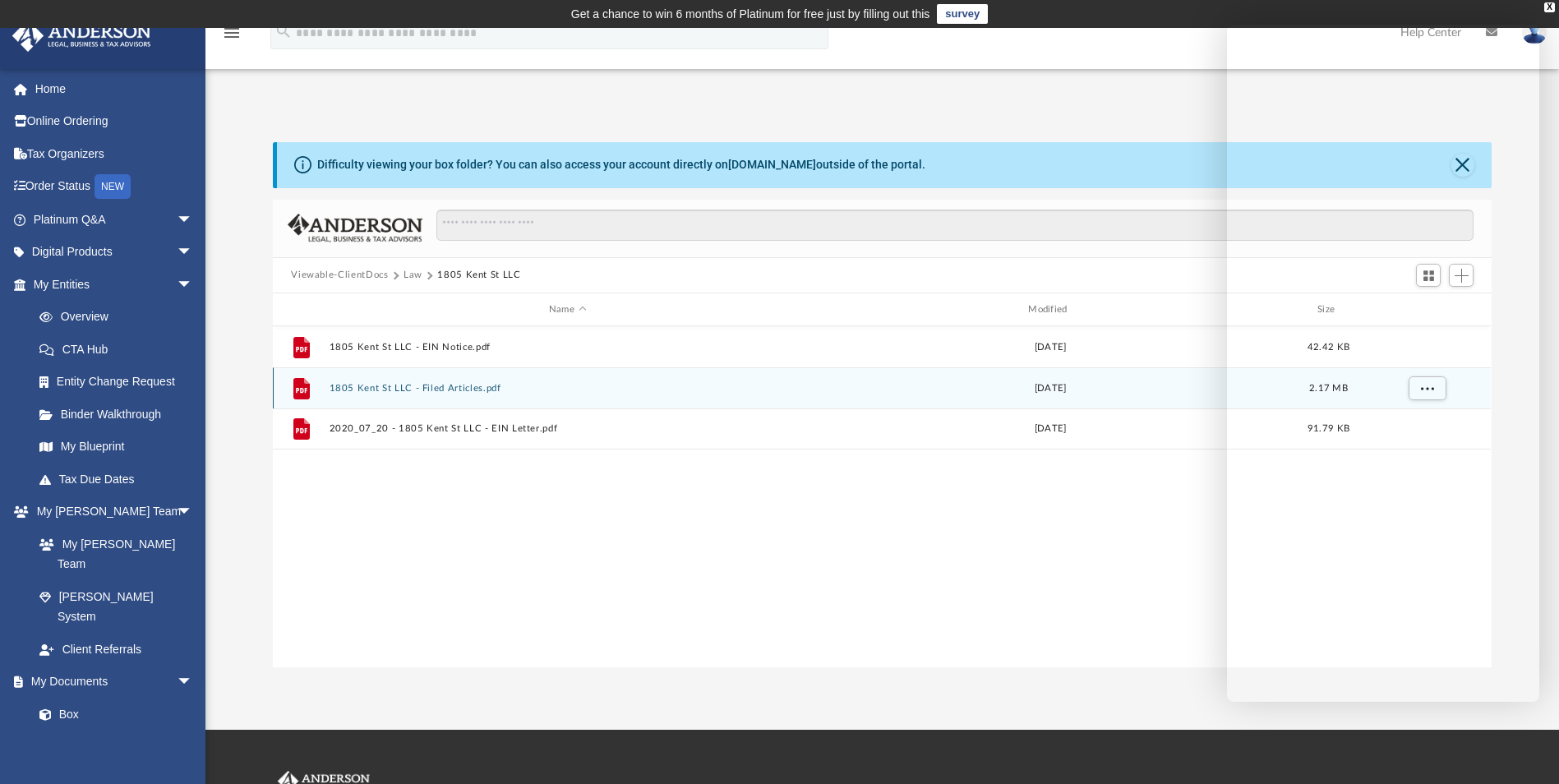
click at [452, 388] on button "1805 Kent St LLC - Filed Articles.pdf" at bounding box center [566, 388] width 475 height 11
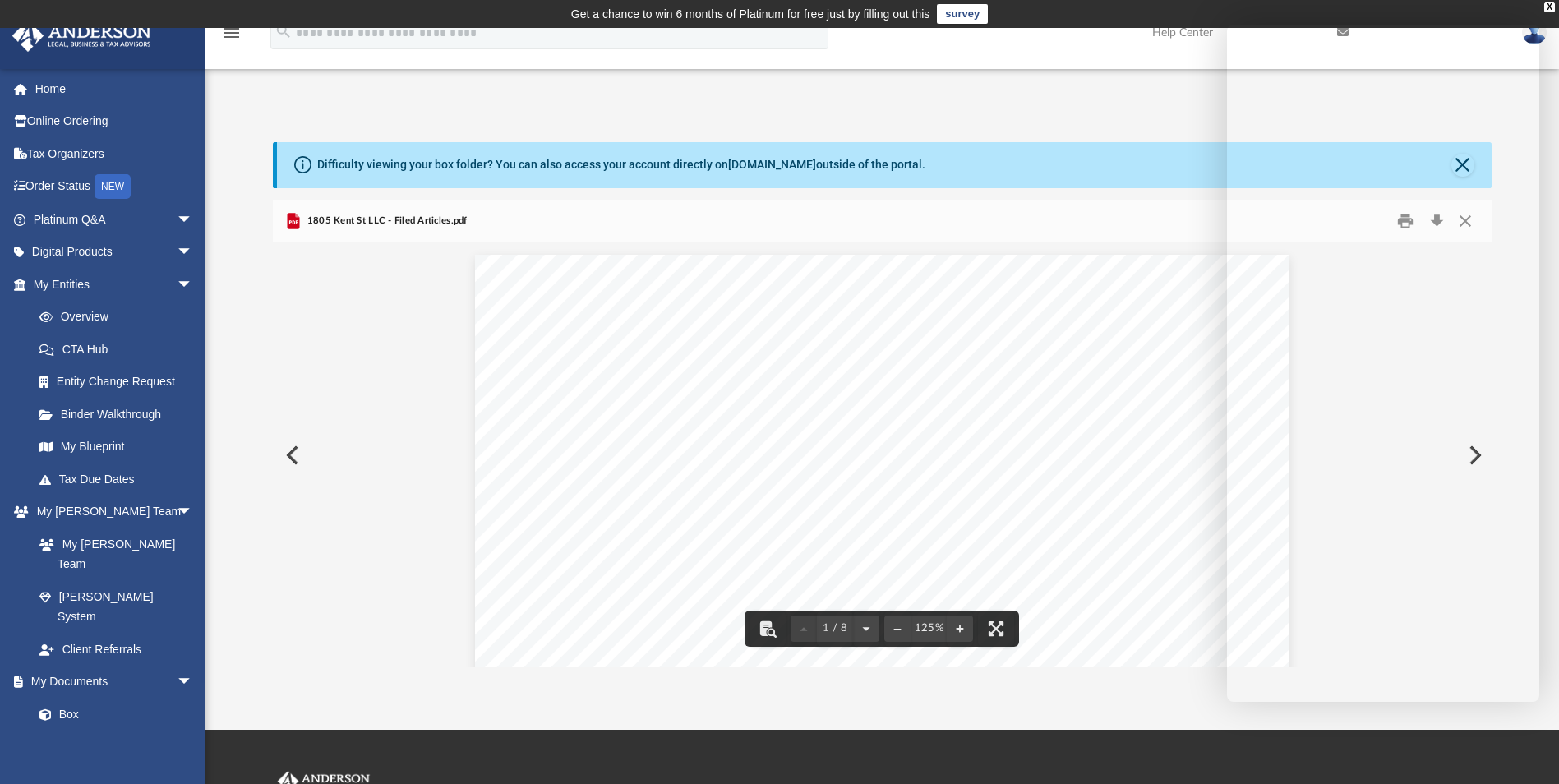
click at [357, 217] on span "1805 Kent St LLC - Filed Articles.pdf" at bounding box center [385, 220] width 163 height 14
drag, startPoint x: 668, startPoint y: 374, endPoint x: 589, endPoint y: 366, distance: 79.4
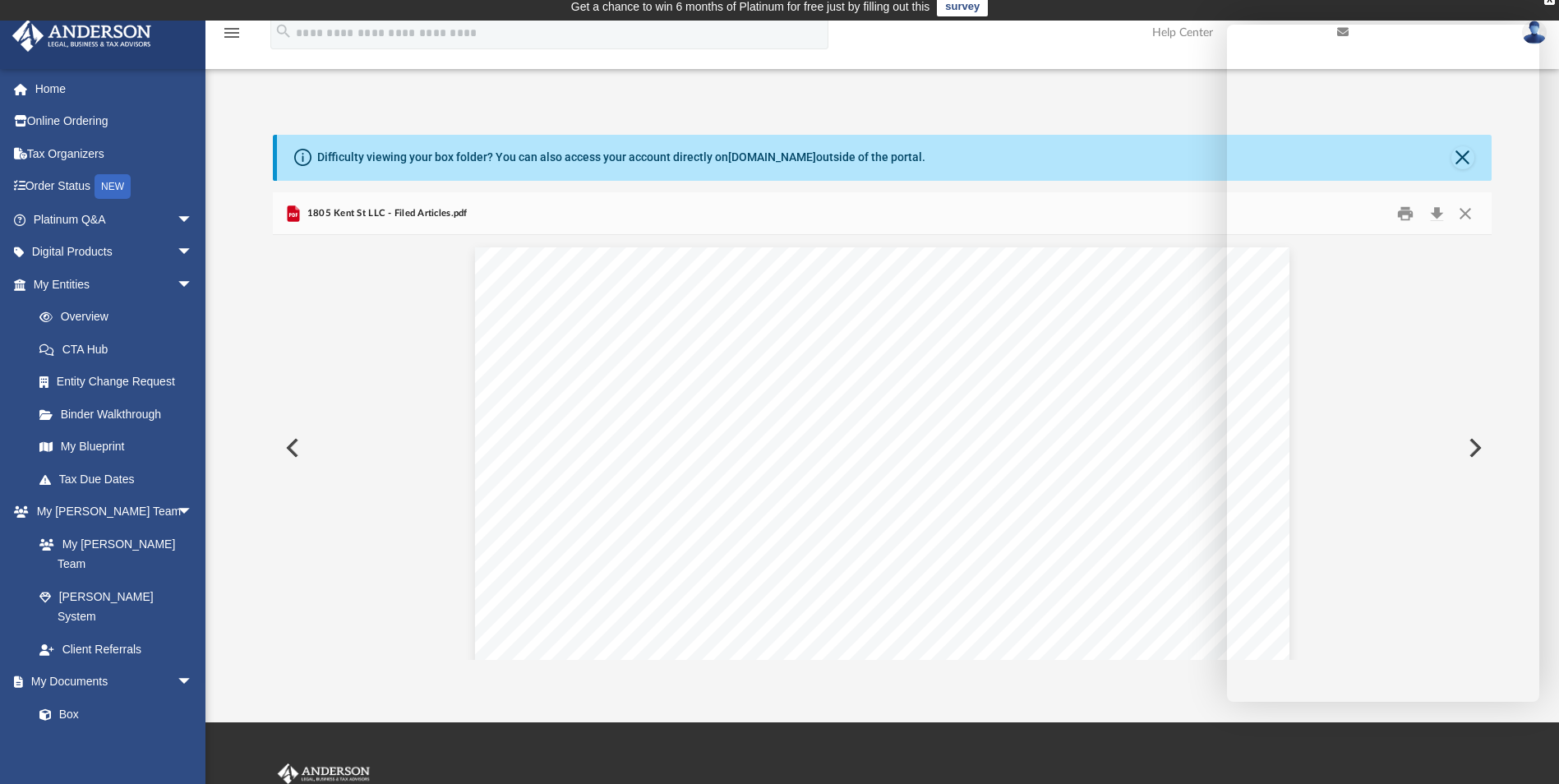
click at [469, 221] on div "1805 Kent St LLC - Filed Articles.pdf" at bounding box center [882, 213] width 1218 height 43
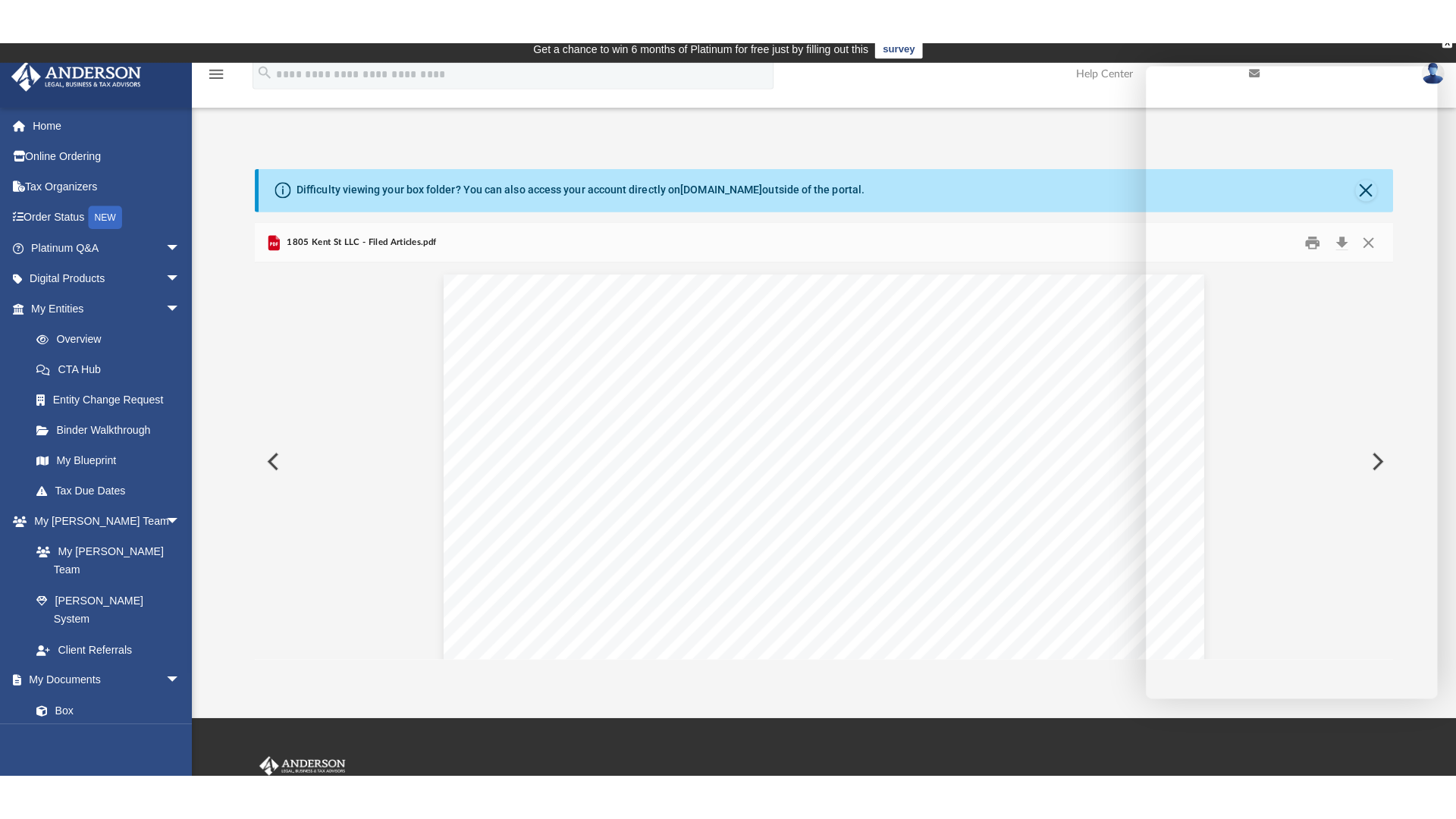
scroll to position [9, 0]
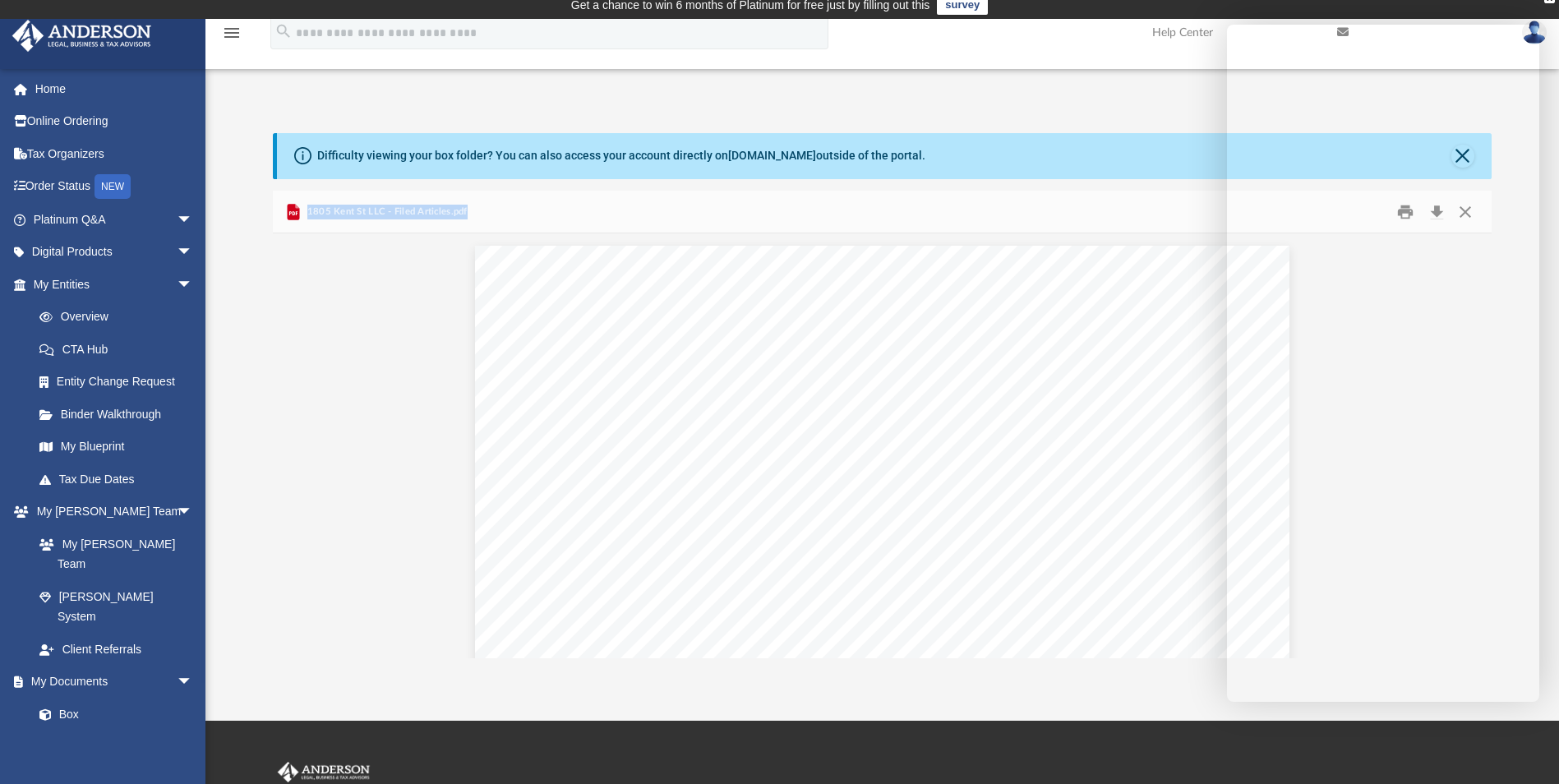
drag, startPoint x: 464, startPoint y: 210, endPoint x: 304, endPoint y: 199, distance: 160.4
click at [304, 199] on div "1805 Kent St LLC - Filed Articles.pdf" at bounding box center [882, 212] width 1218 height 43
drag, startPoint x: 304, startPoint y: 199, endPoint x: 354, endPoint y: 208, distance: 50.8
copy span "1805 Kent St LLC - Filed Articles.pdf"
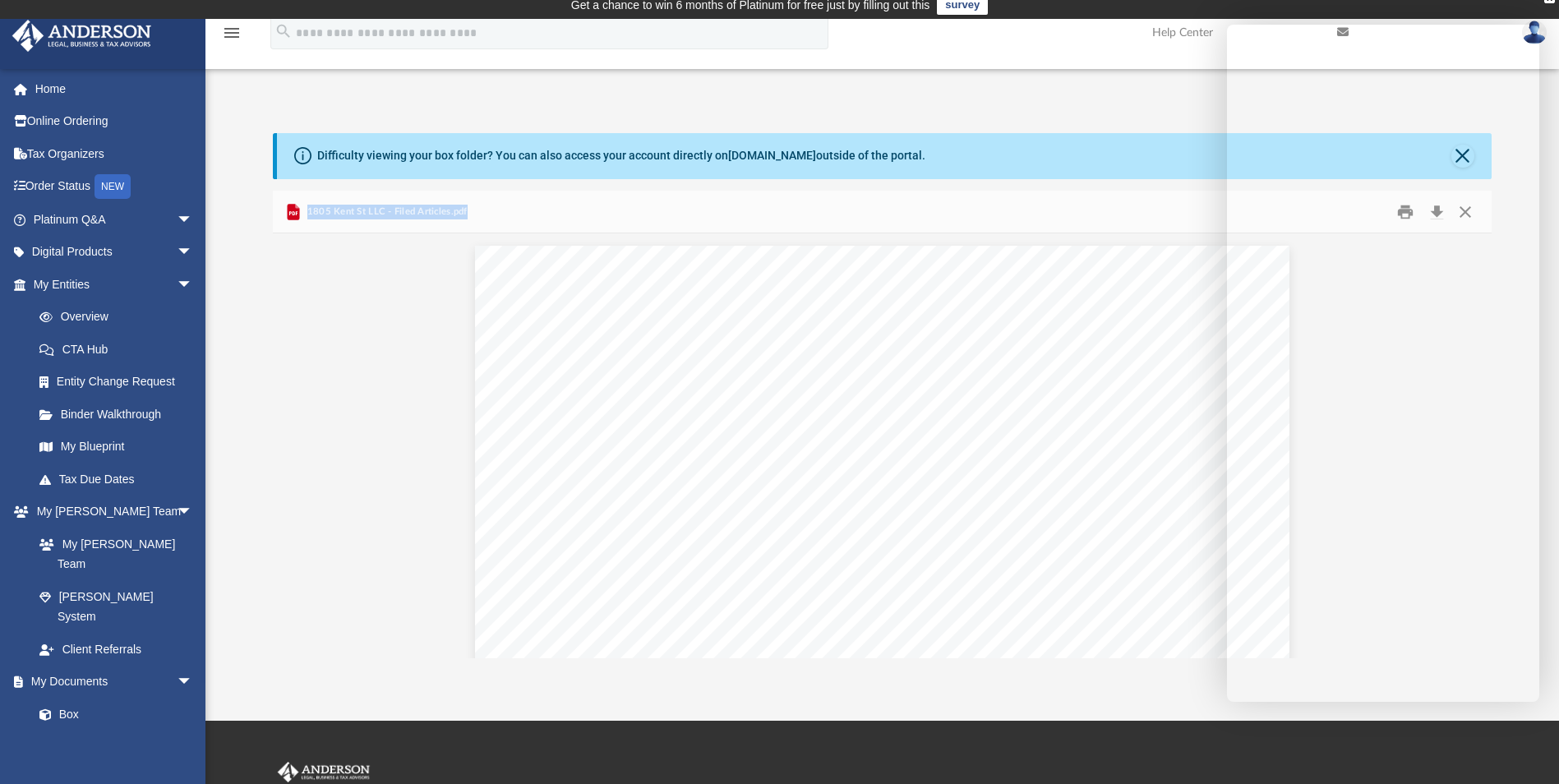
click at [905, 213] on div "1805 Kent St LLC - Filed Articles.pdf" at bounding box center [882, 212] width 1218 height 43
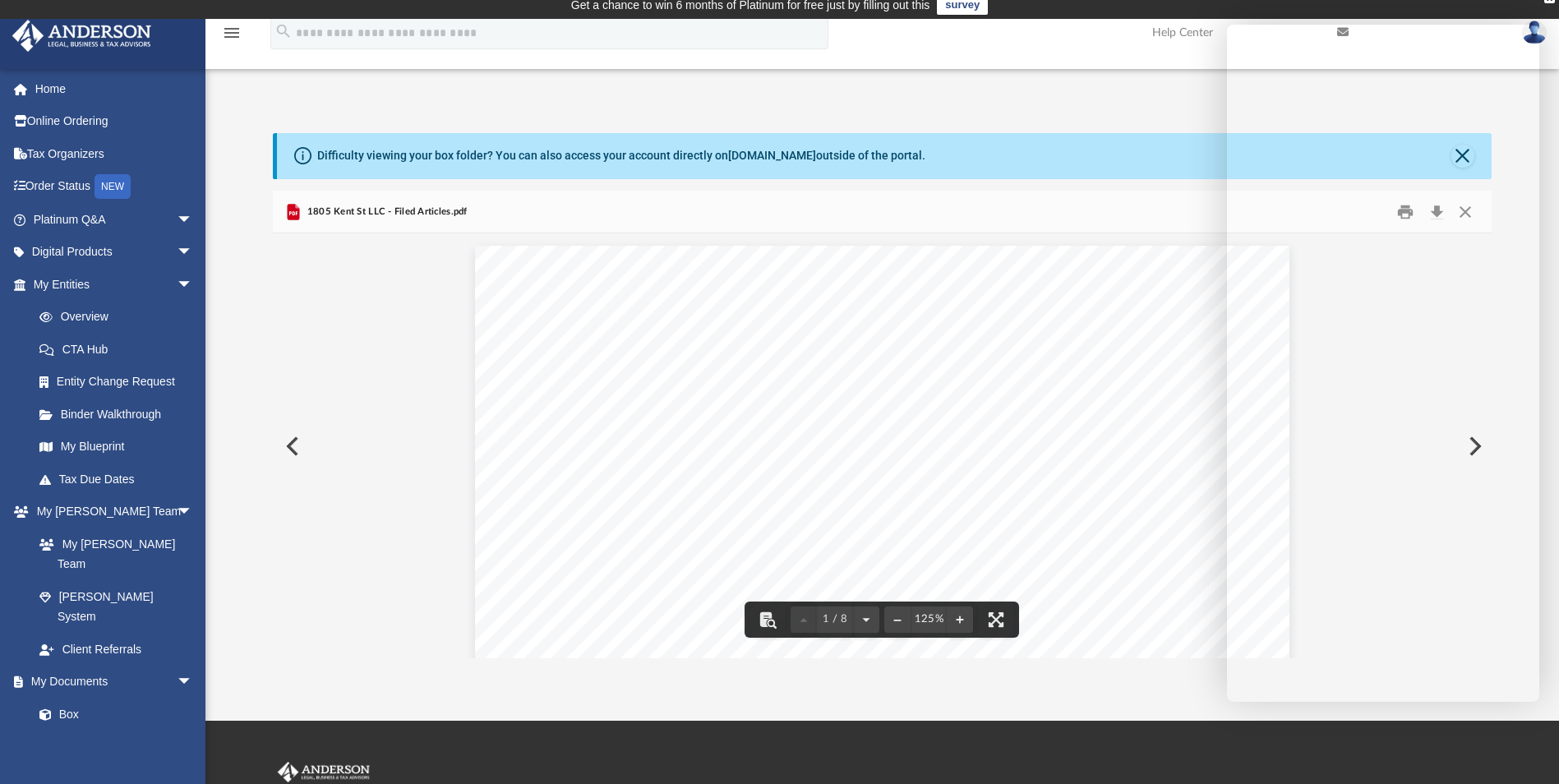
click at [291, 213] on icon "Preview" at bounding box center [293, 212] width 12 height 16
click at [1002, 616] on button "File preview" at bounding box center [996, 619] width 37 height 37
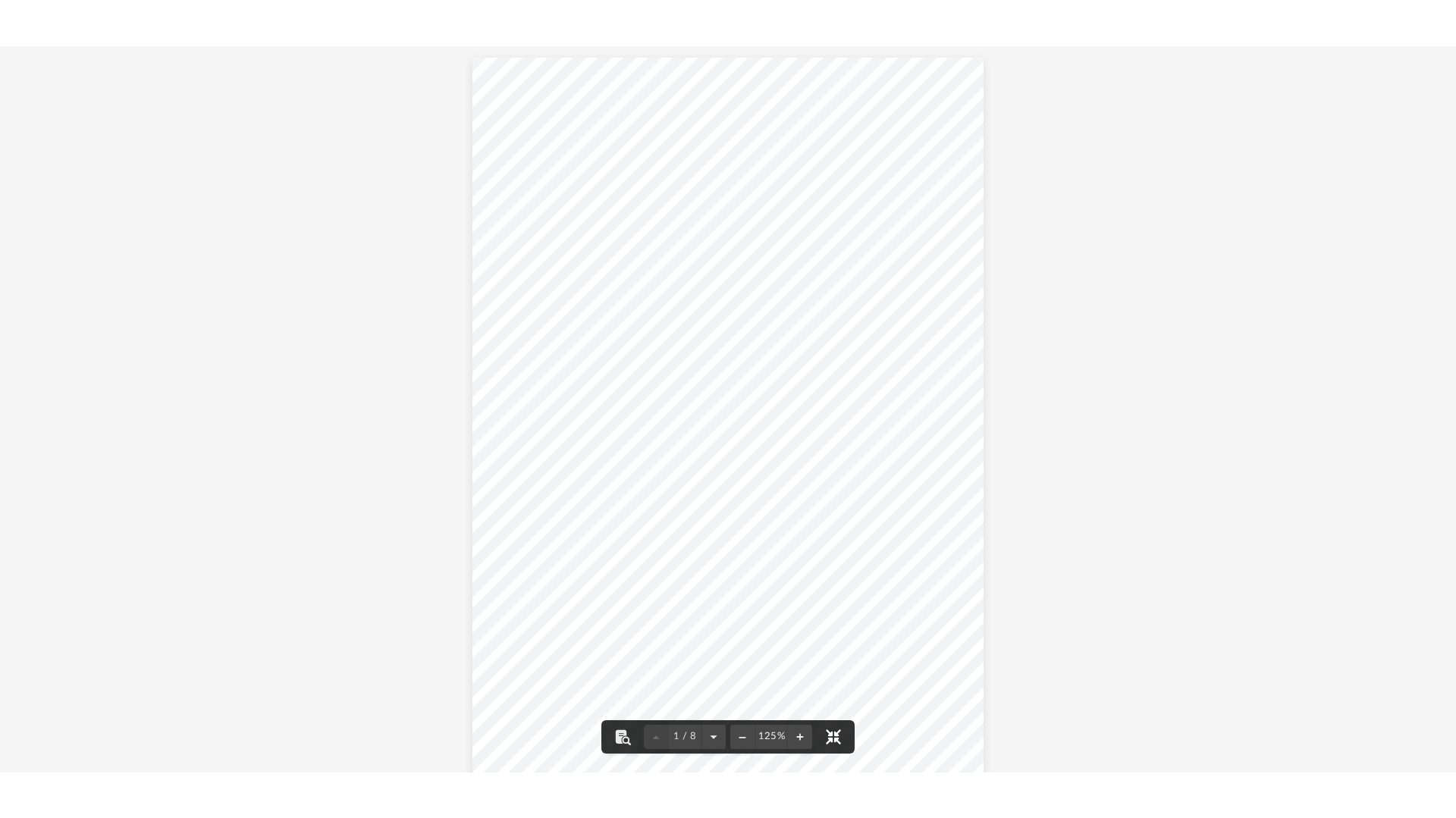
scroll to position [334, 1129]
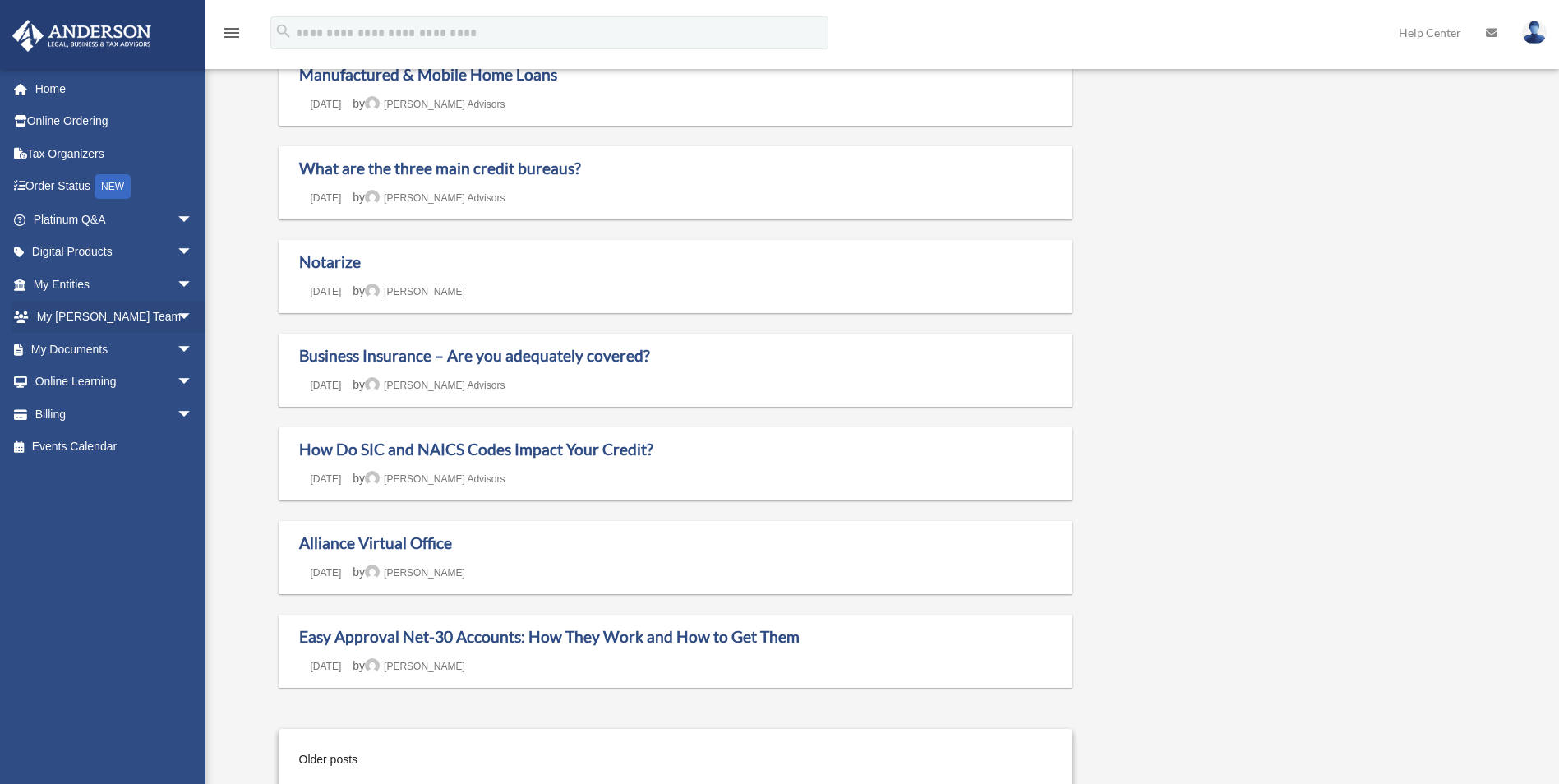
scroll to position [1014, 0]
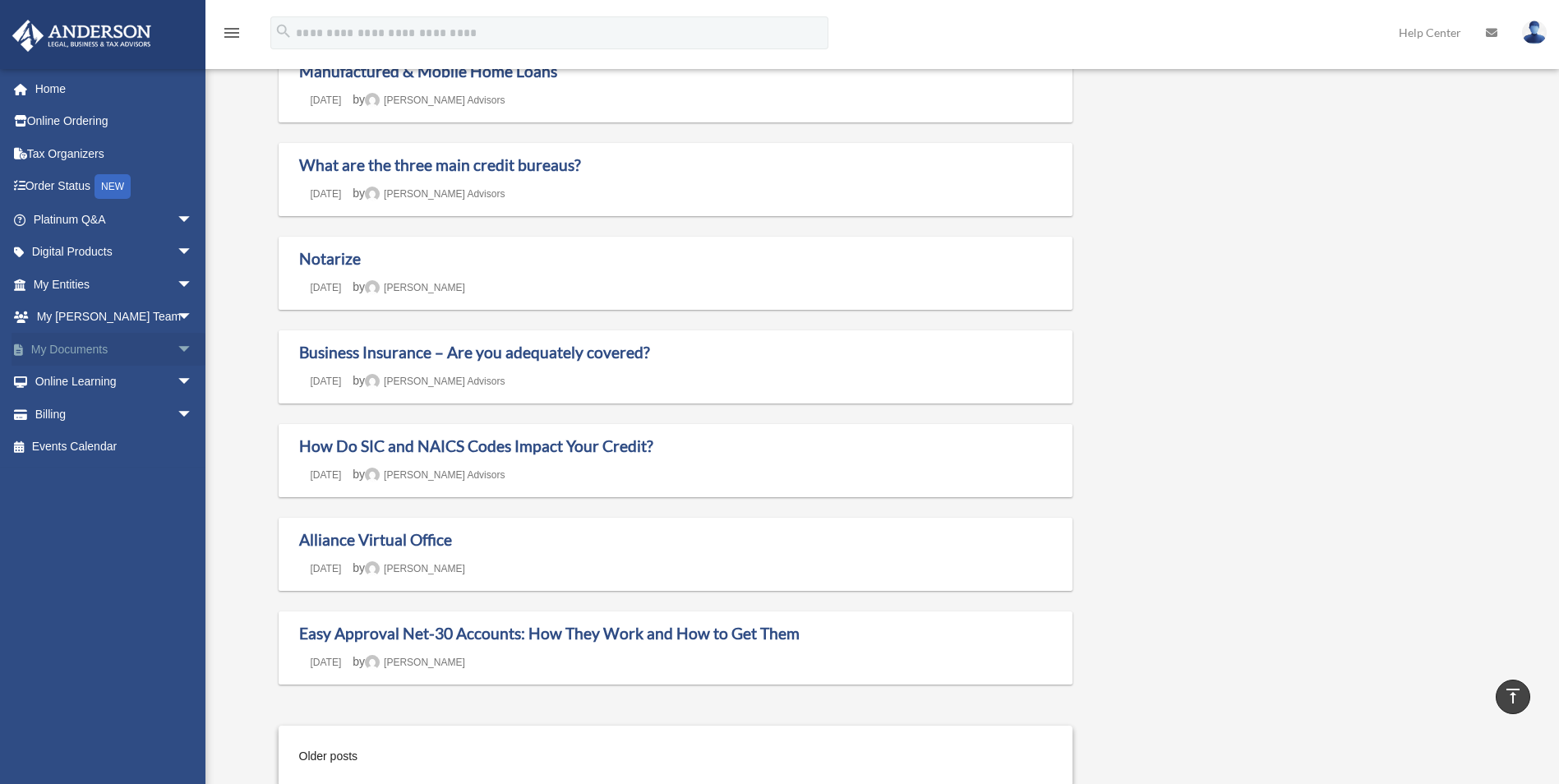
click at [177, 347] on span "arrow_drop_down" at bounding box center [193, 349] width 33 height 34
click at [60, 377] on link "Box" at bounding box center [120, 382] width 195 height 33
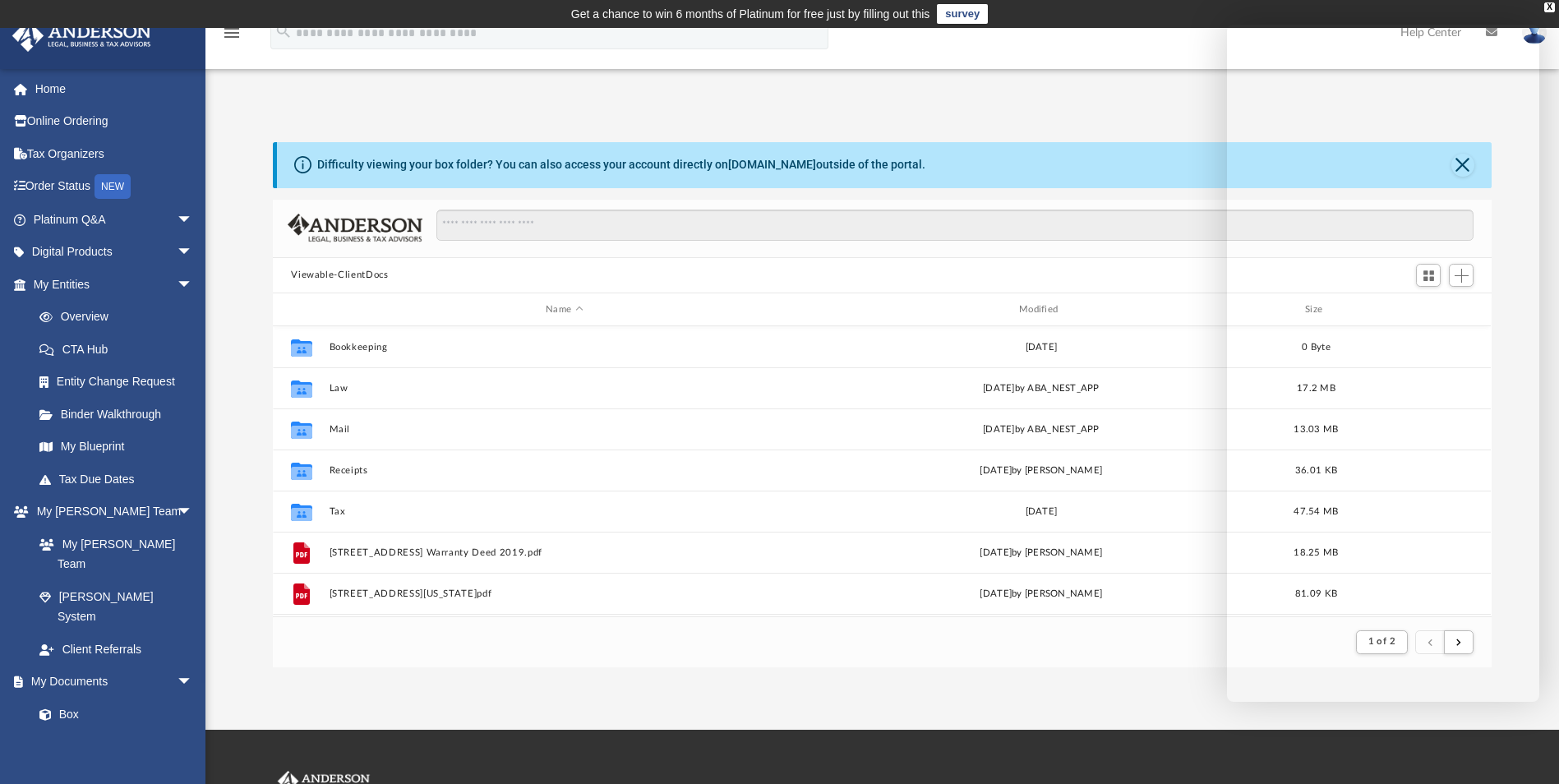
scroll to position [310, 1206]
click at [177, 280] on span "arrow_drop_down" at bounding box center [193, 285] width 33 height 34
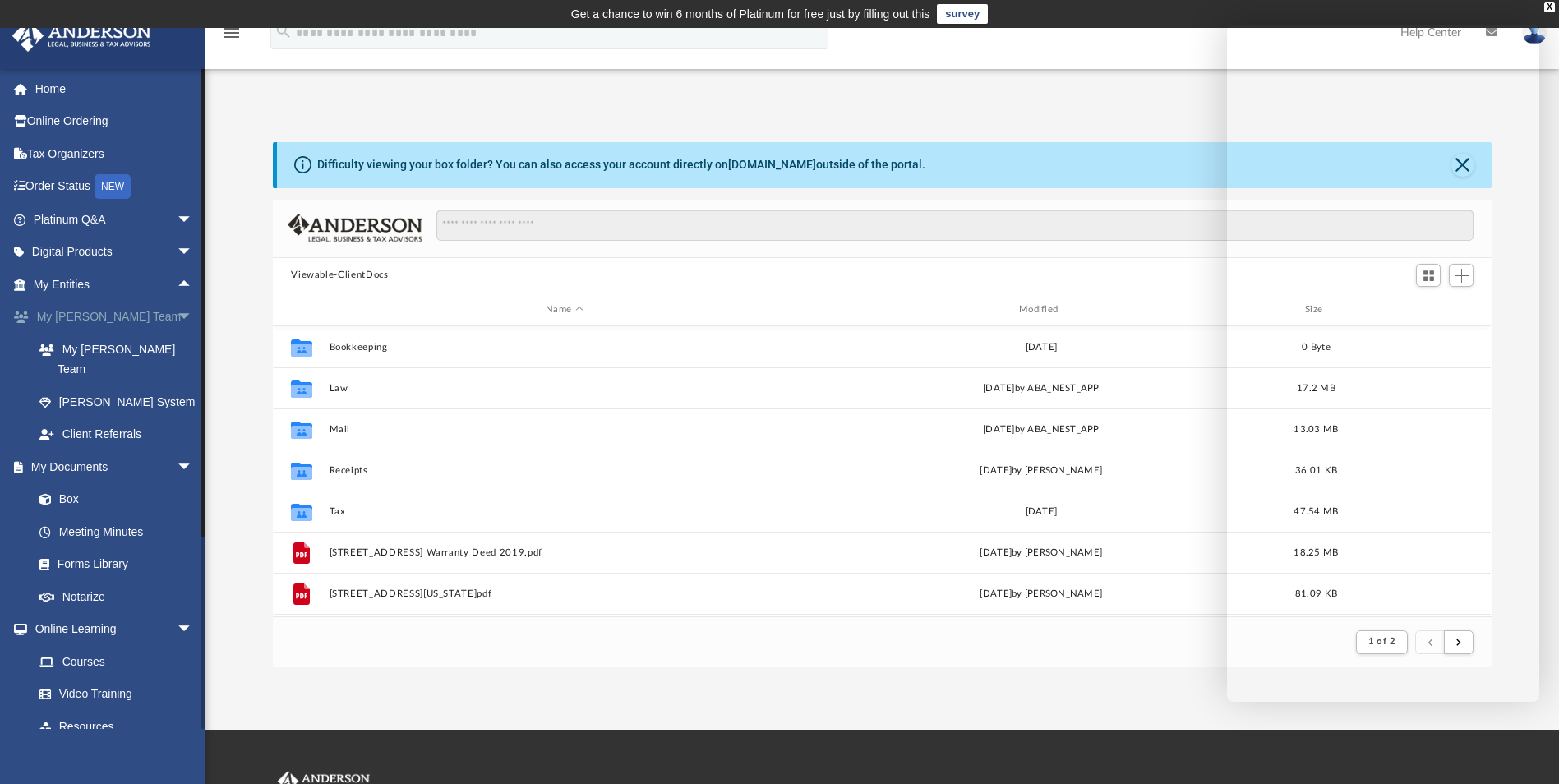
click at [177, 310] on span "arrow_drop_down" at bounding box center [193, 318] width 33 height 34
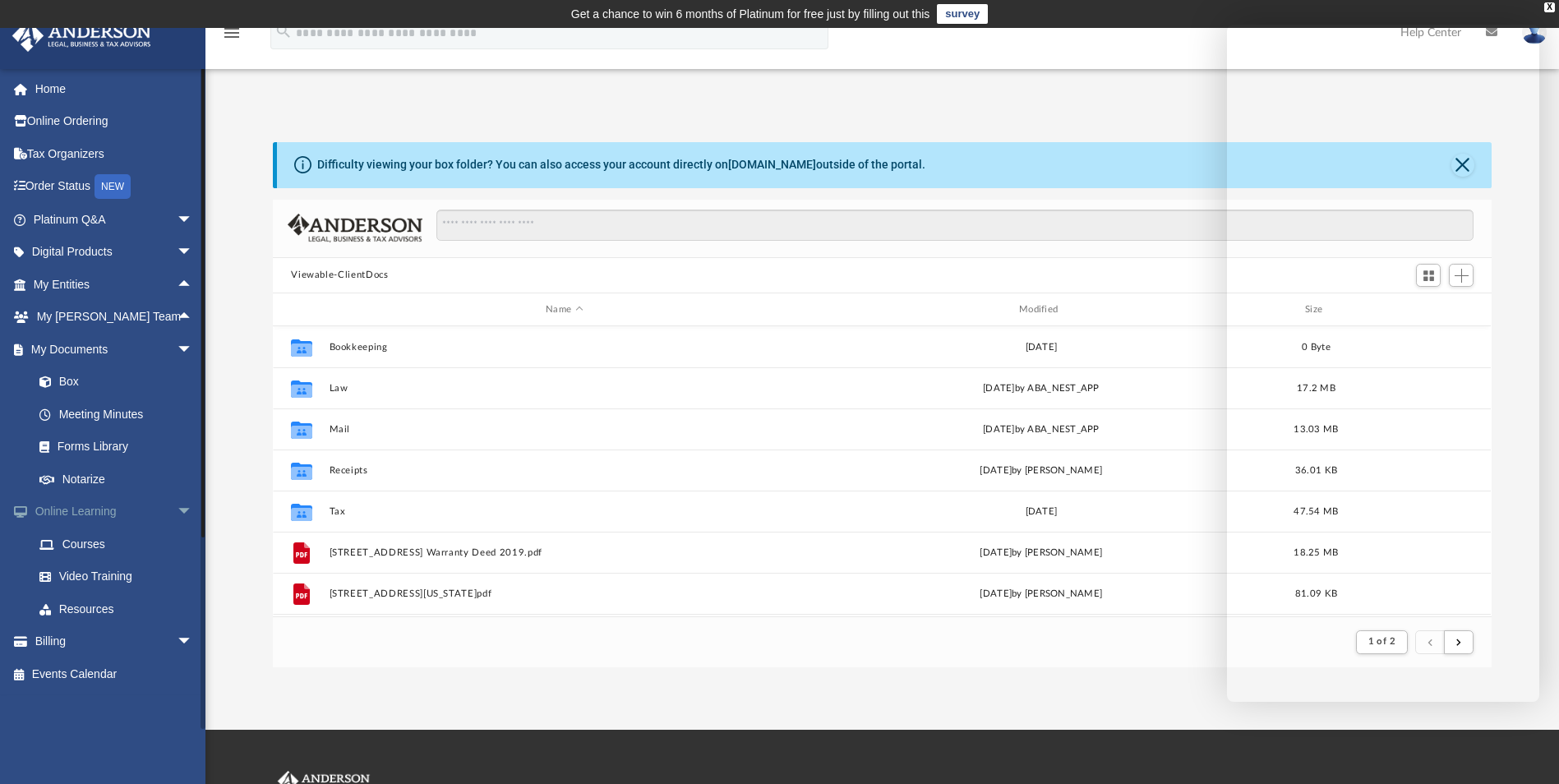
click at [177, 508] on span "arrow_drop_down" at bounding box center [193, 513] width 33 height 34
click at [71, 378] on link "Box" at bounding box center [120, 382] width 195 height 33
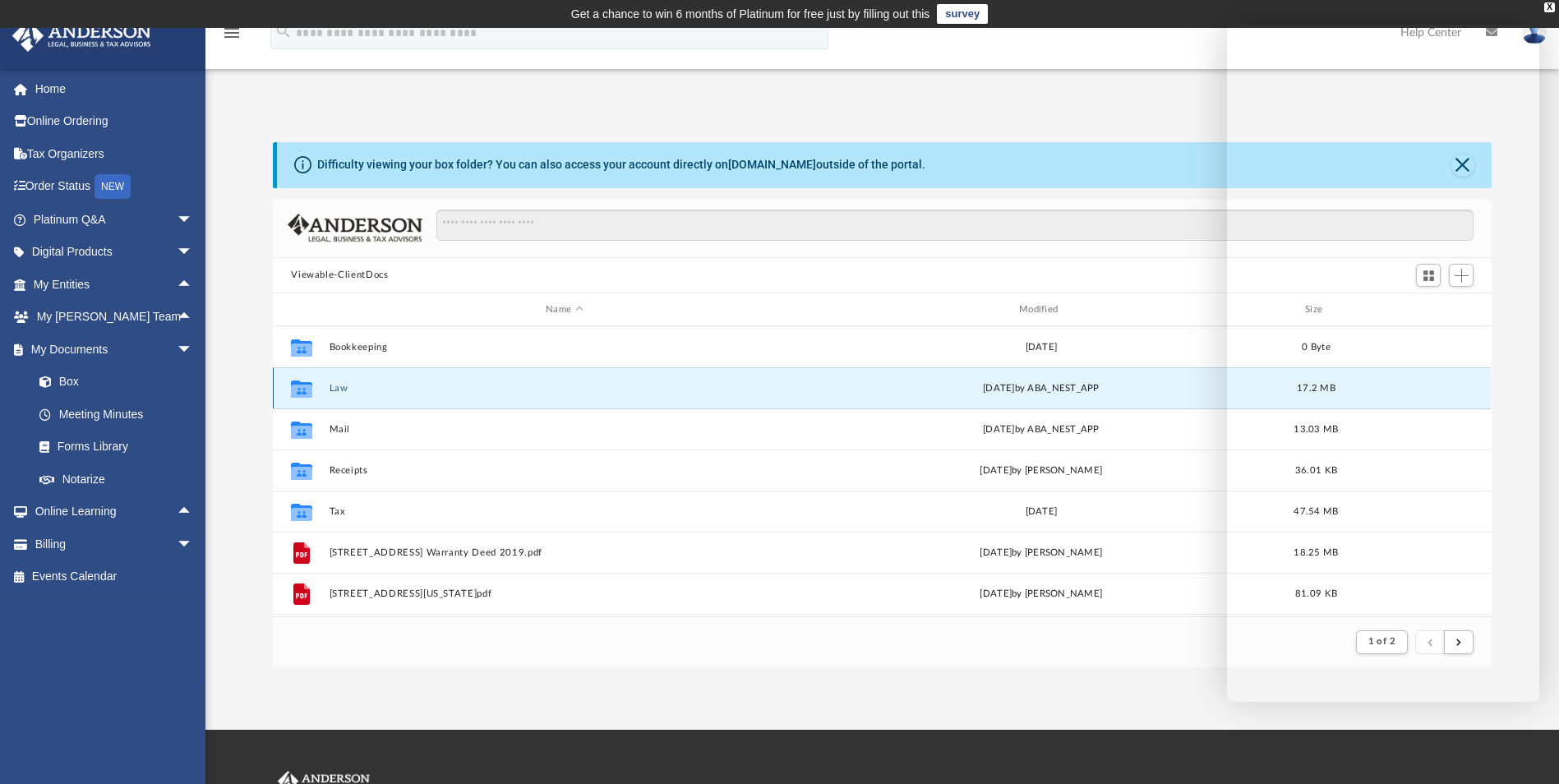
click at [338, 385] on button "Law" at bounding box center [564, 388] width 470 height 11
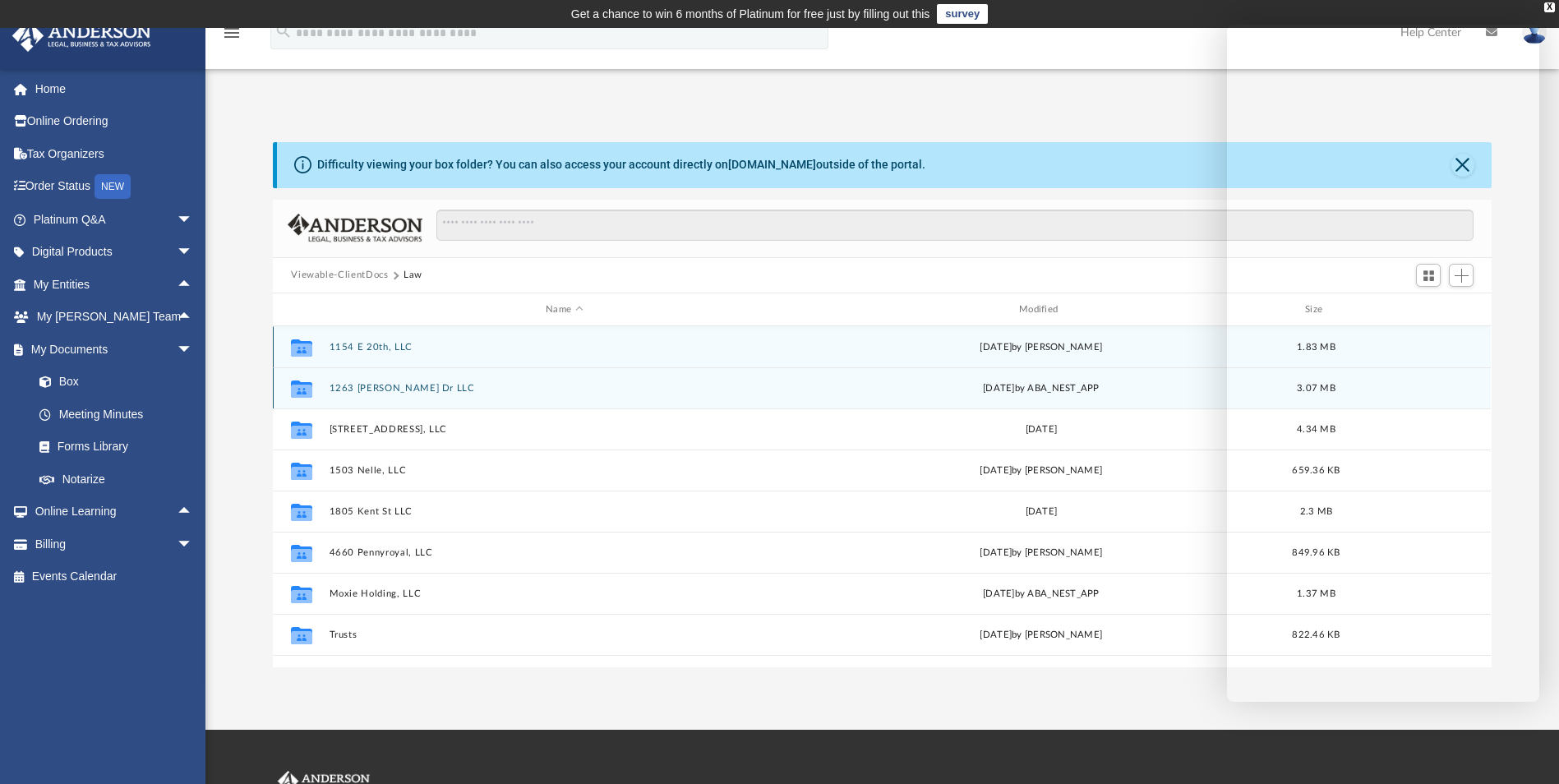
scroll to position [361, 1206]
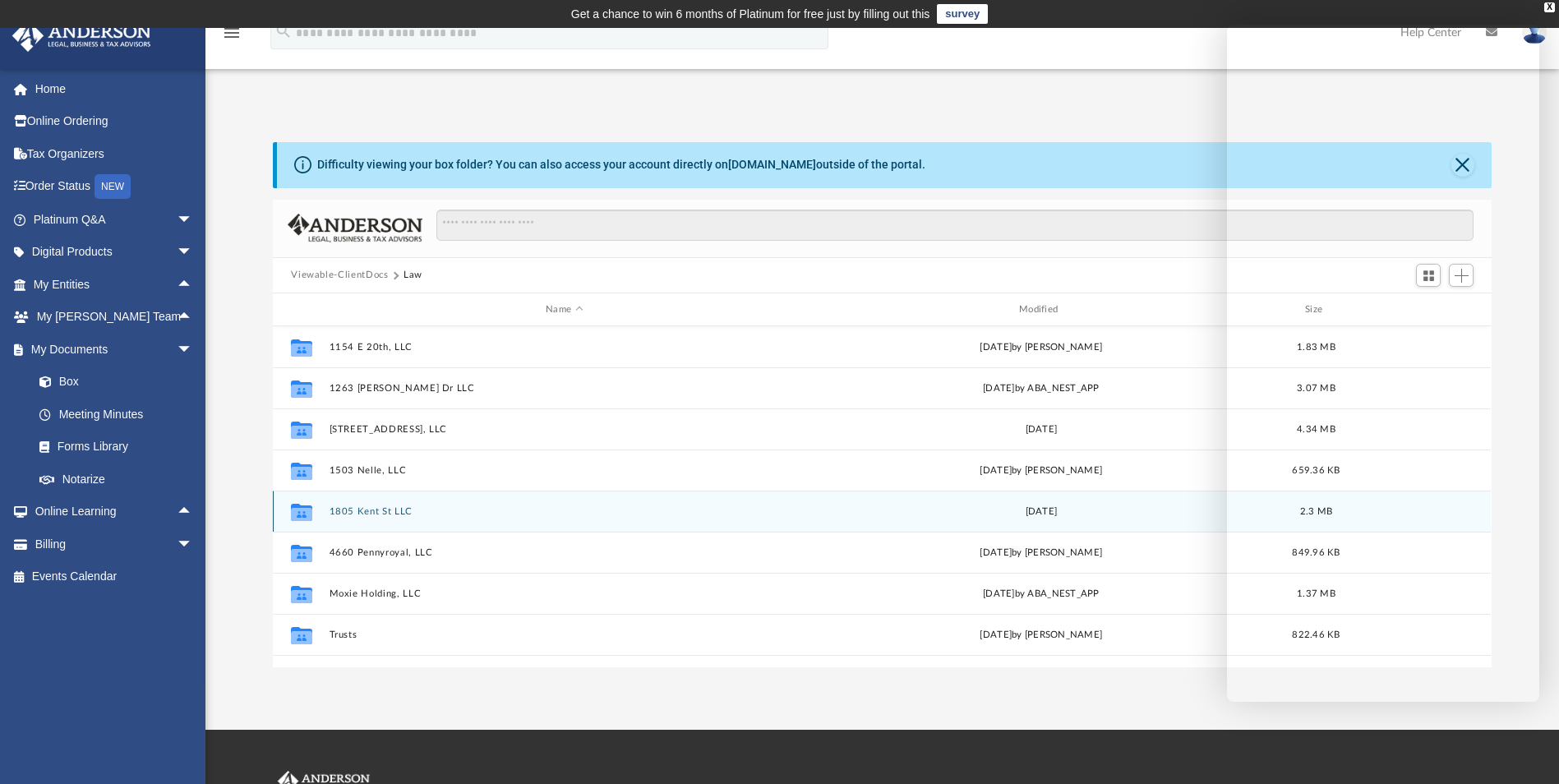
click at [366, 504] on div "Collaborated Folder 1805 Kent St LLC [DATE] 2.3 MB" at bounding box center [882, 511] width 1218 height 41
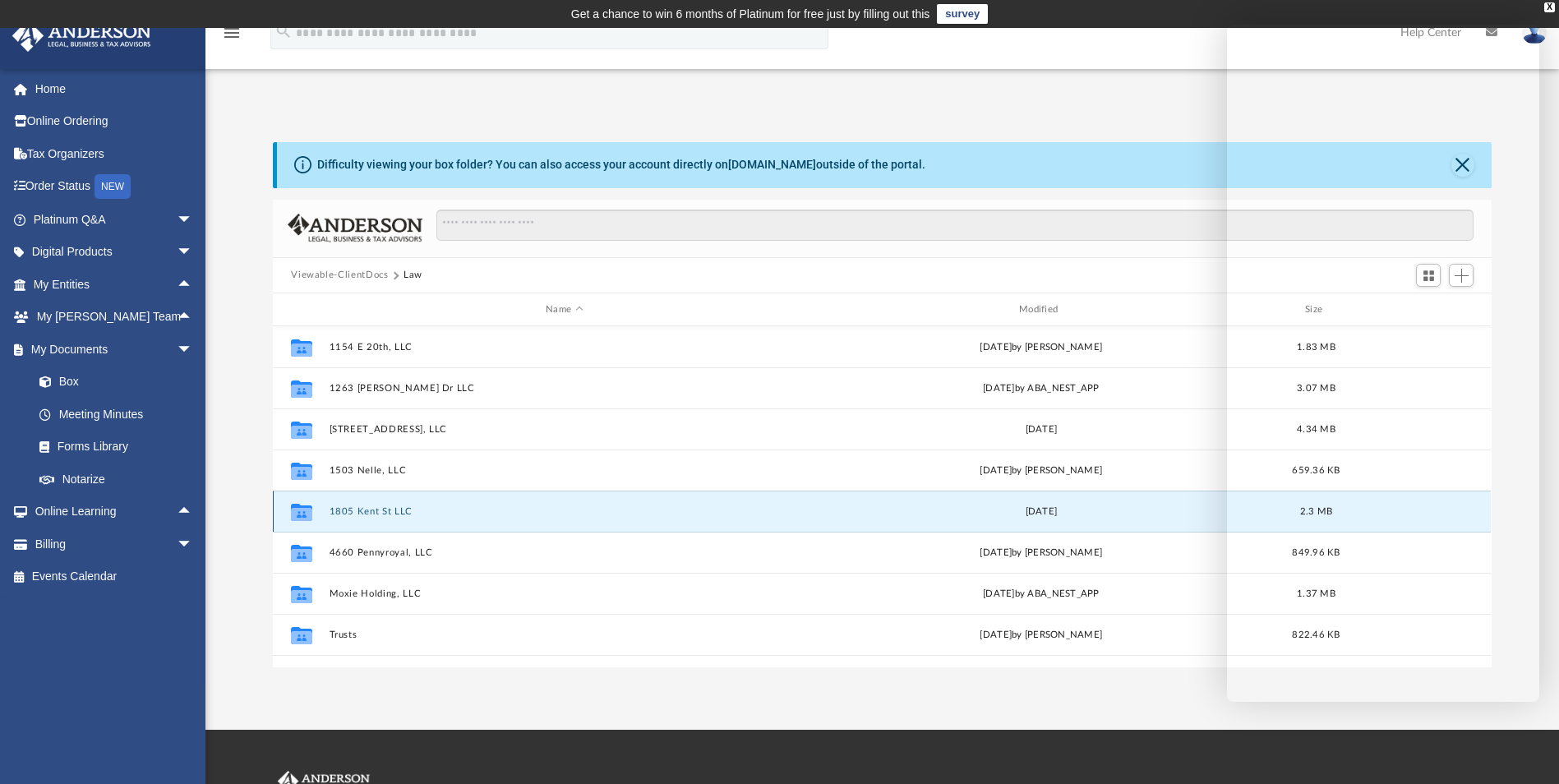
click at [350, 515] on button "1805 Kent St LLC" at bounding box center [564, 511] width 470 height 11
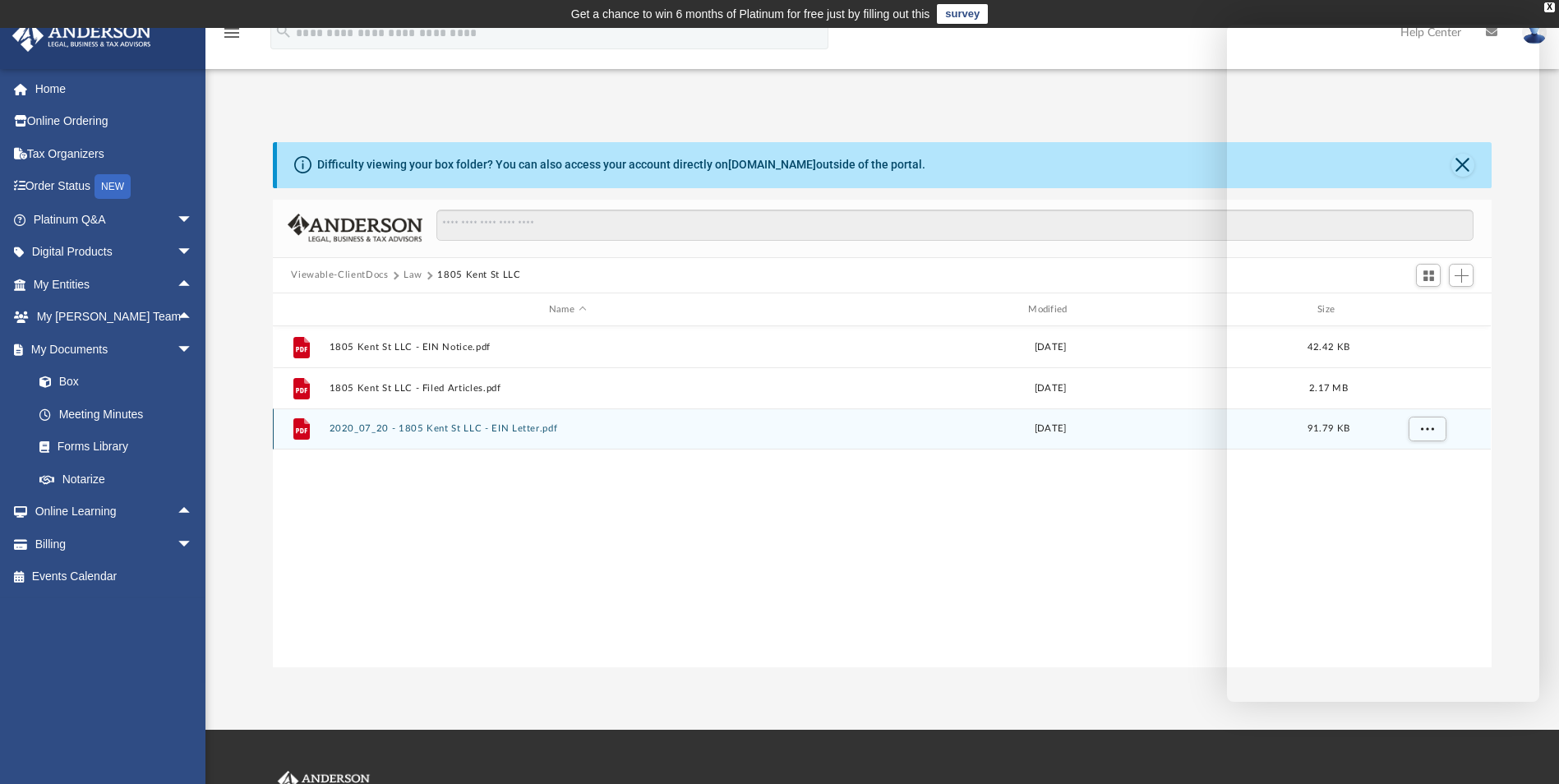
click at [452, 426] on button "2020_07_20 - 1805 Kent St LLC - EIN Letter.pdf" at bounding box center [566, 429] width 475 height 11
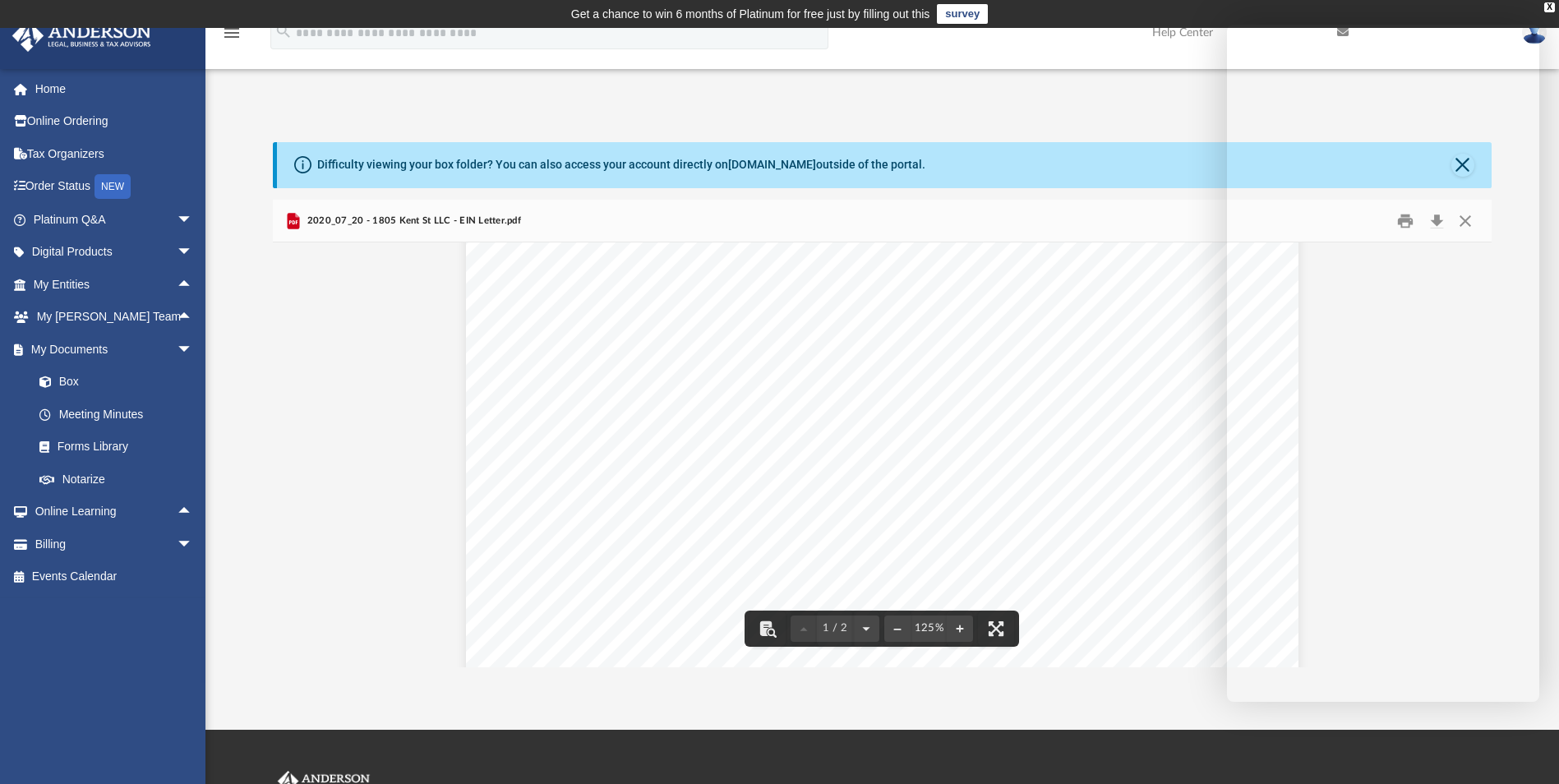
scroll to position [270, 0]
click at [524, 221] on div "2020_07_20 - 1805 Kent St LLC - EIN Letter.pdf" at bounding box center [882, 221] width 1218 height 43
drag, startPoint x: 515, startPoint y: 217, endPoint x: 308, endPoint y: 207, distance: 207.2
click at [308, 207] on div "2020_07_20 - 1805 Kent St LLC - EIN Letter.pdf" at bounding box center [882, 221] width 1218 height 43
drag, startPoint x: 308, startPoint y: 207, endPoint x: 401, endPoint y: 217, distance: 93.5
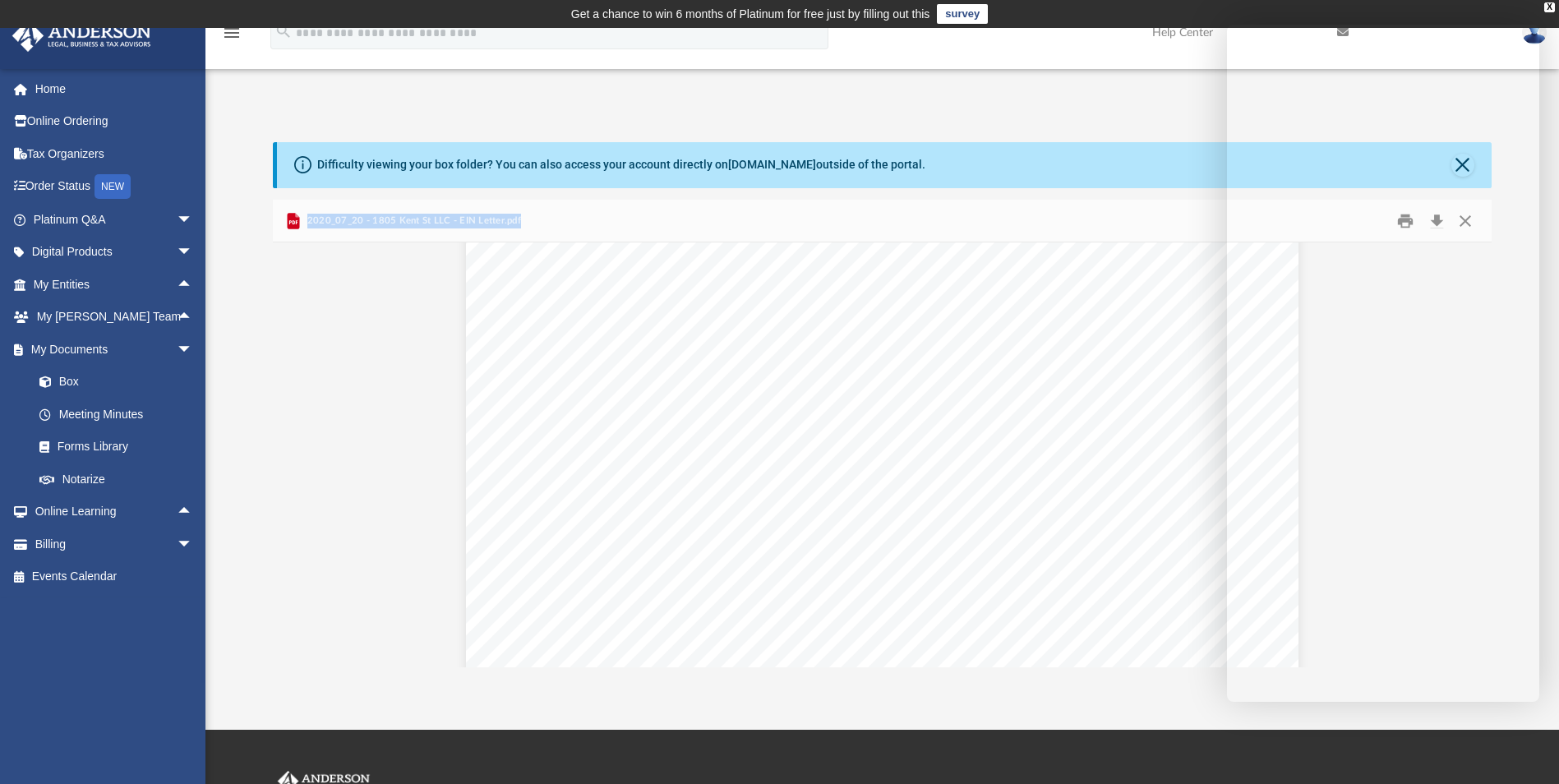
copy span "2020_07_20 - 1805 Kent St LLC - EIN Letter.pdf"
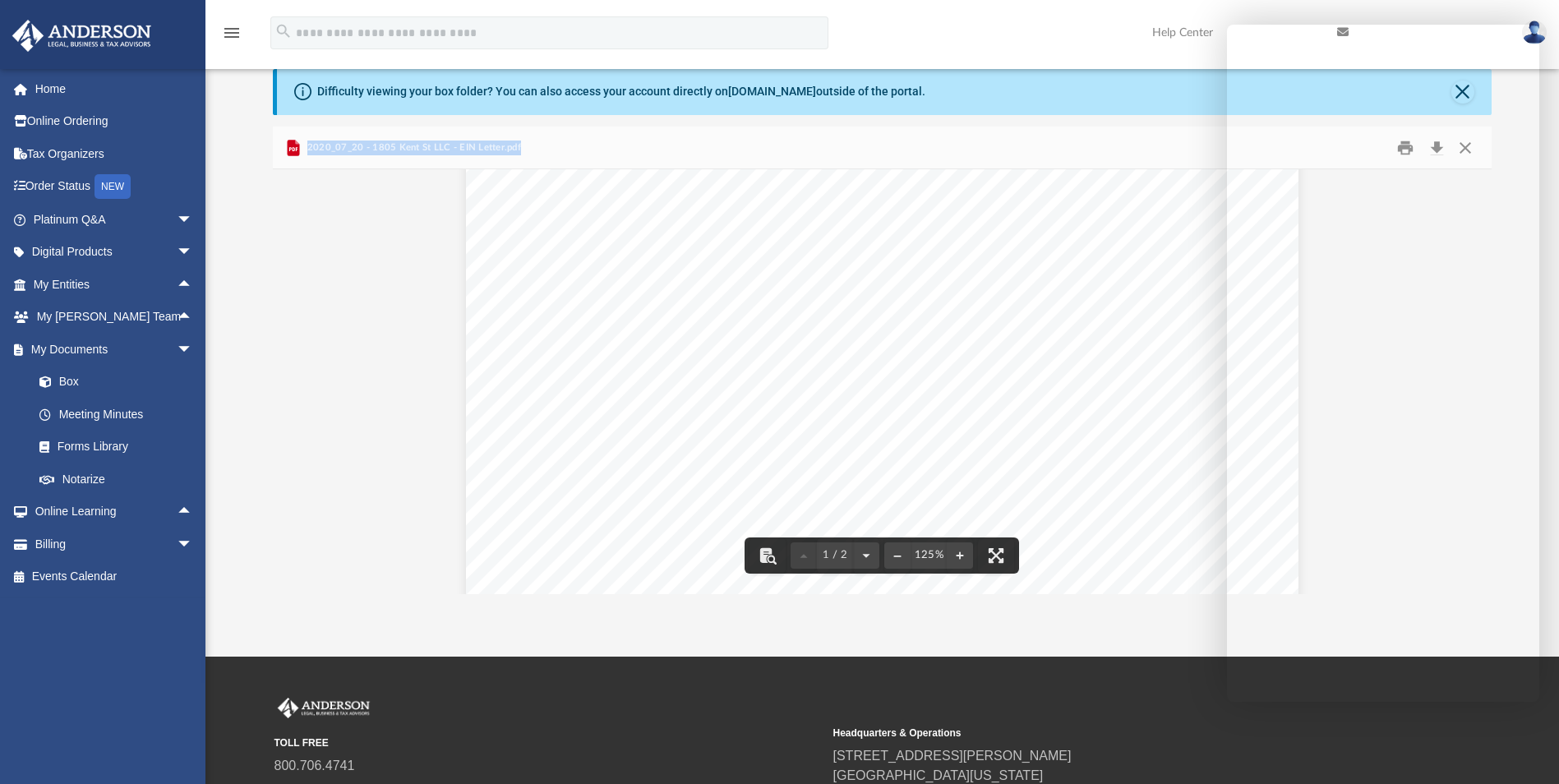
scroll to position [0, 0]
click at [789, 232] on div "003248 IDC DEPARTMENT OF THE TREASURY xrvointernal revenue service CINCINNATI O…" at bounding box center [882, 720] width 832 height 1077
click at [996, 552] on button "File preview" at bounding box center [996, 555] width 37 height 37
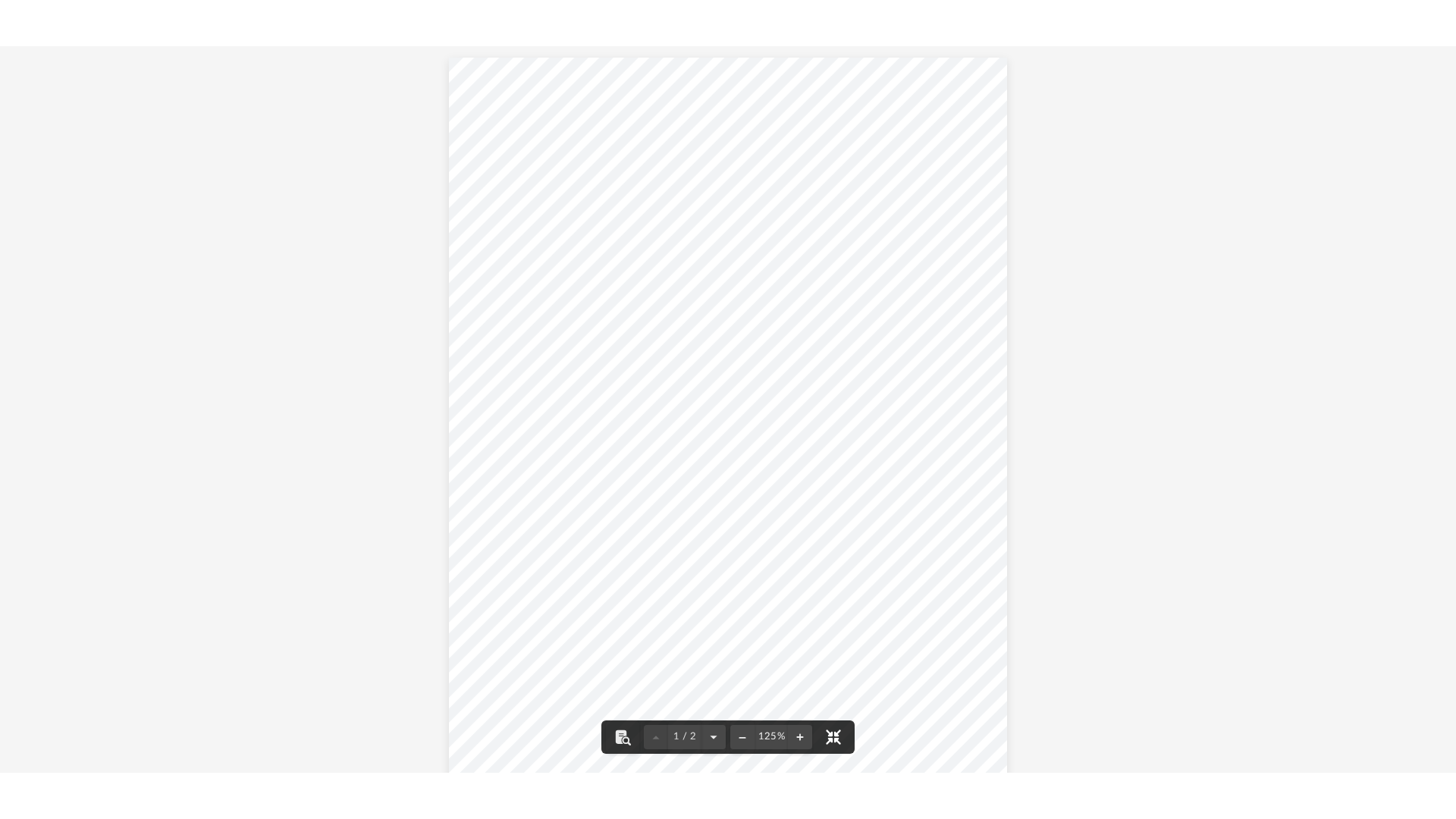
scroll to position [334, 1129]
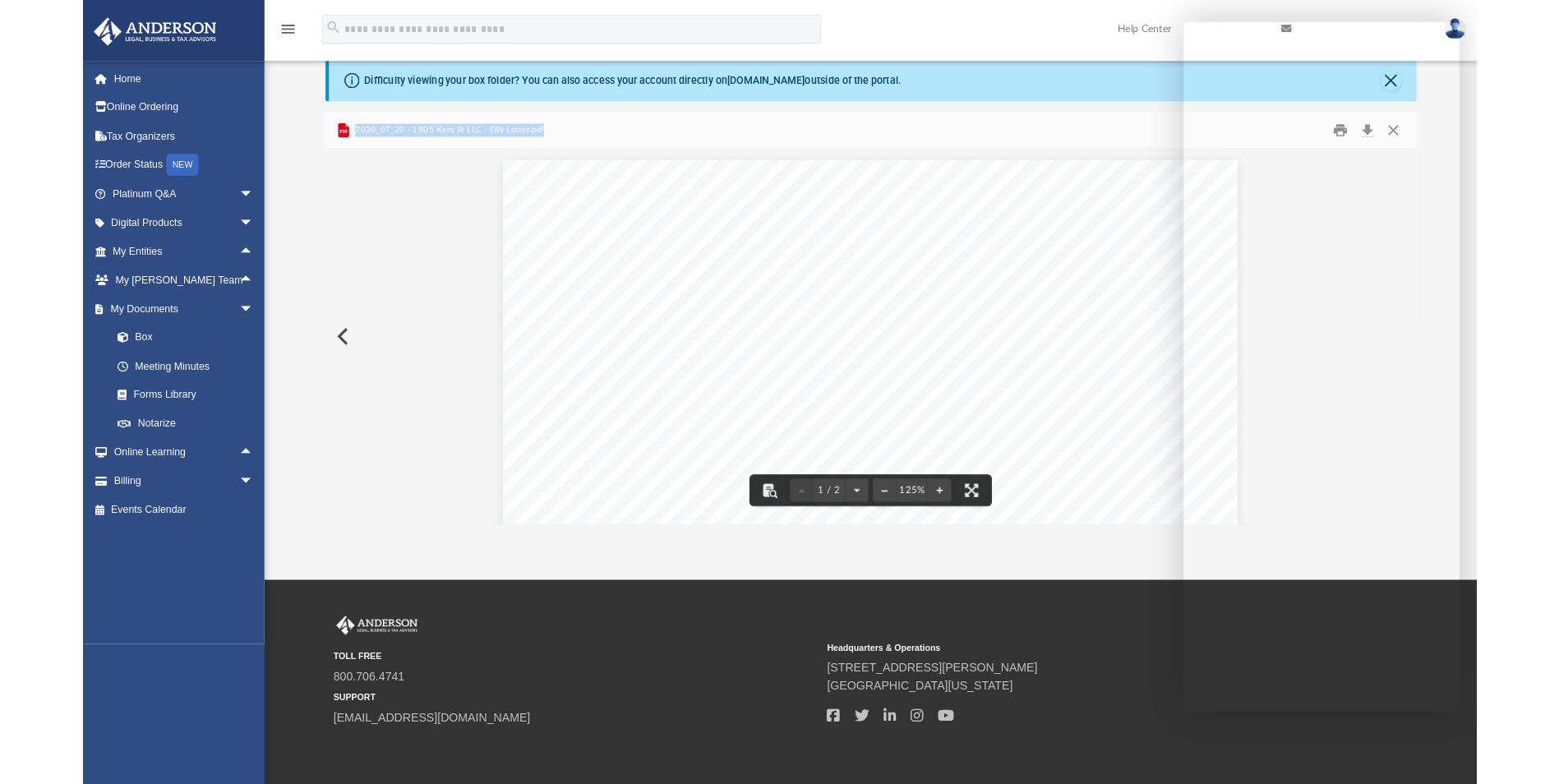
scroll to position [361, 1206]
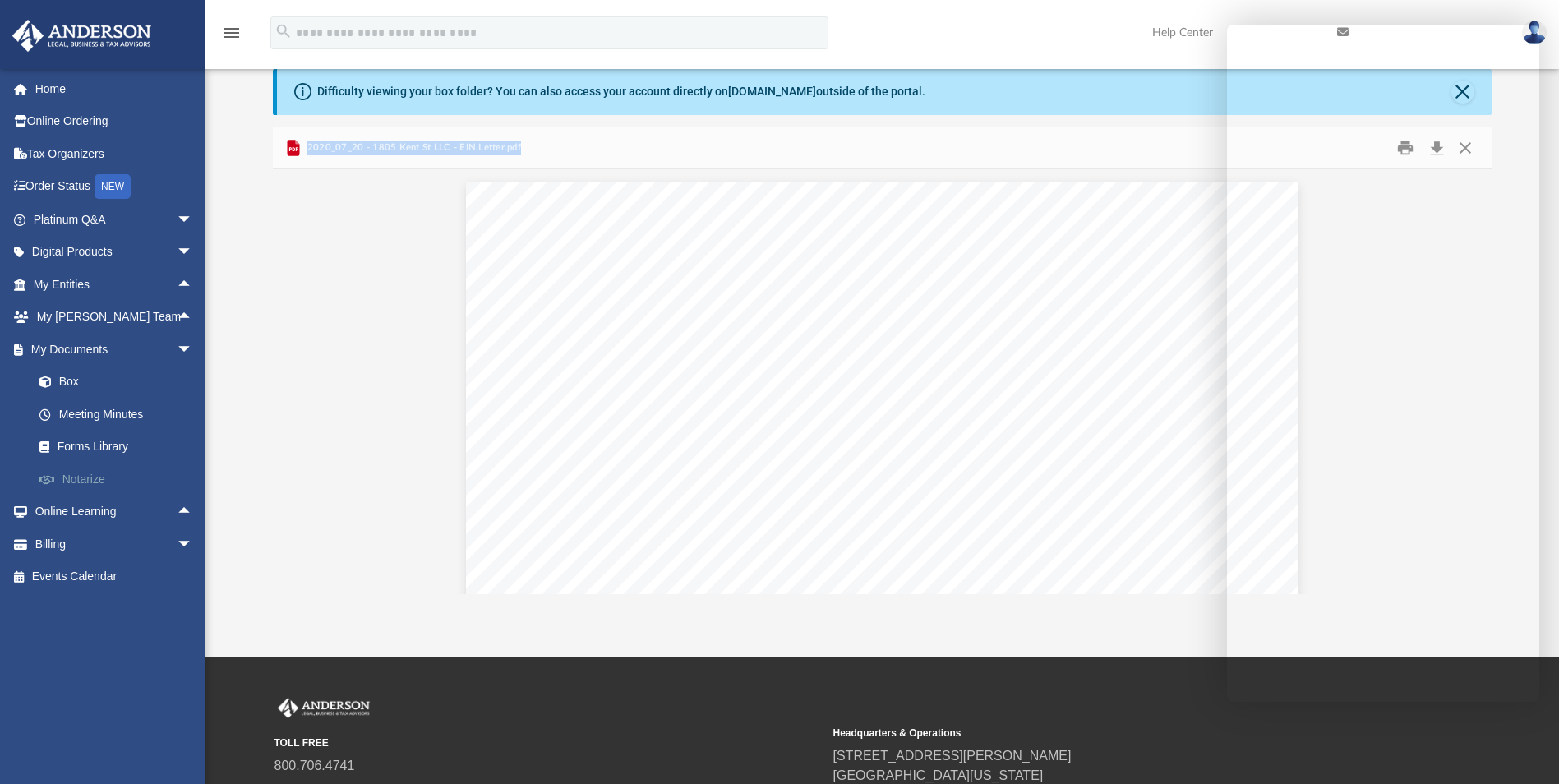
click at [80, 482] on link "Notarize" at bounding box center [120, 479] width 195 height 33
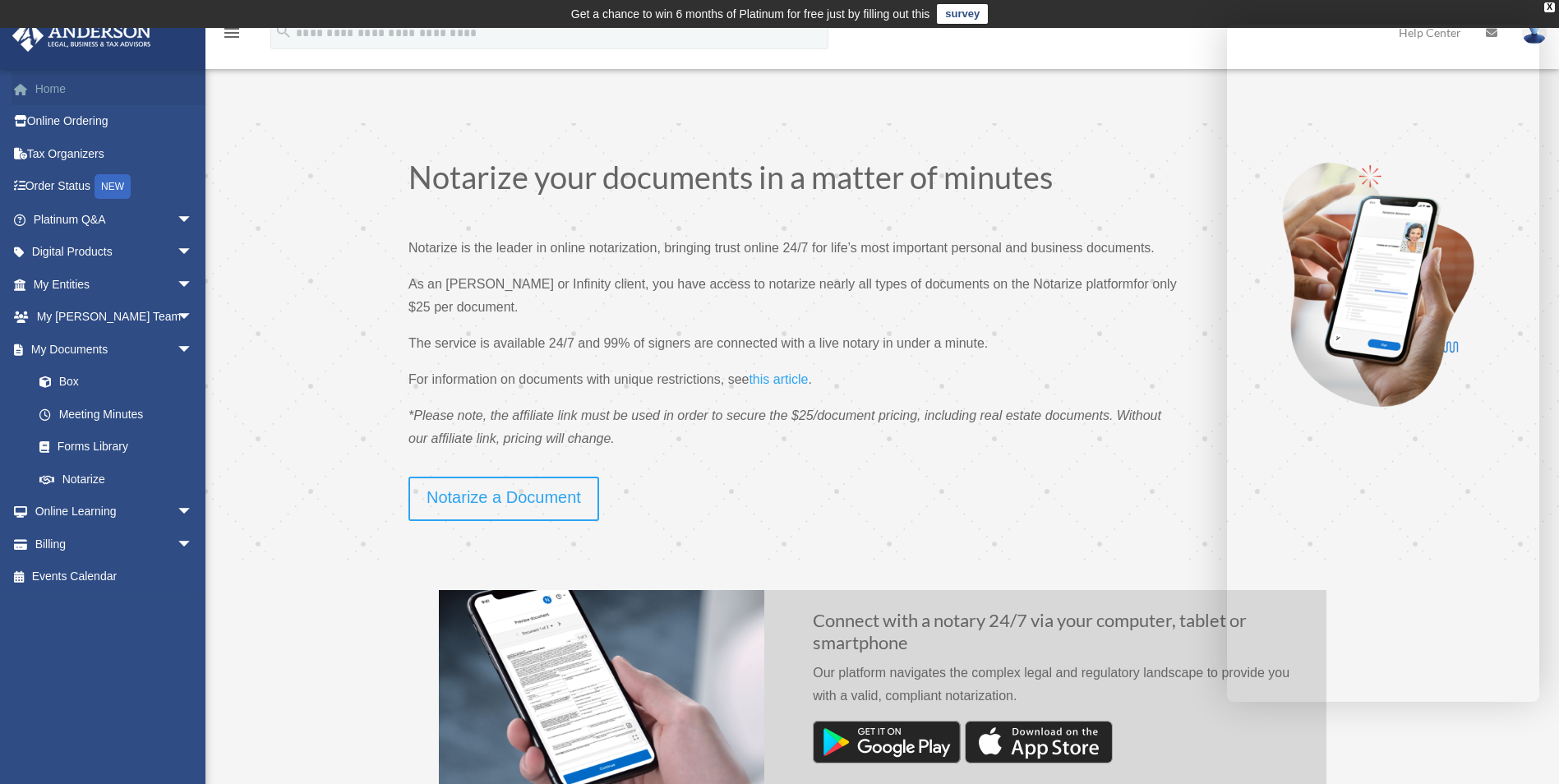
click at [37, 88] on link "Home" at bounding box center [115, 88] width 207 height 33
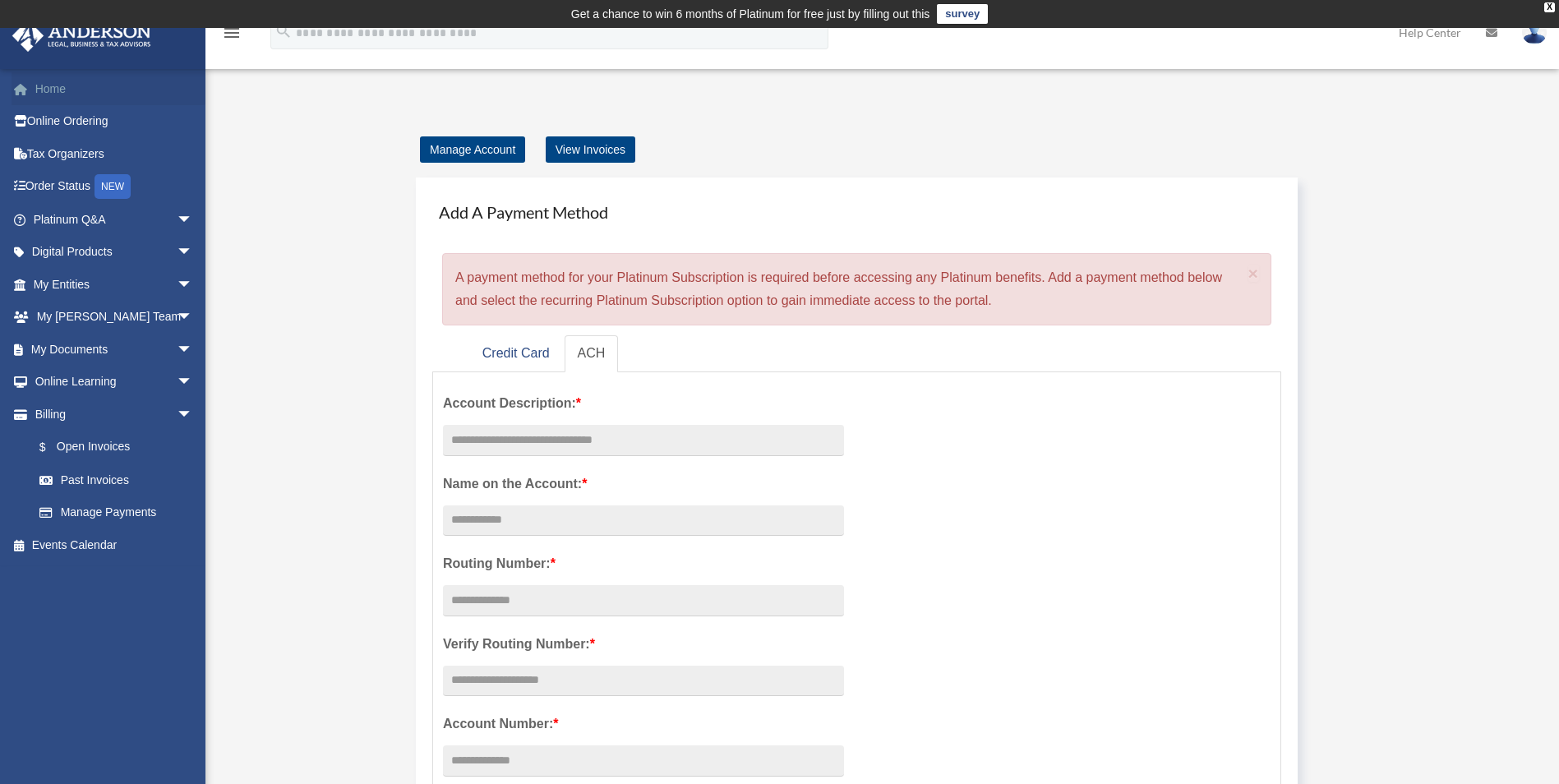
click at [58, 86] on link "Home" at bounding box center [115, 88] width 207 height 33
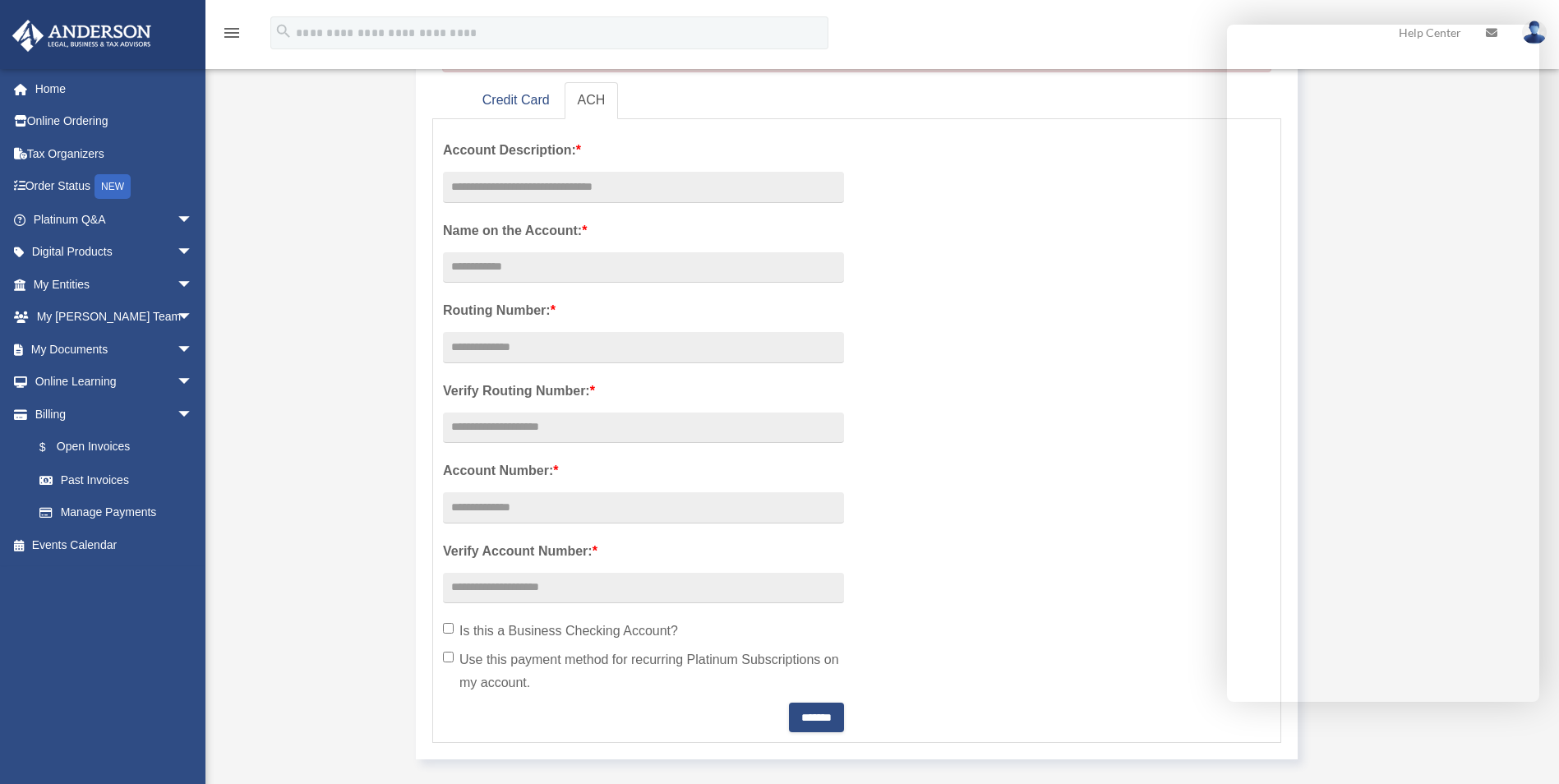
scroll to position [255, 0]
click at [356, 133] on div "Manage Account View Invoices Add A Payment Method × A payment method for your P…" at bounding box center [880, 514] width 1253 height 1263
